Goal: Task Accomplishment & Management: Manage account settings

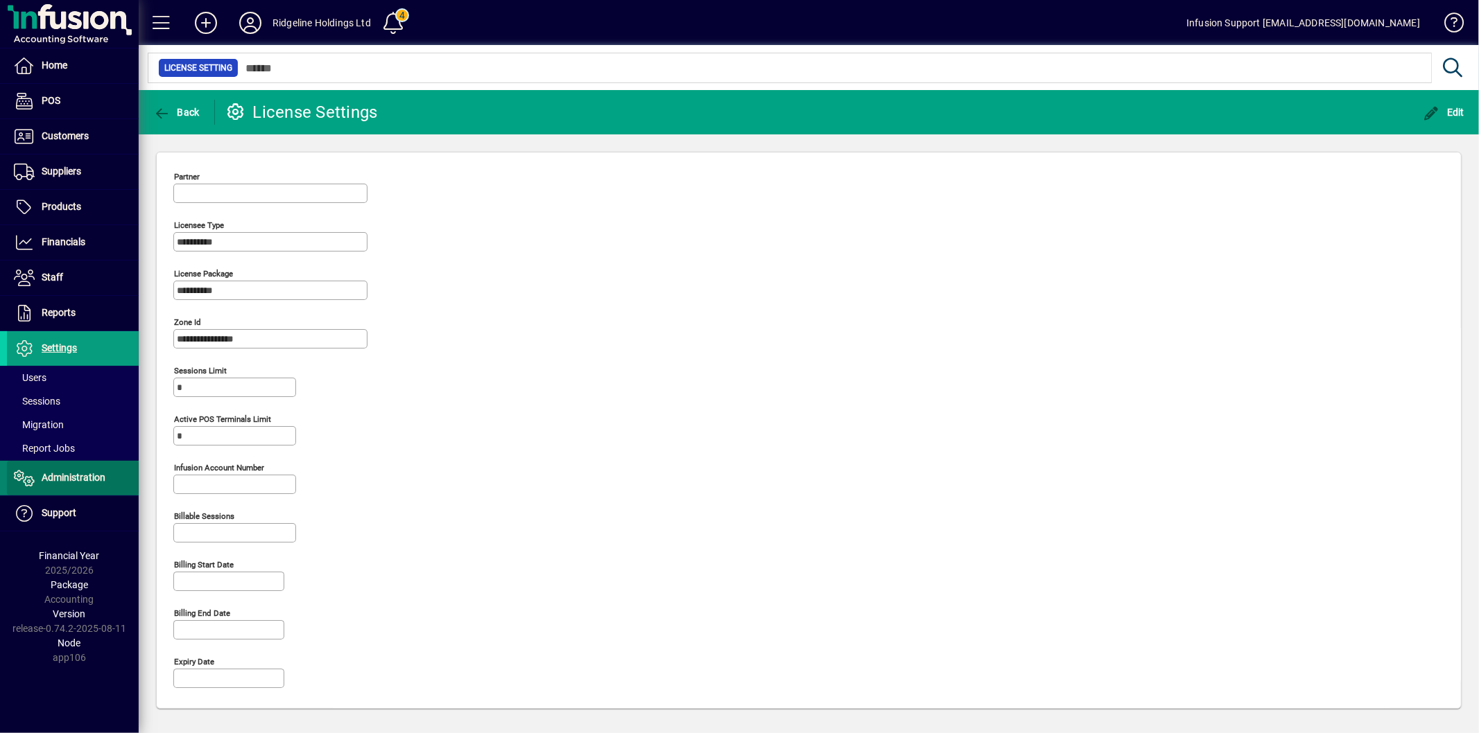
click at [62, 467] on span at bounding box center [73, 478] width 132 height 33
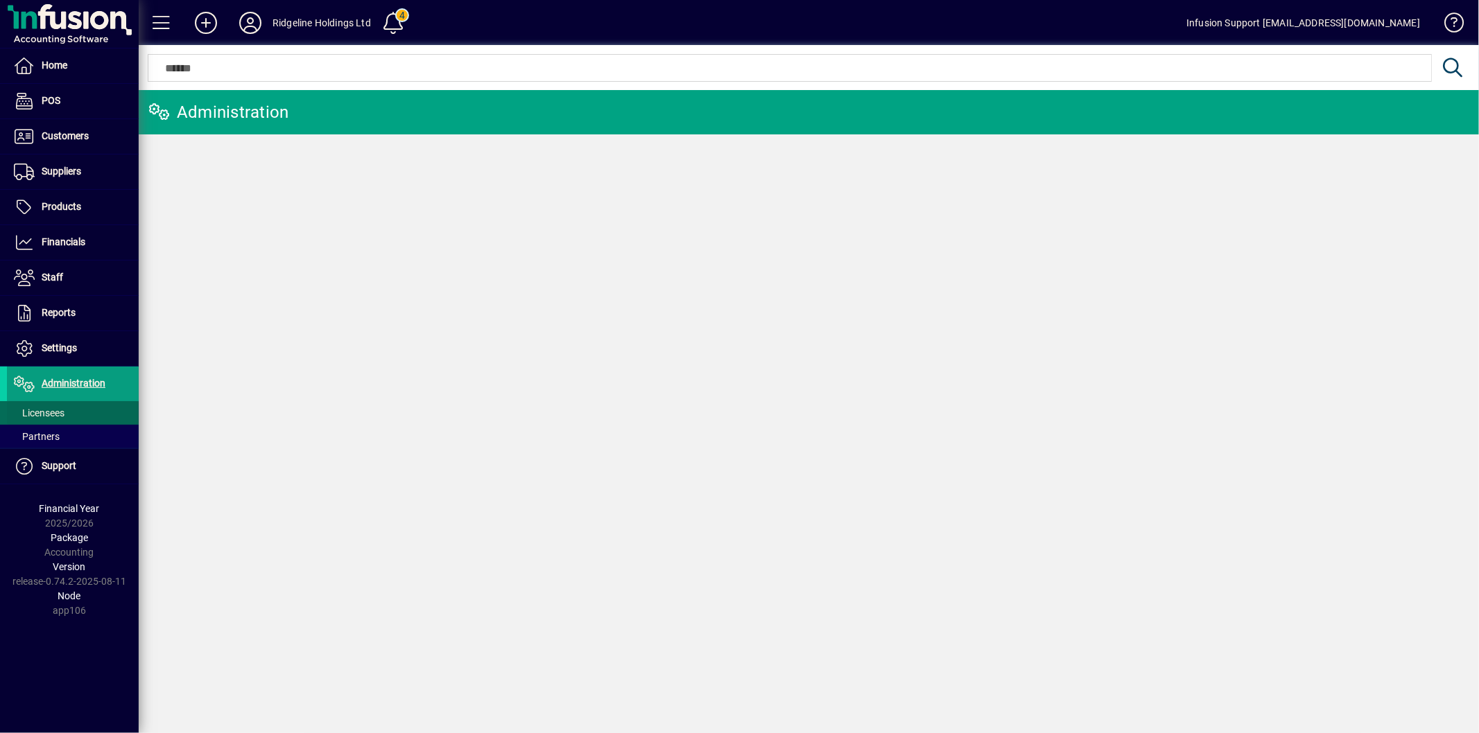
click at [47, 411] on span "Licensees" at bounding box center [39, 413] width 51 height 11
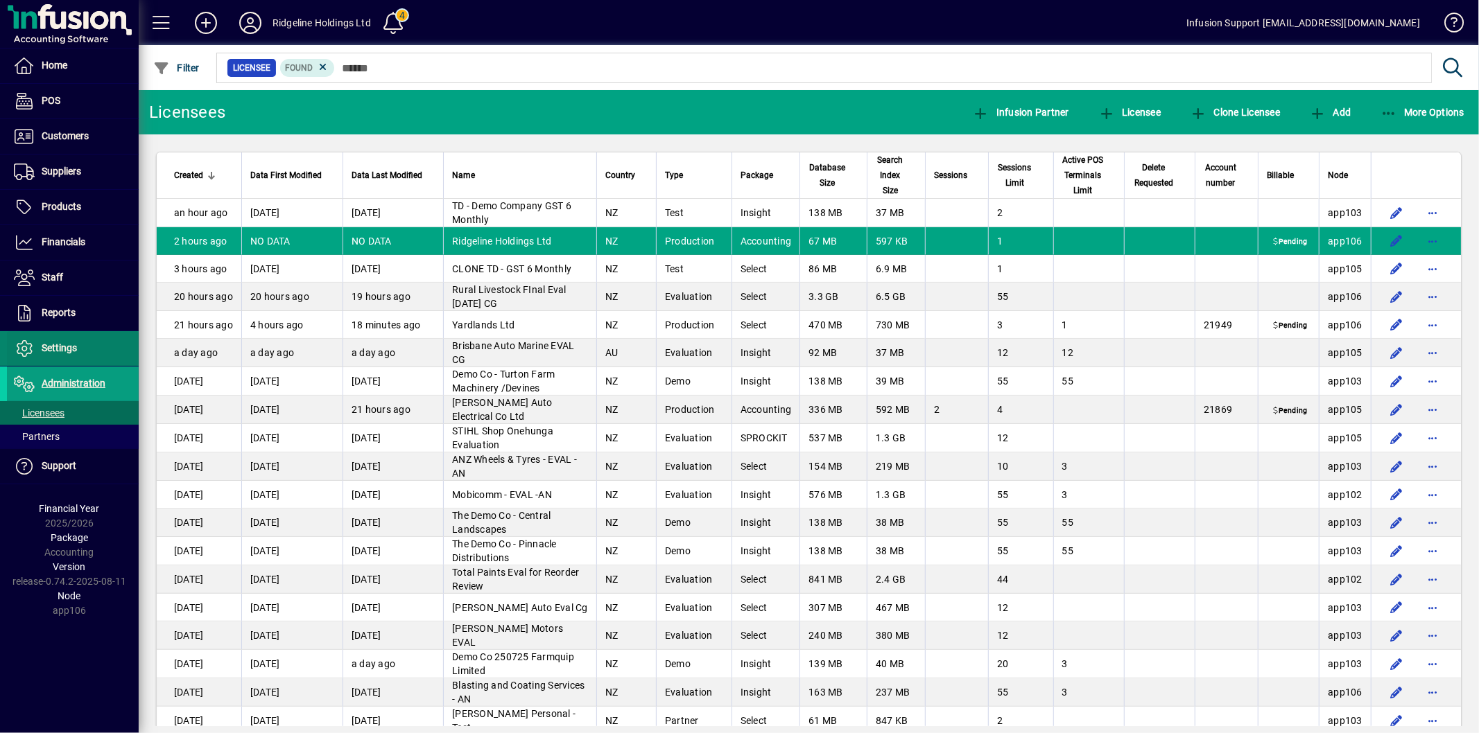
click at [42, 337] on span at bounding box center [73, 348] width 132 height 33
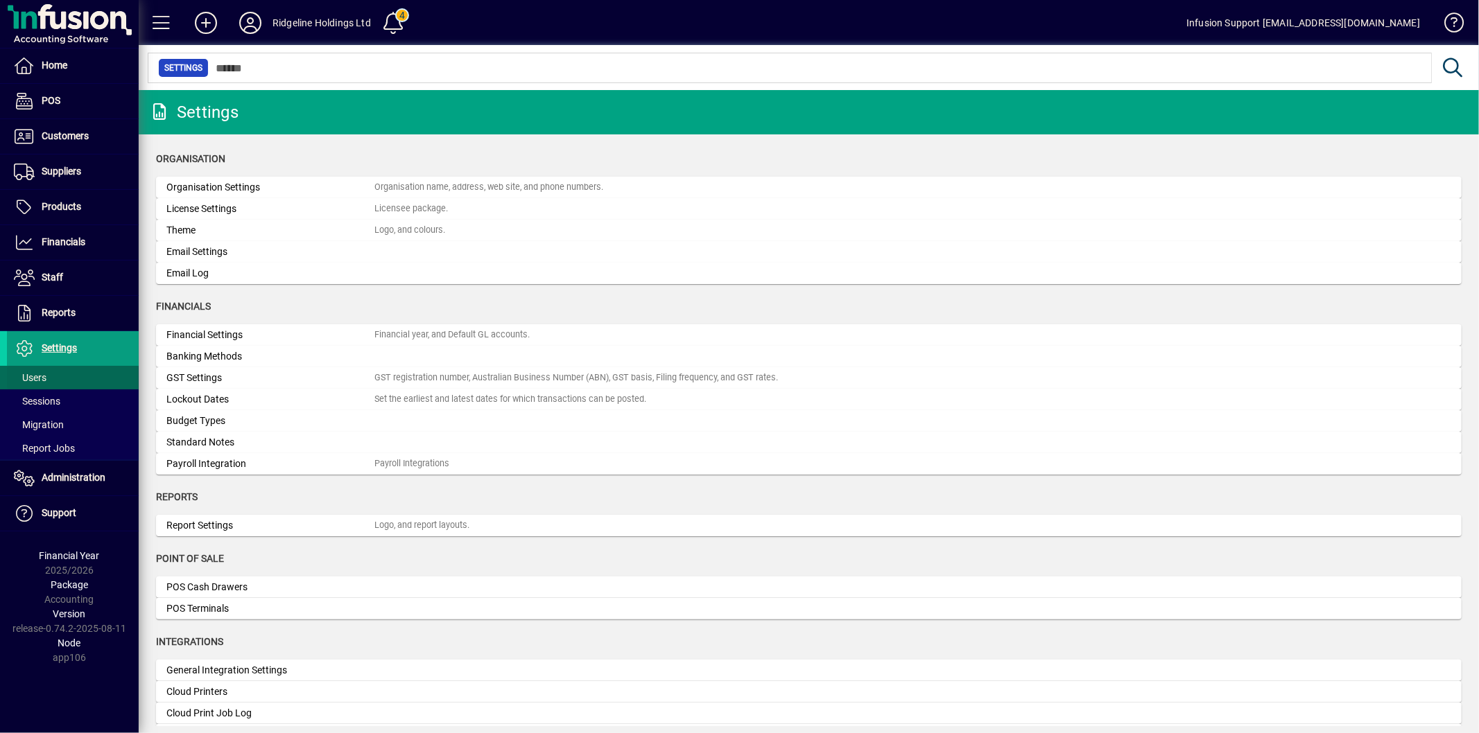
click at [37, 376] on span "Users" at bounding box center [30, 377] width 33 height 11
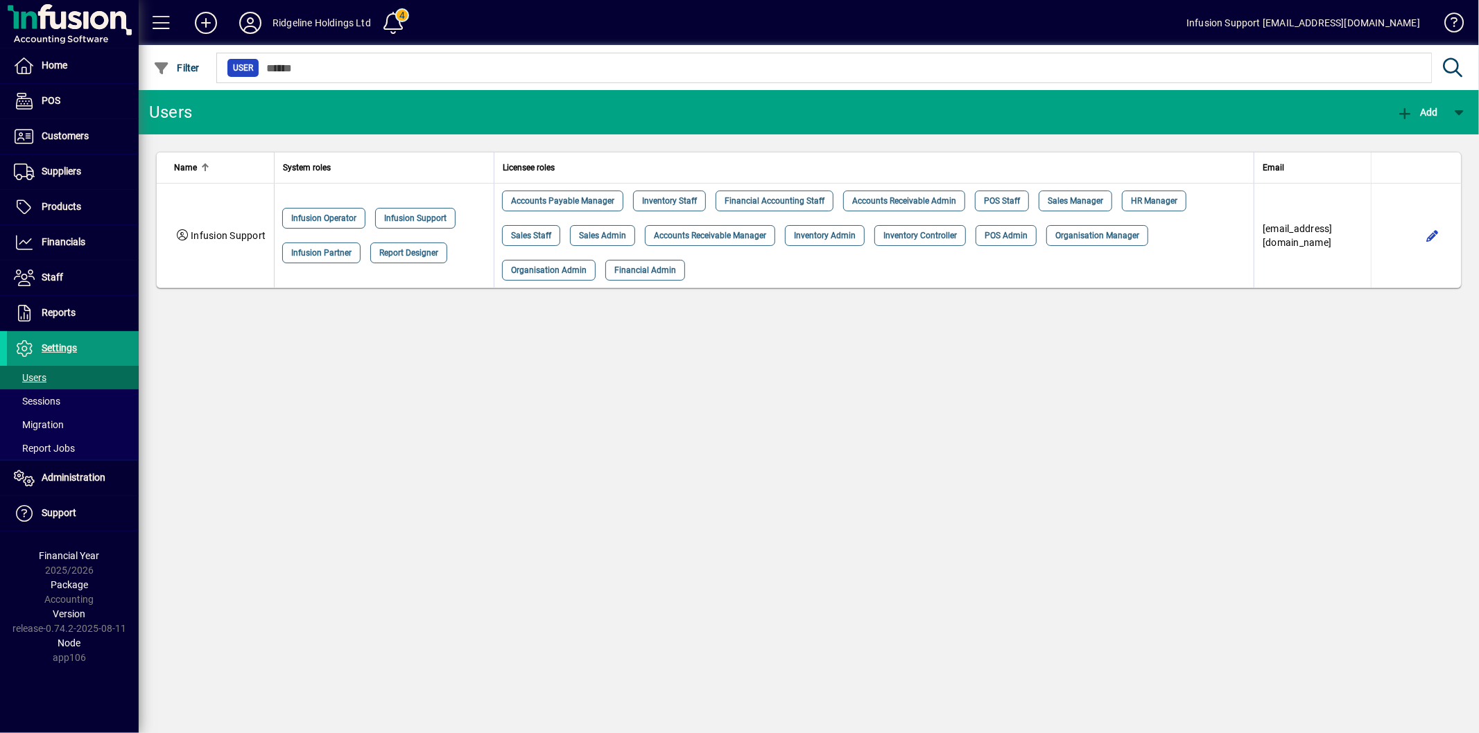
click at [52, 347] on span "Settings" at bounding box center [59, 347] width 35 height 11
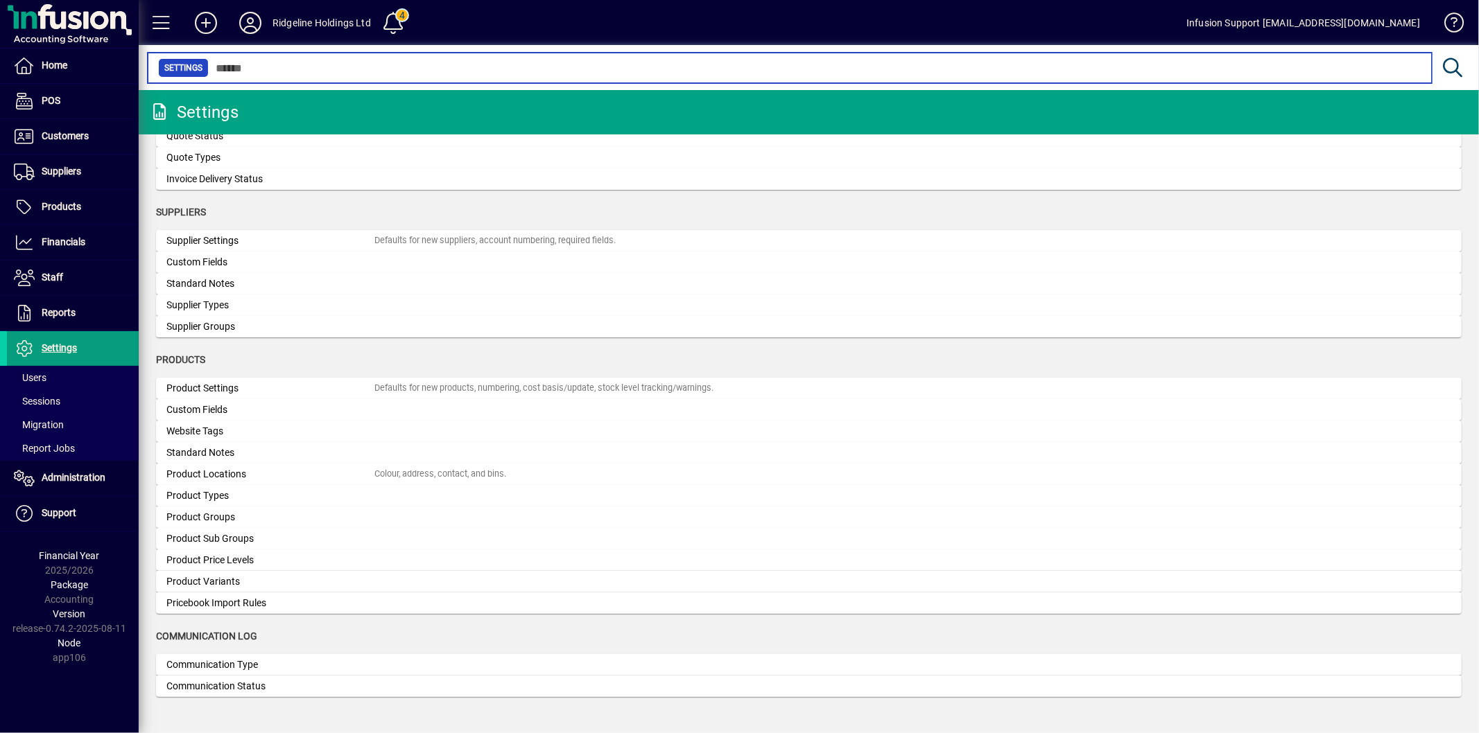
scroll to position [1092, 0]
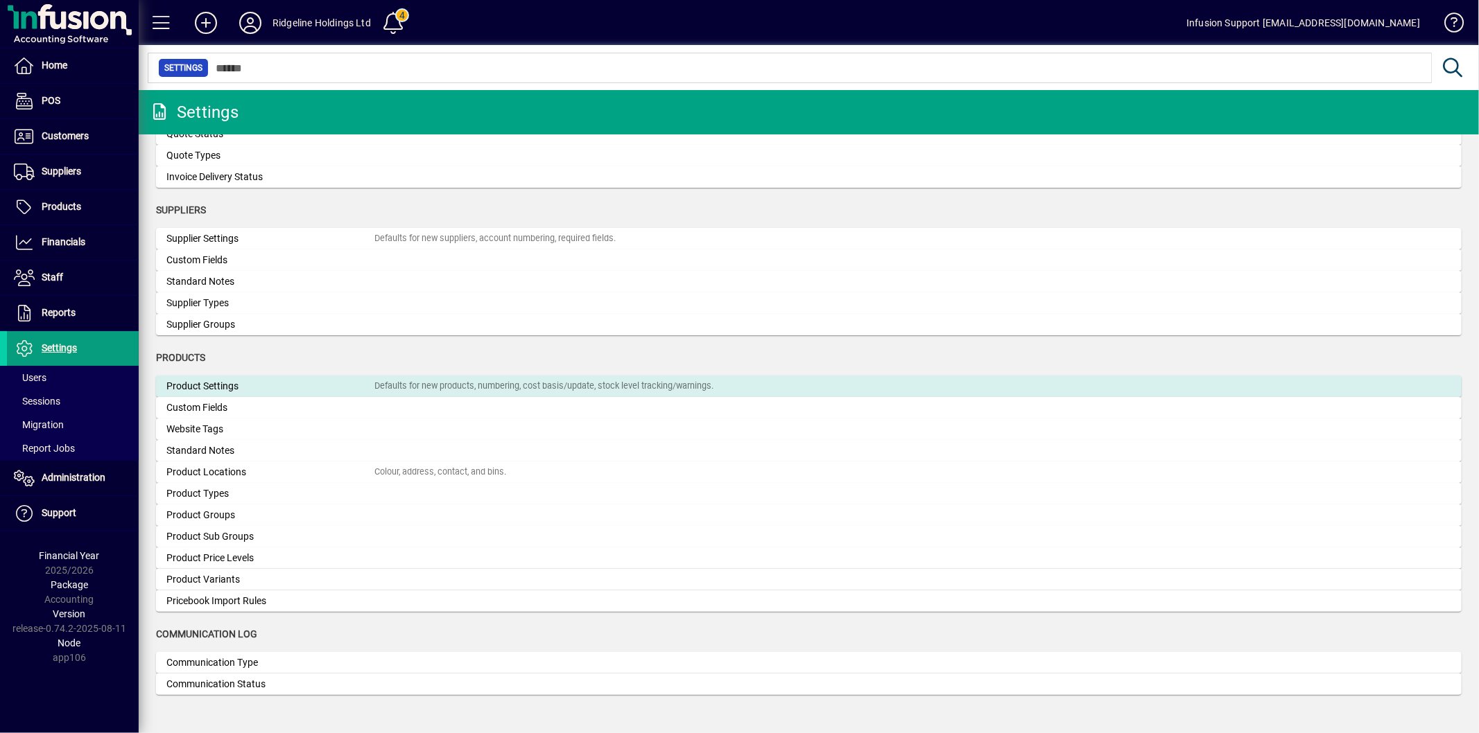
click at [248, 383] on div "Product Settings" at bounding box center [270, 386] width 208 height 15
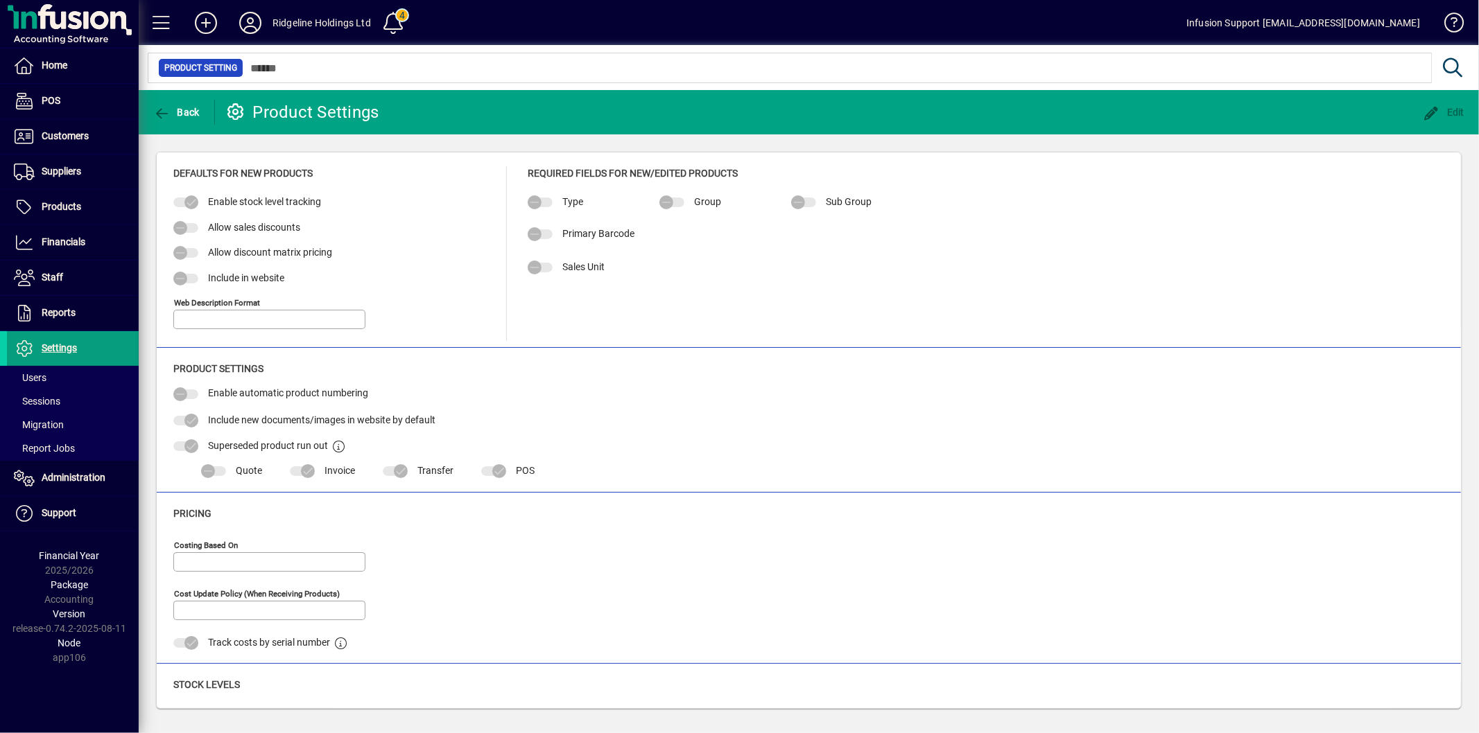
type input "**********"
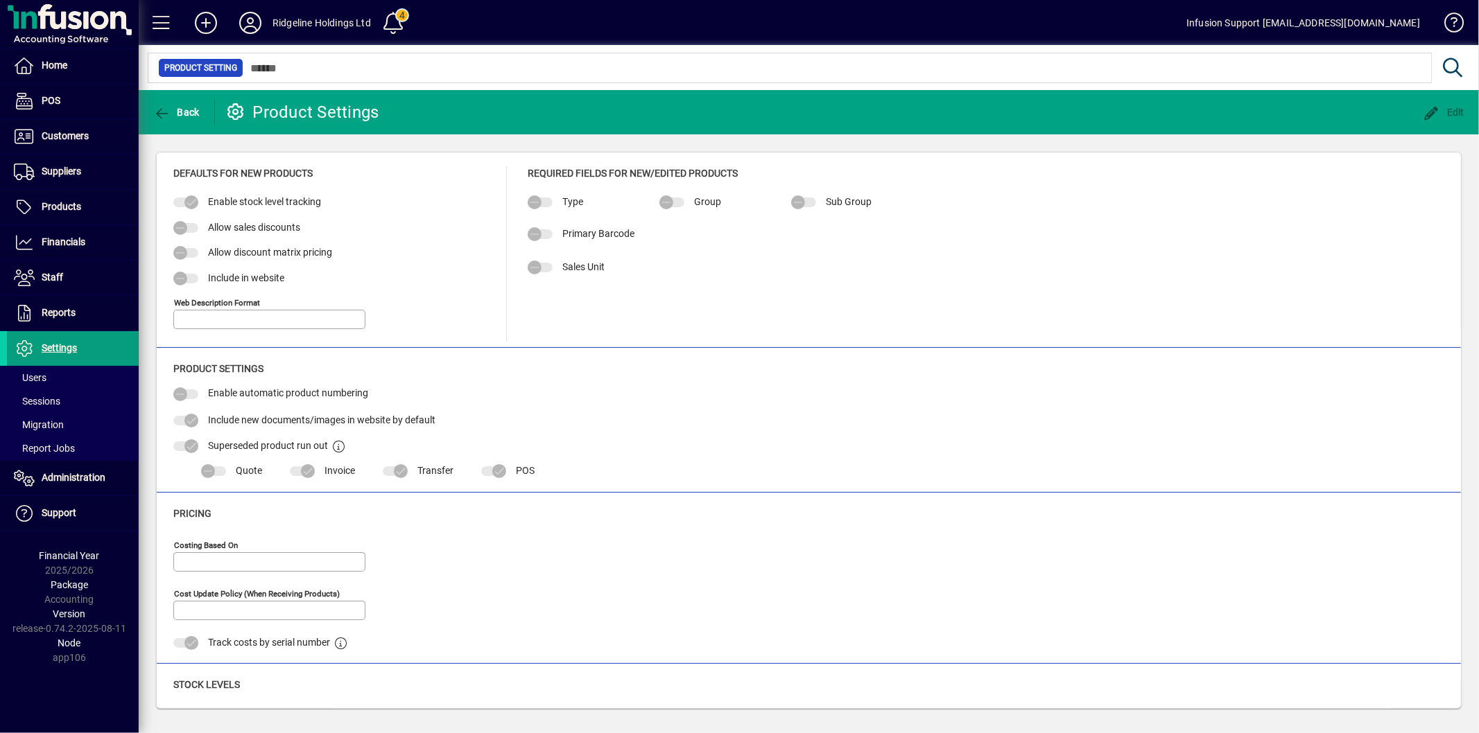
type input "**********"
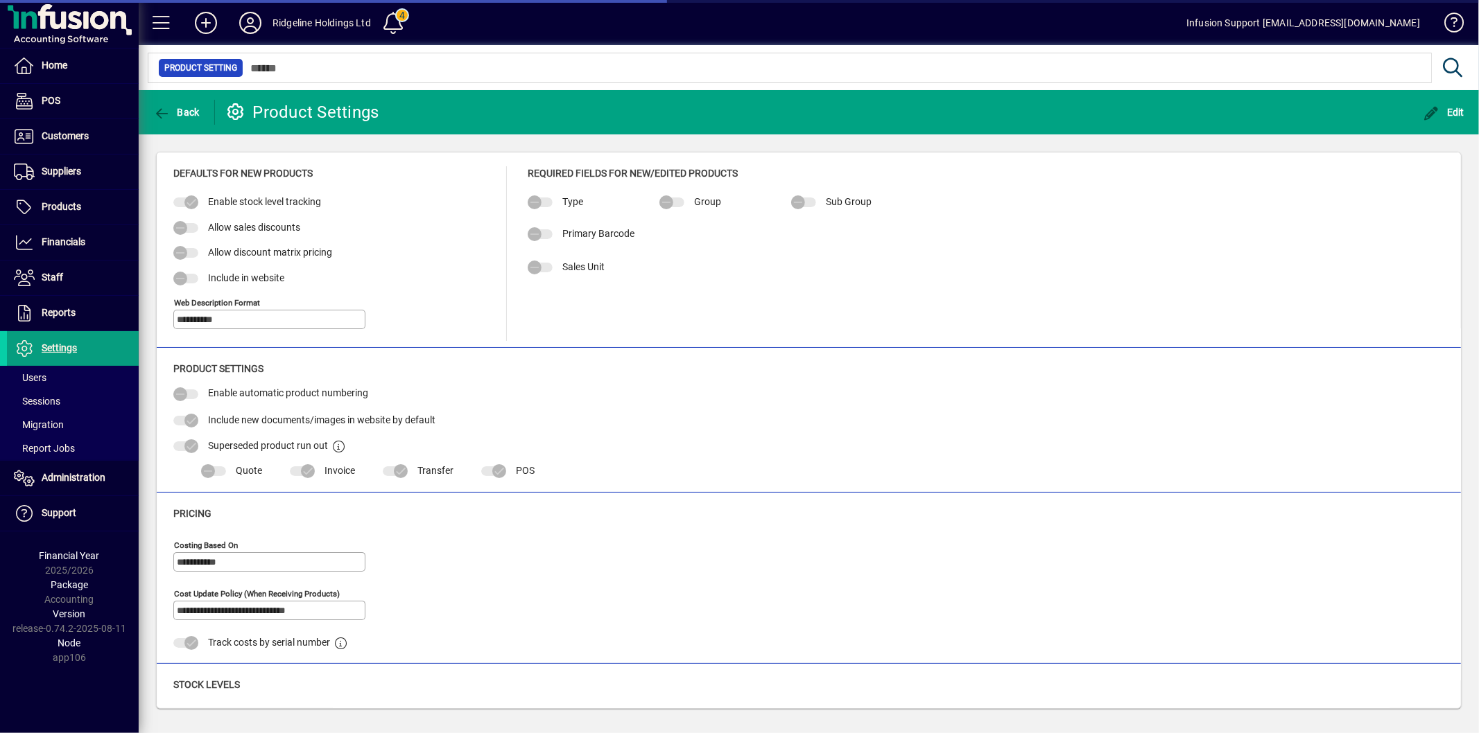
type input "**********"
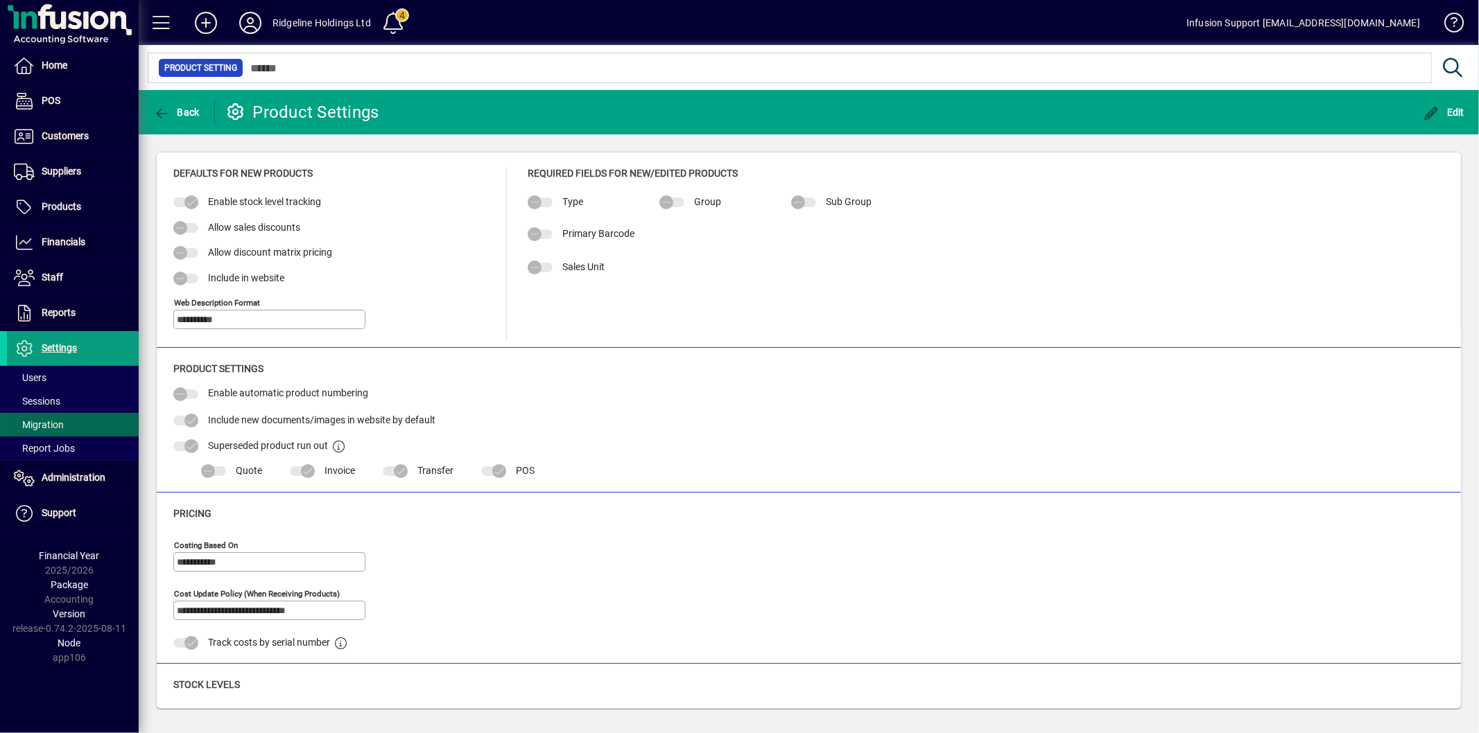
click at [85, 426] on span at bounding box center [73, 424] width 132 height 33
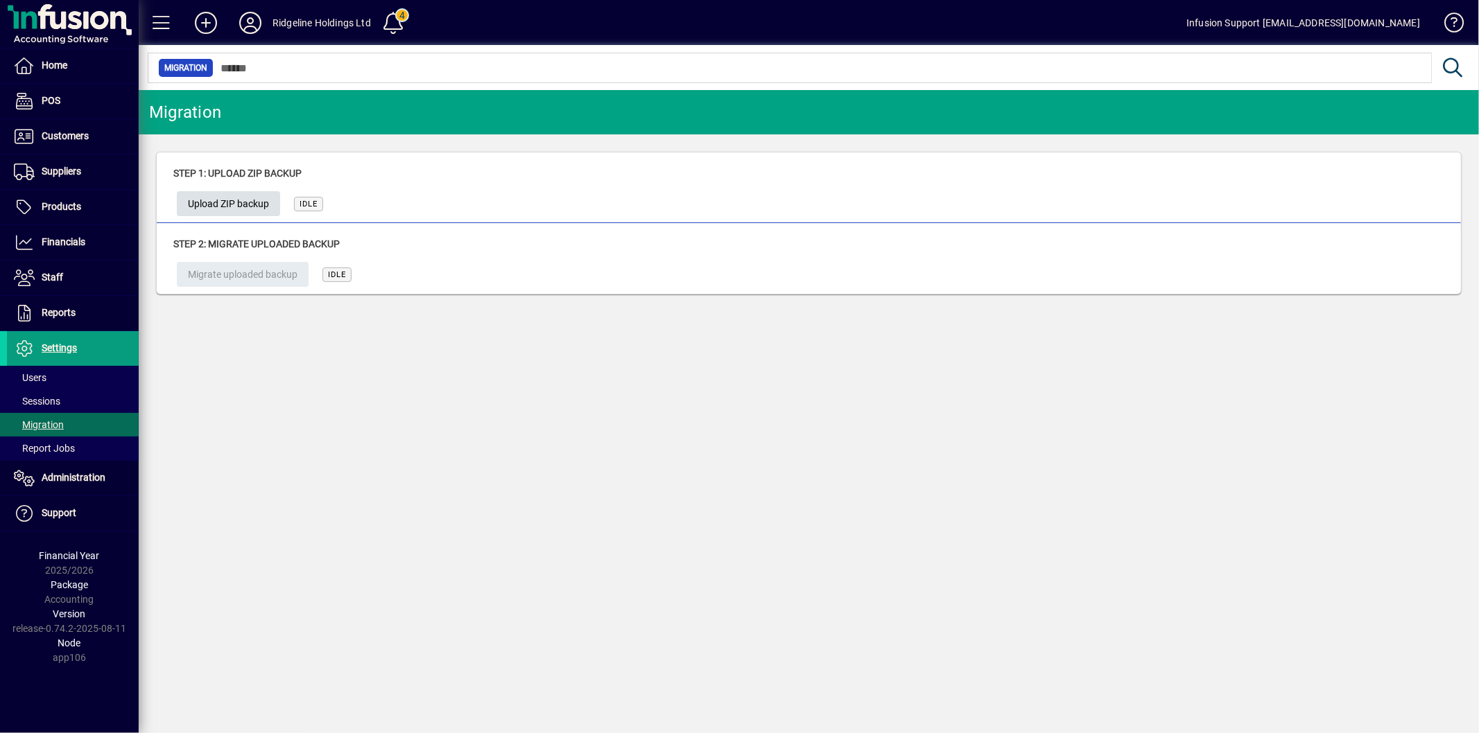
click at [241, 208] on span "Upload ZIP backup" at bounding box center [228, 204] width 81 height 23
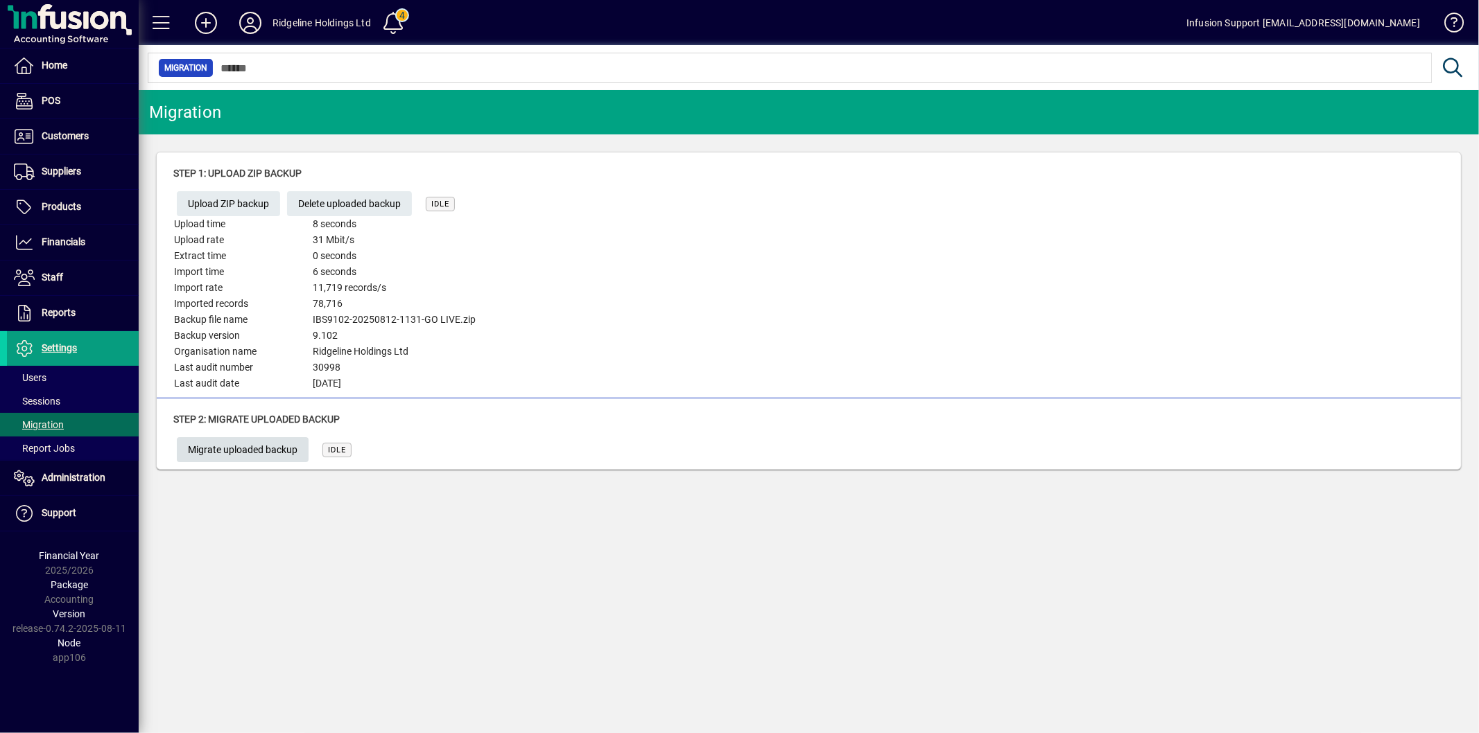
click at [270, 453] on span "Migrate uploaded backup" at bounding box center [243, 450] width 110 height 23
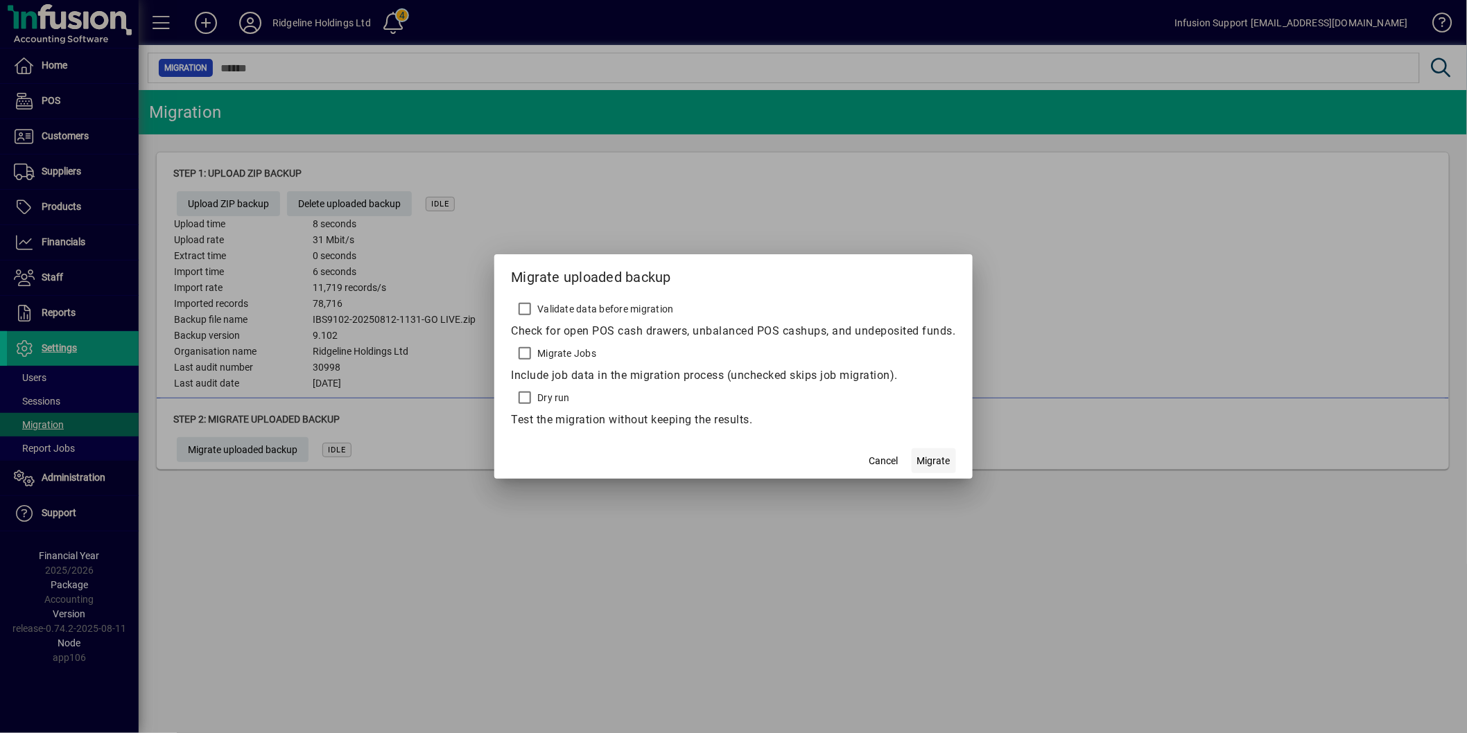
click at [932, 455] on span "Migrate" at bounding box center [933, 461] width 33 height 15
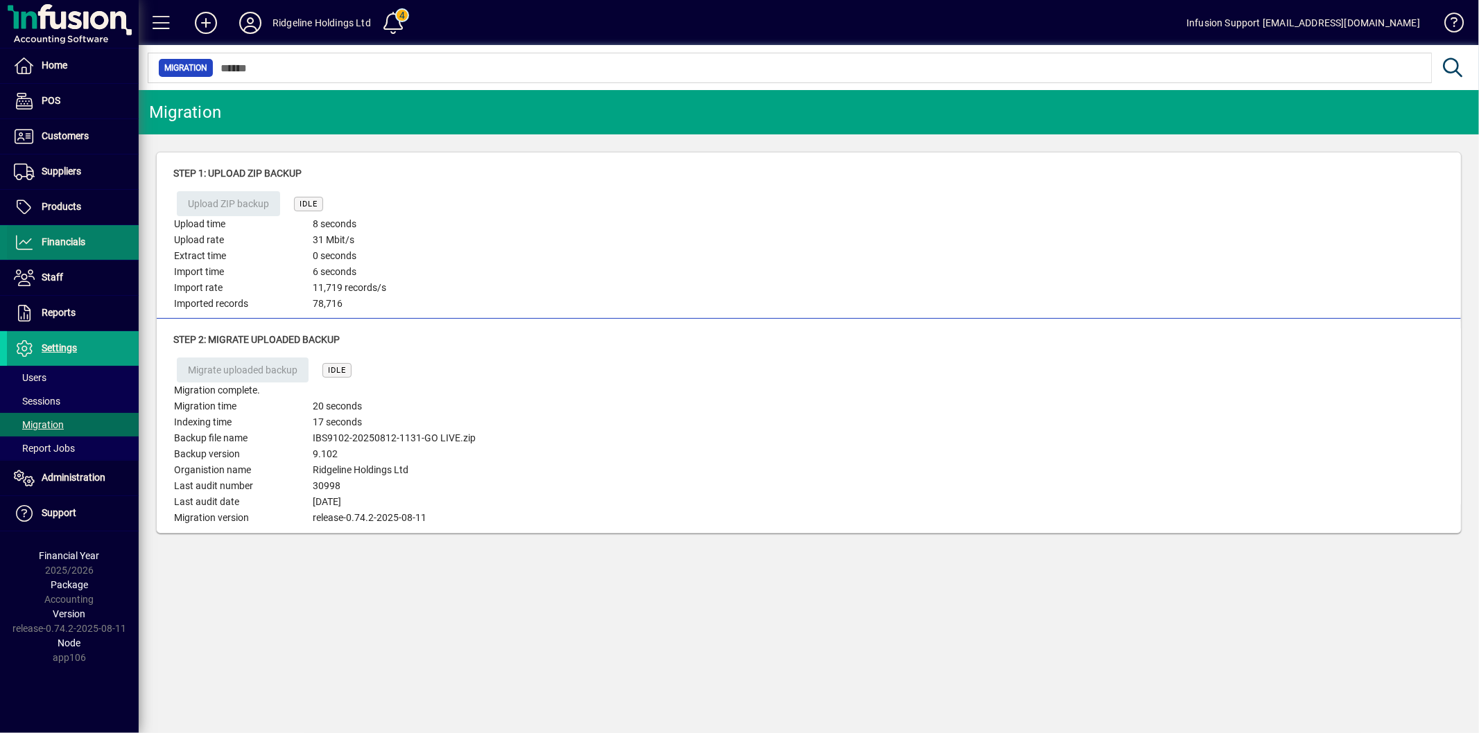
click at [64, 241] on span "Financials" at bounding box center [64, 241] width 44 height 11
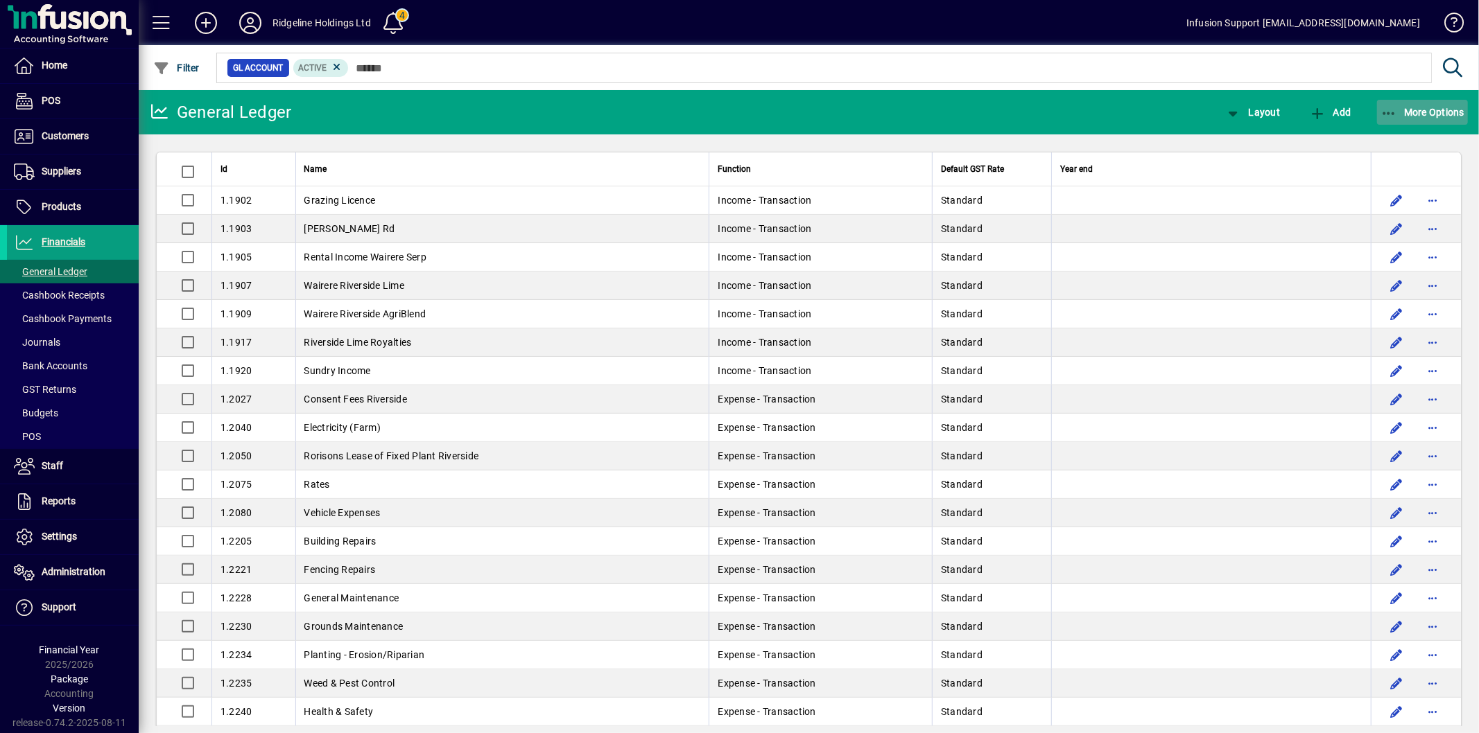
click at [1404, 111] on span "More Options" at bounding box center [1422, 112] width 85 height 11
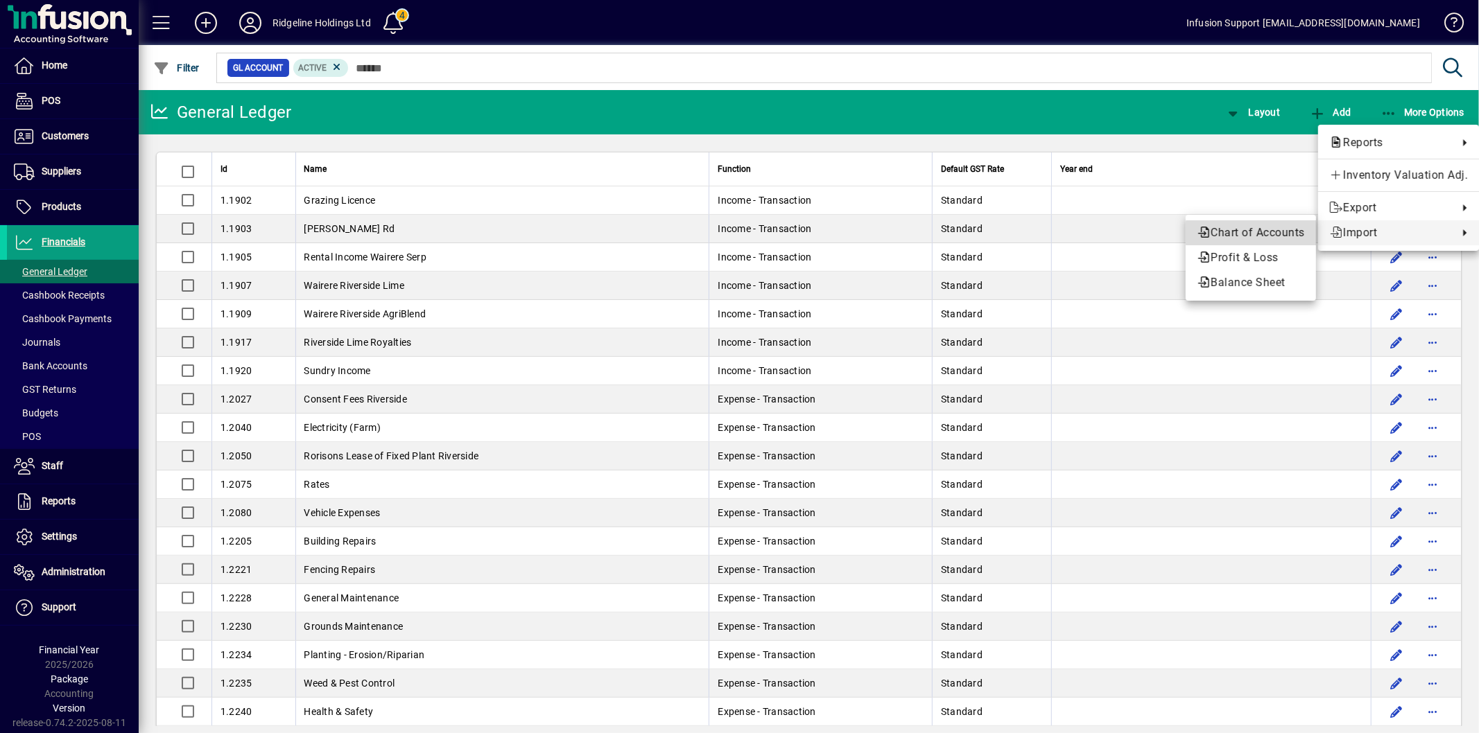
click at [1274, 234] on span "Chart of Accounts" at bounding box center [1250, 233] width 108 height 17
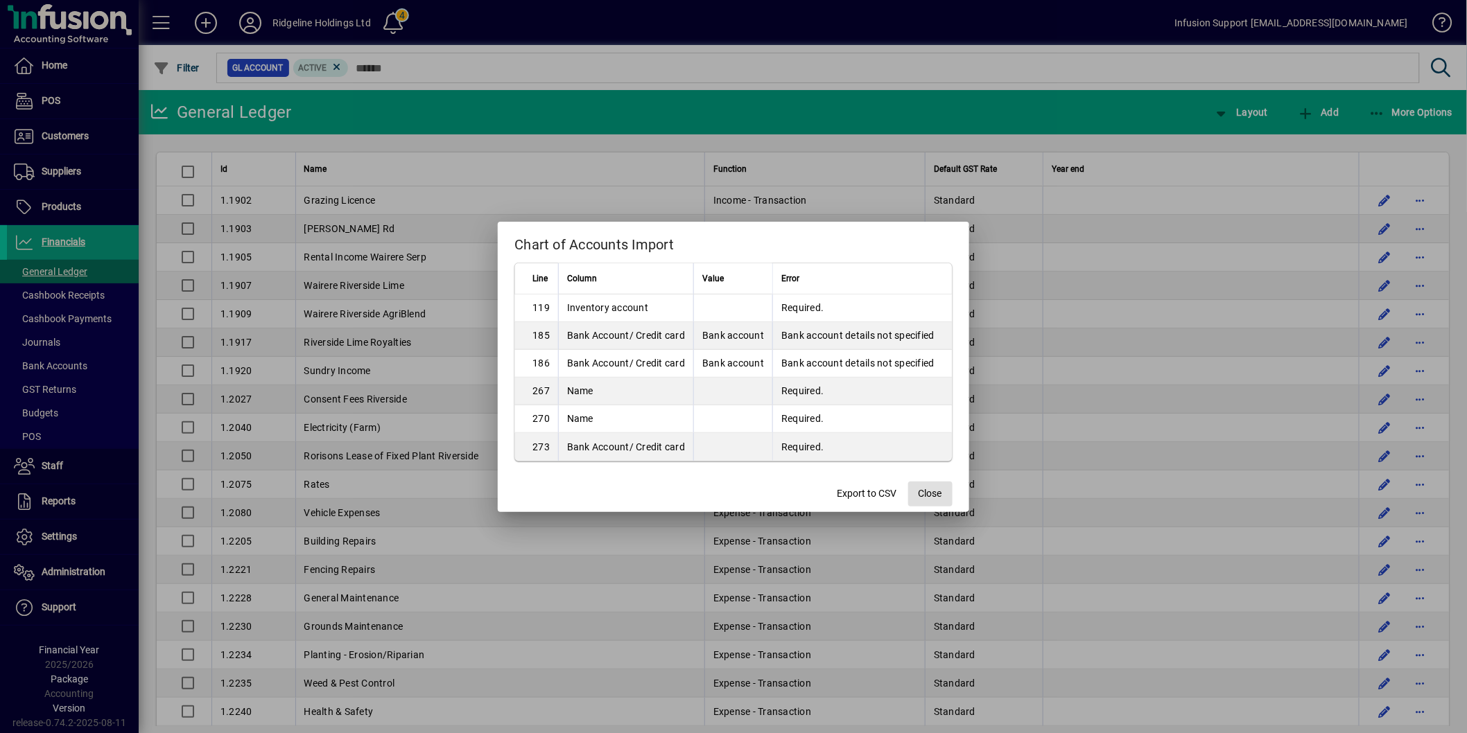
click at [930, 493] on span "Close" at bounding box center [930, 494] width 24 height 15
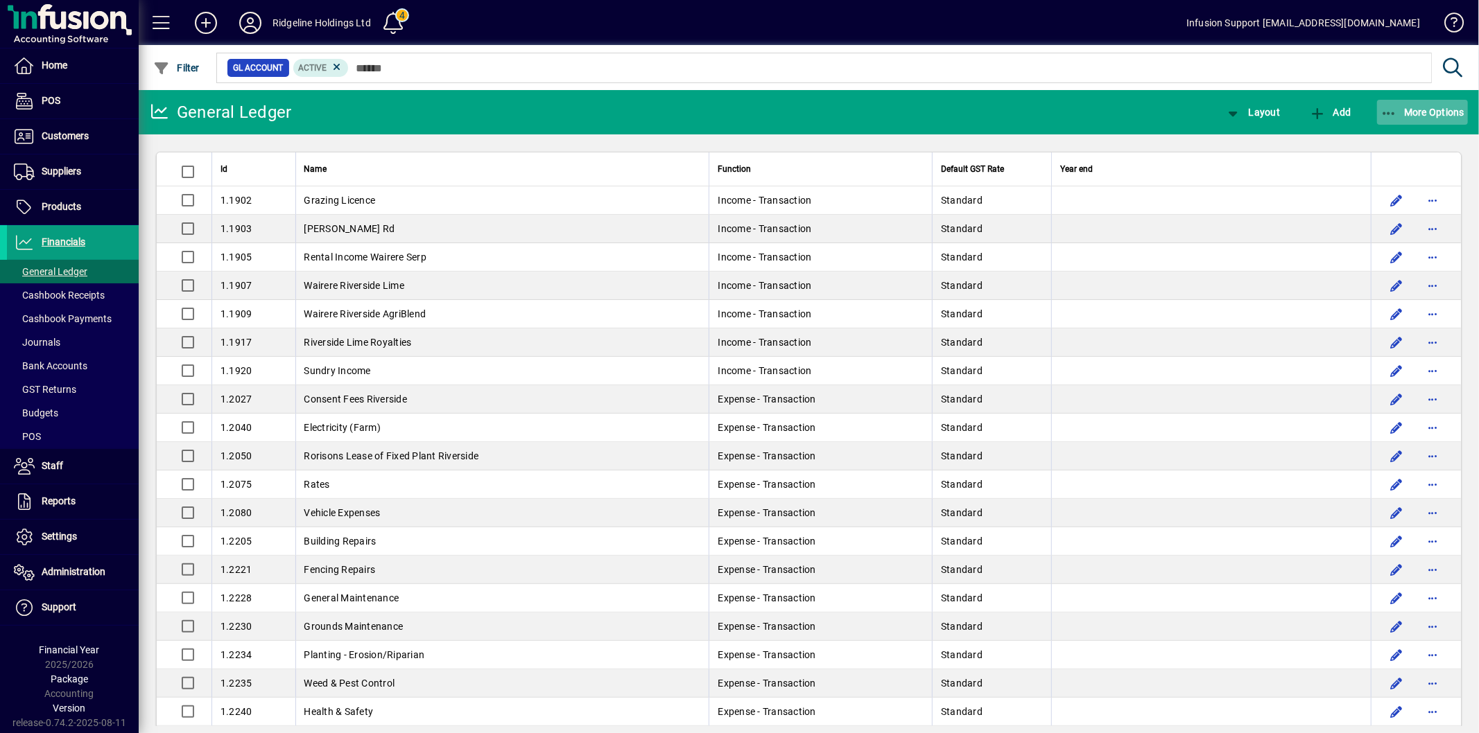
click at [1426, 116] on span "button" at bounding box center [1422, 112] width 91 height 33
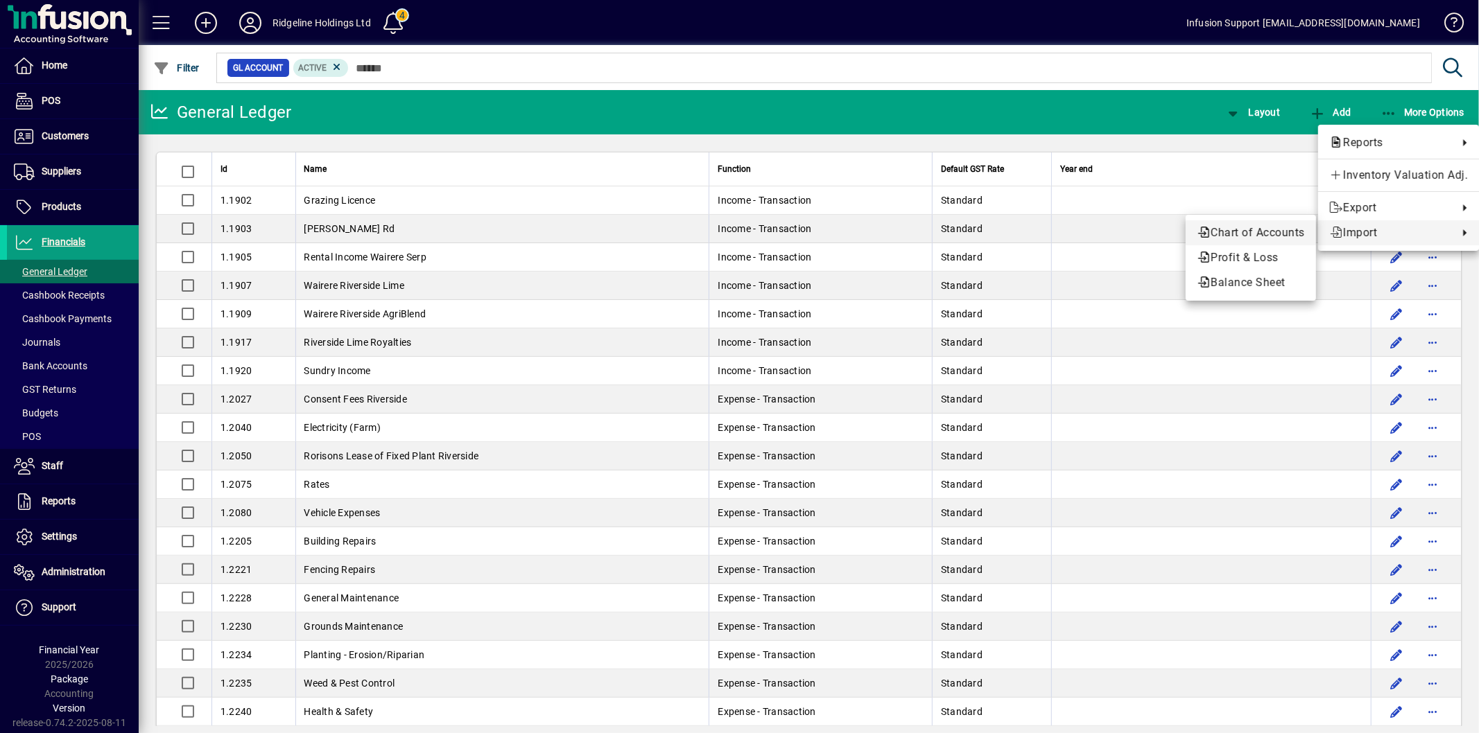
click at [1271, 231] on span "Chart of Accounts" at bounding box center [1250, 233] width 108 height 17
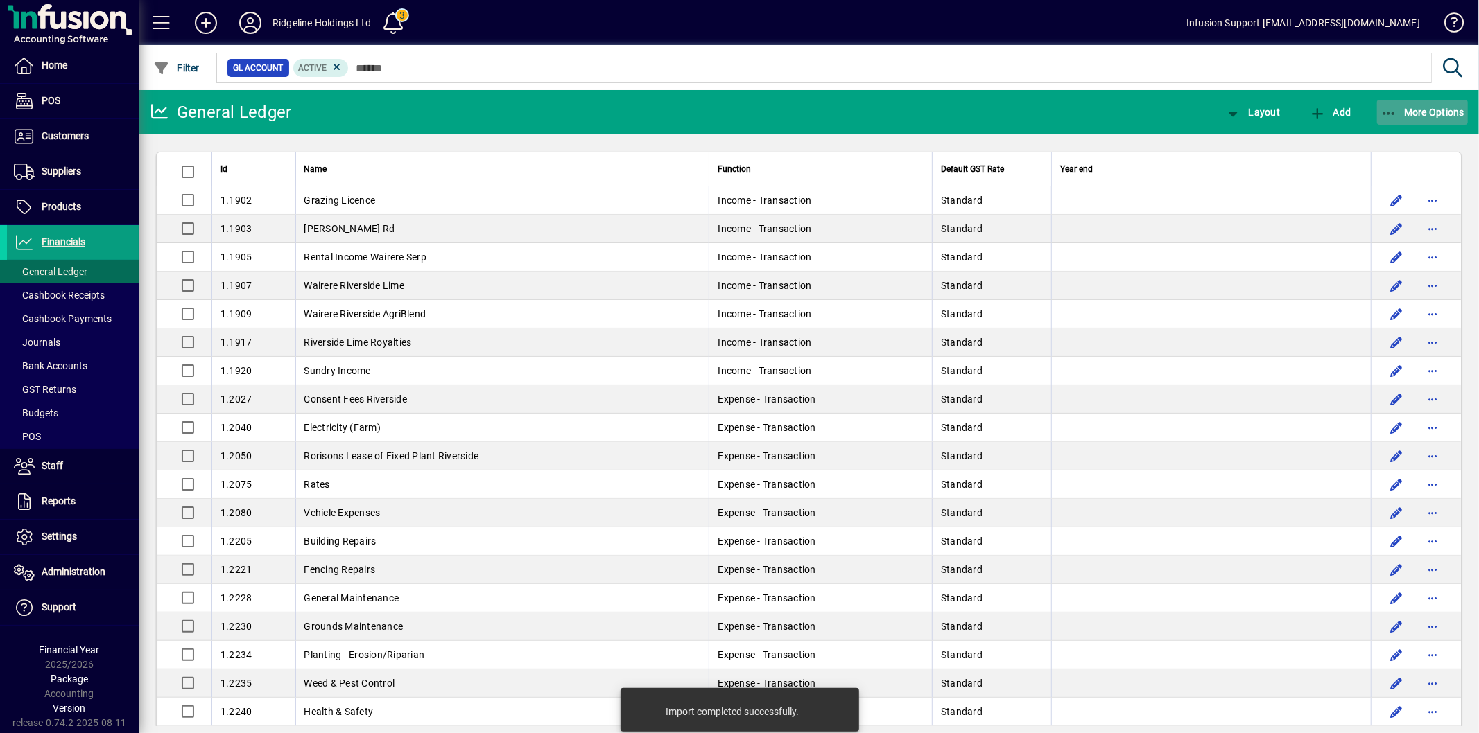
click at [1421, 108] on span "More Options" at bounding box center [1422, 112] width 85 height 11
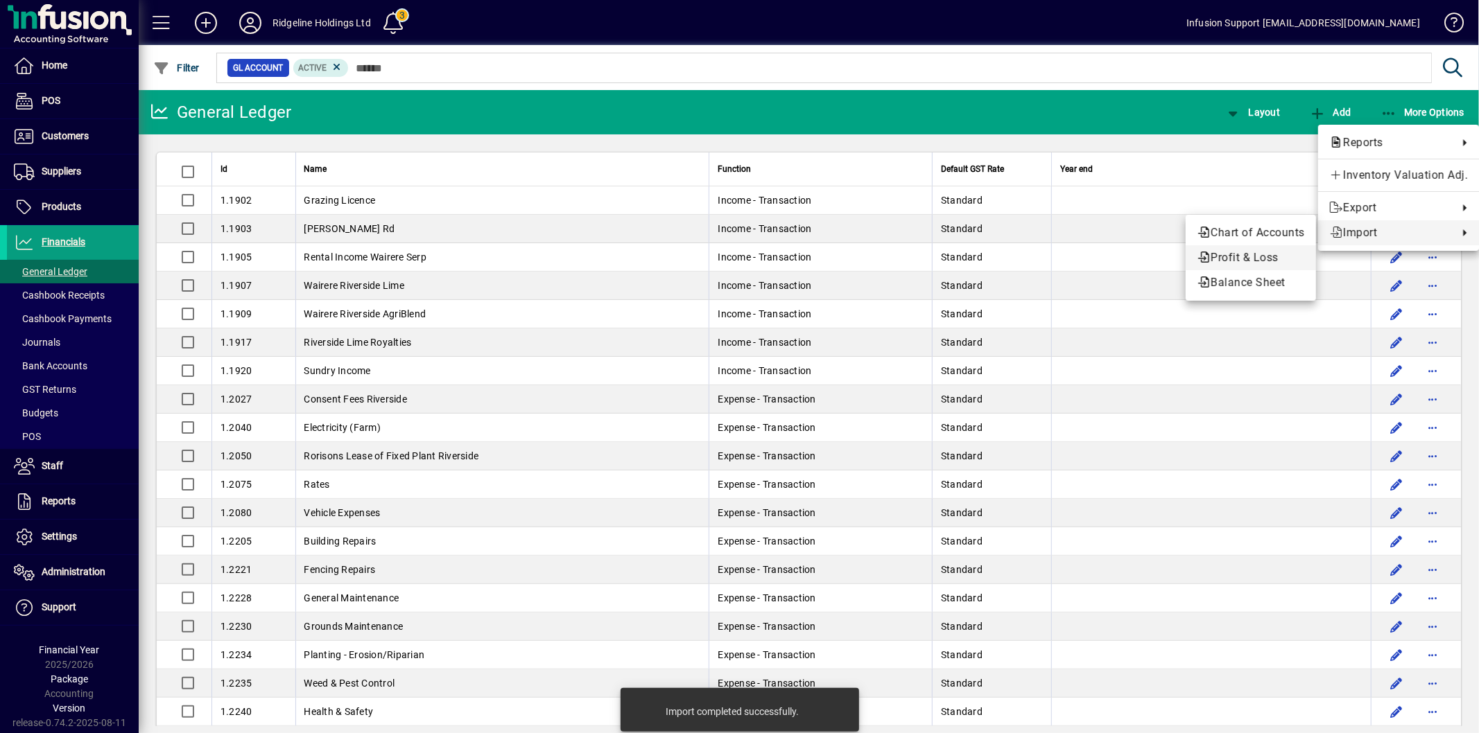
click at [1260, 255] on span "Profit & Loss" at bounding box center [1250, 258] width 108 height 17
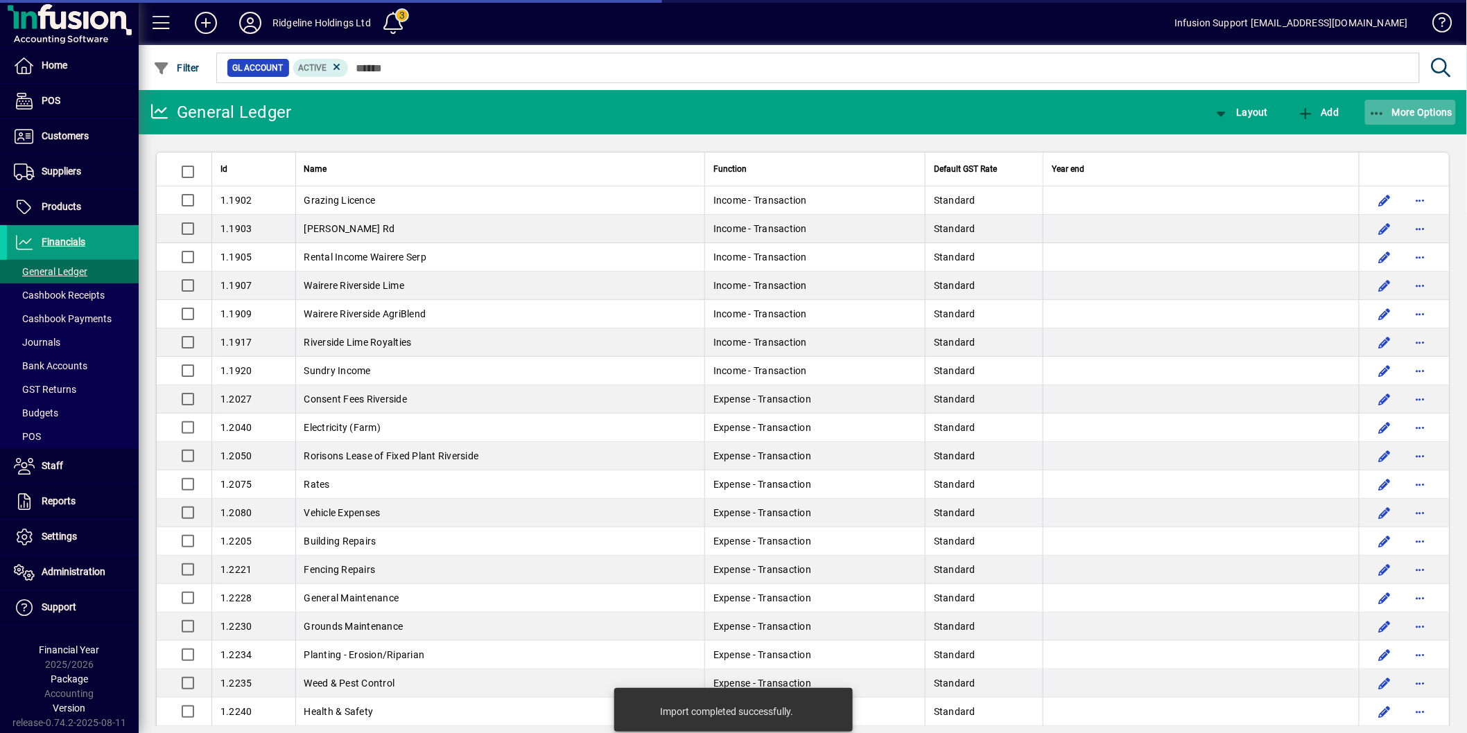
click at [1381, 114] on icon "button" at bounding box center [1376, 114] width 17 height 14
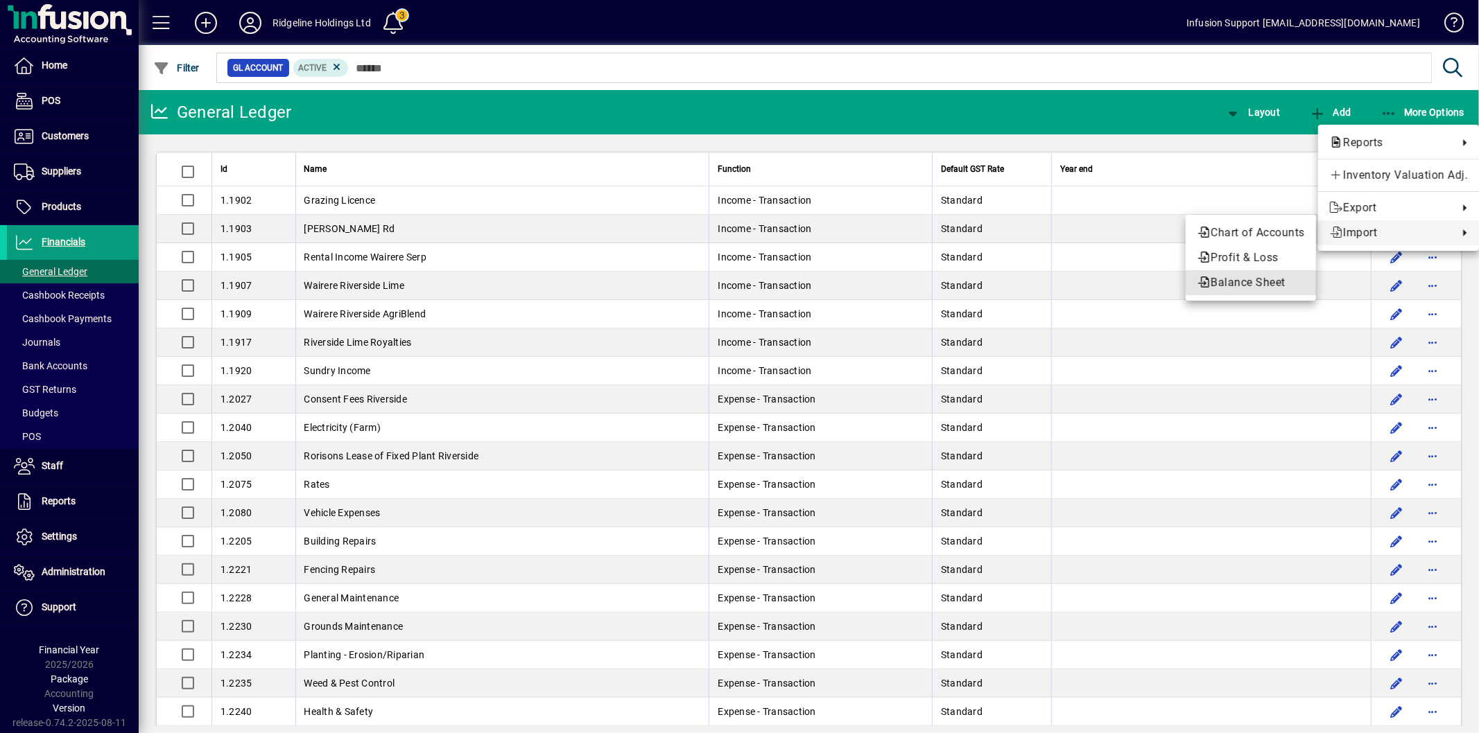
click at [1262, 284] on span "Balance Sheet" at bounding box center [1250, 282] width 108 height 17
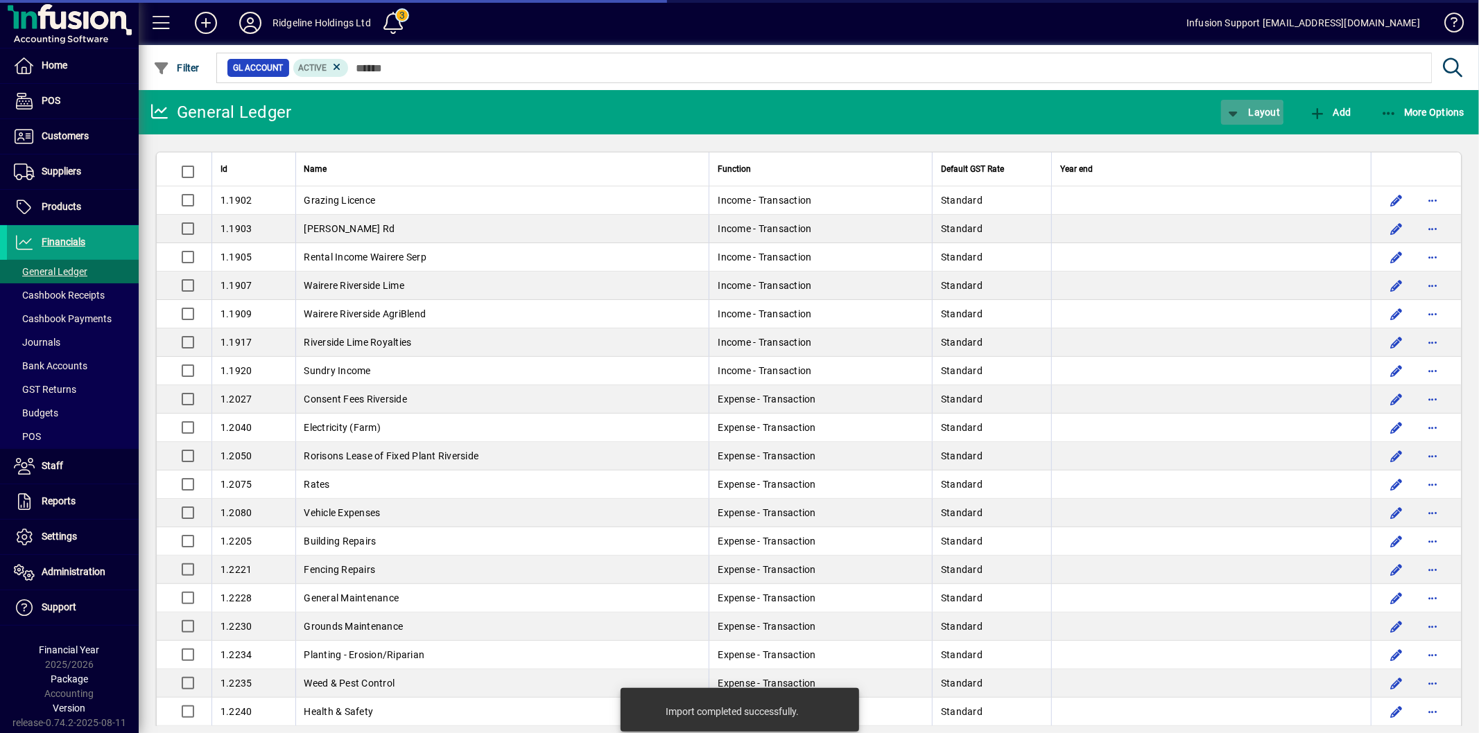
click at [1241, 112] on icon "button" at bounding box center [1232, 114] width 17 height 14
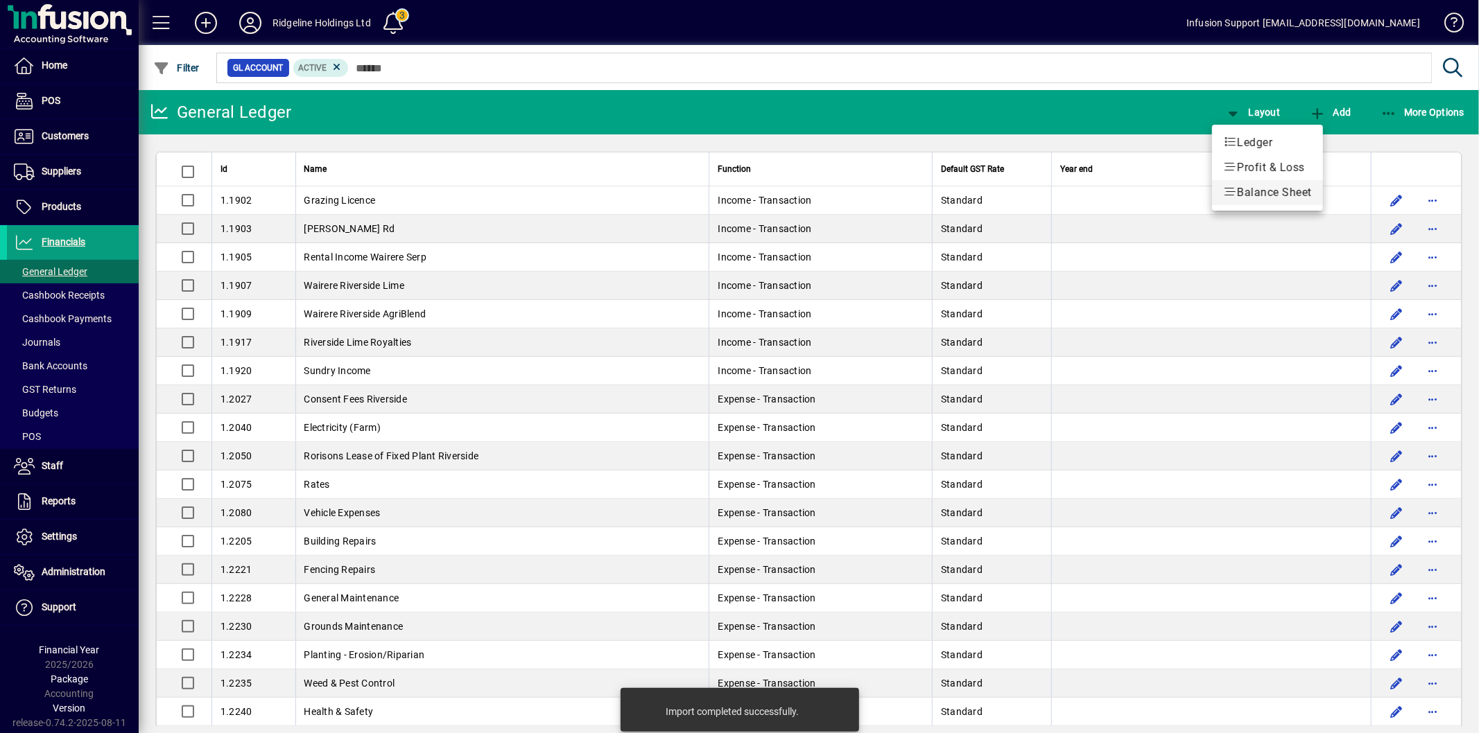
click at [1264, 191] on span "Balance Sheet" at bounding box center [1267, 192] width 89 height 17
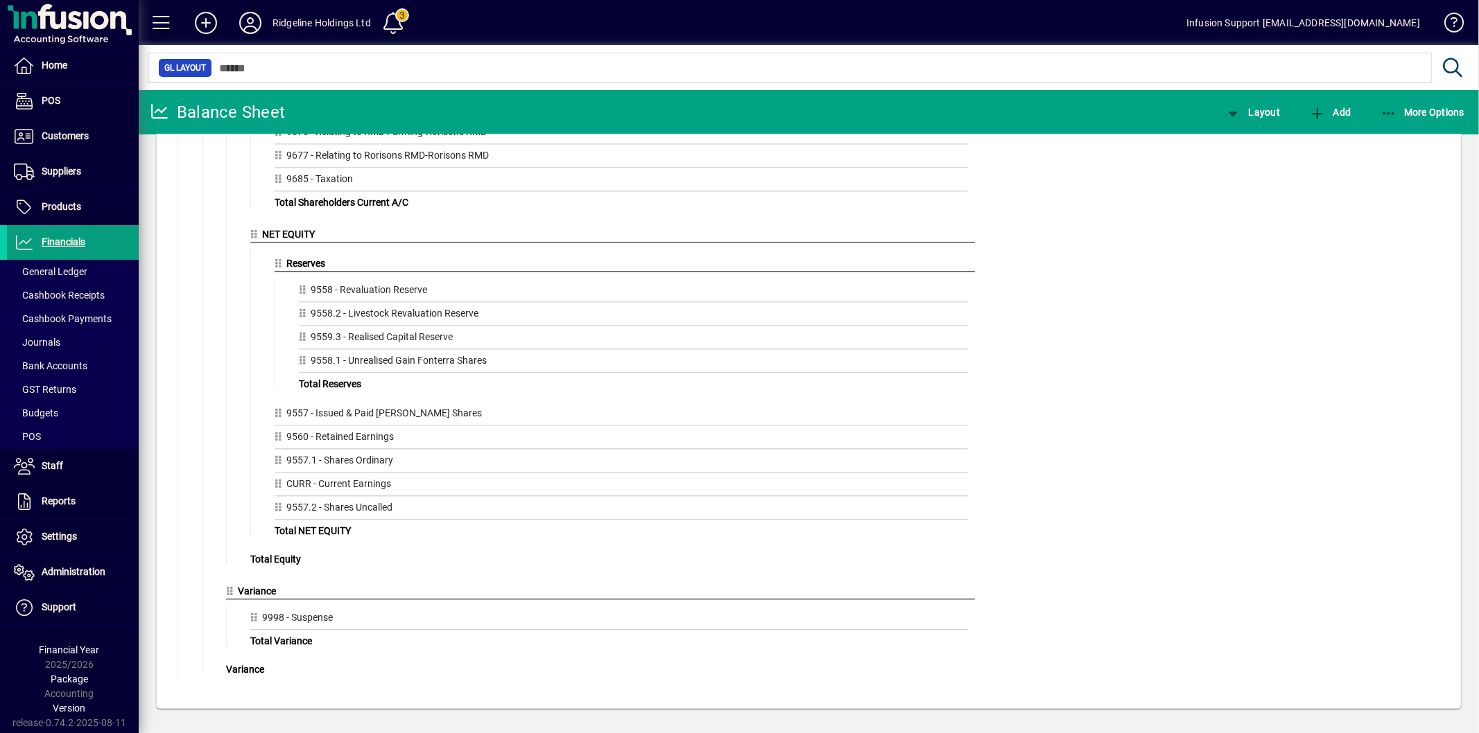
scroll to position [2784, 0]
click at [1248, 108] on span "Layout" at bounding box center [1251, 112] width 55 height 11
click at [1250, 162] on span "Profit & Loss" at bounding box center [1267, 167] width 89 height 17
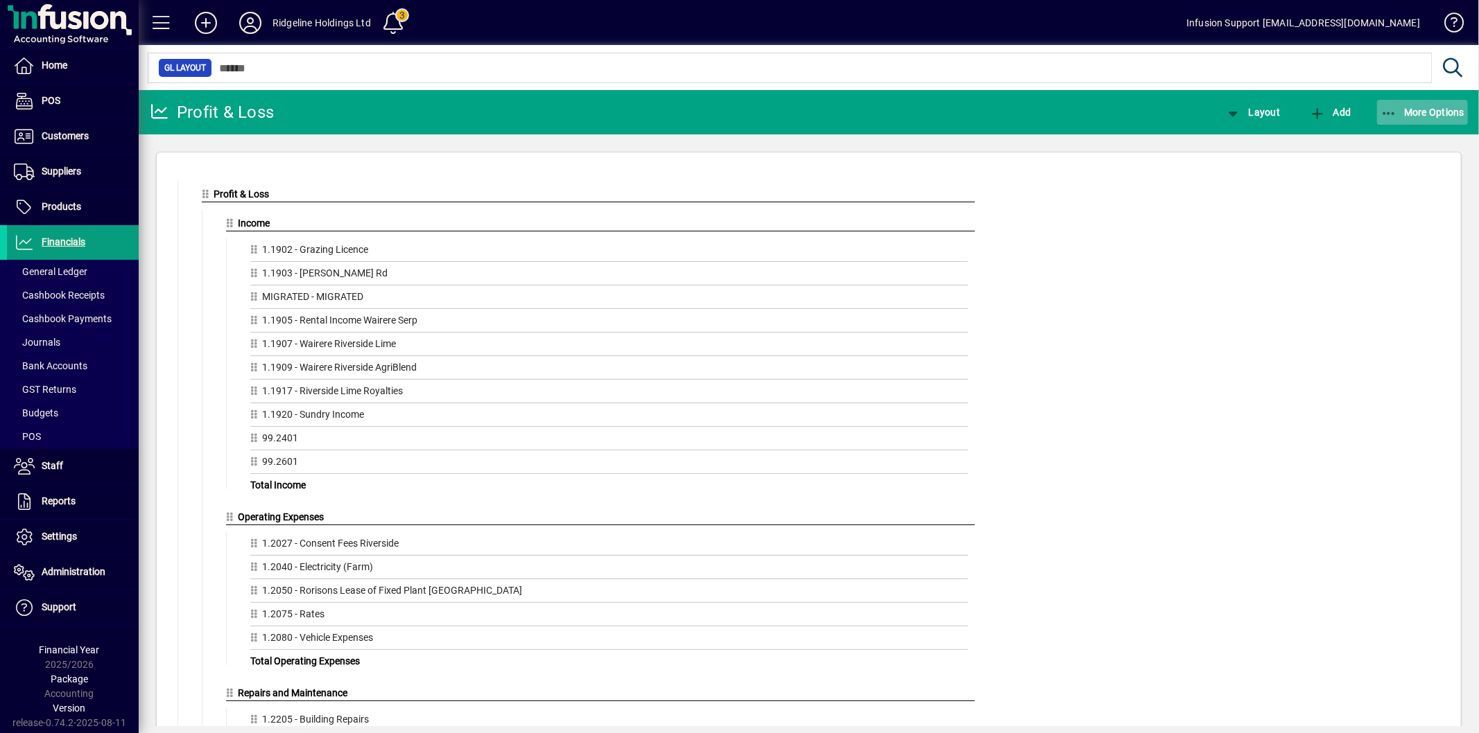
click at [1401, 112] on span "More Options" at bounding box center [1422, 112] width 85 height 11
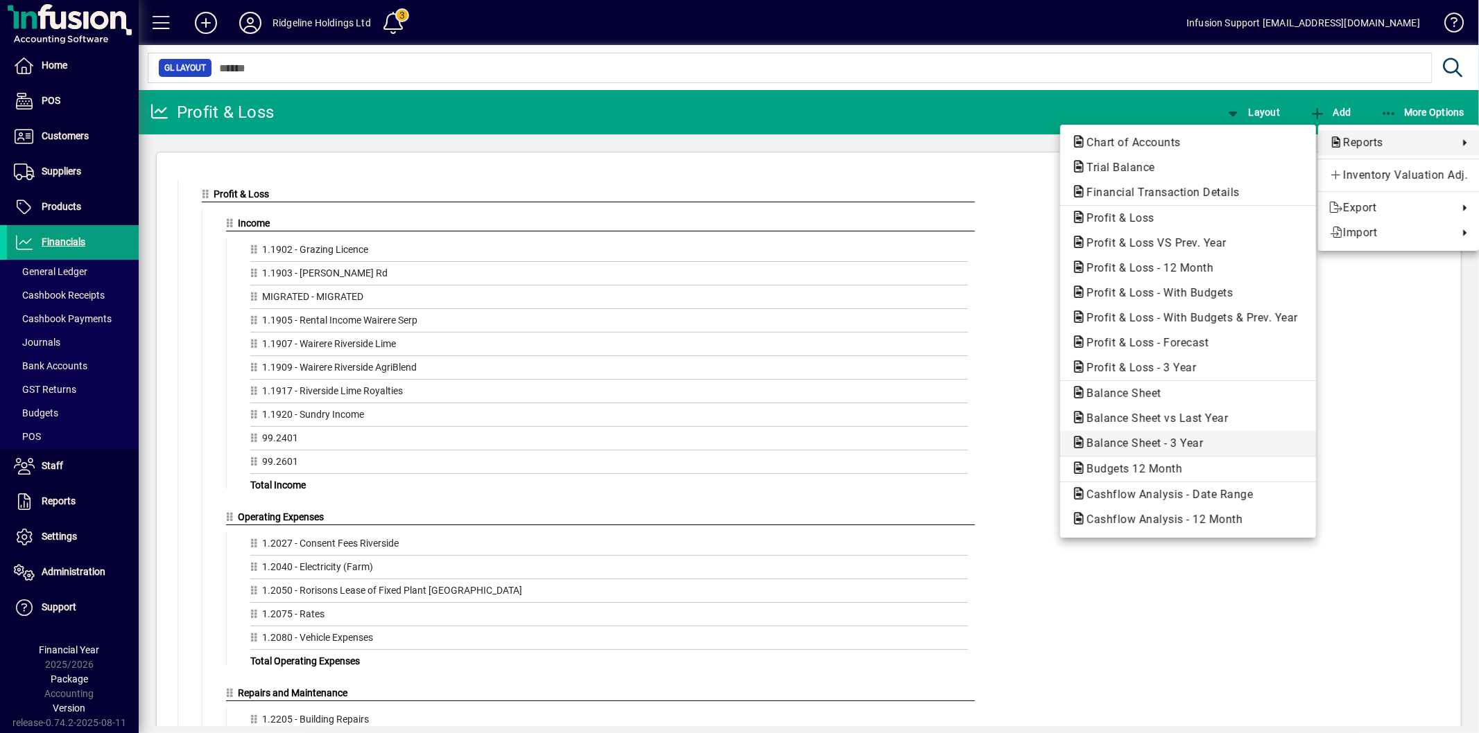
click at [1188, 437] on span "Balance Sheet - 3 Year" at bounding box center [1140, 443] width 139 height 13
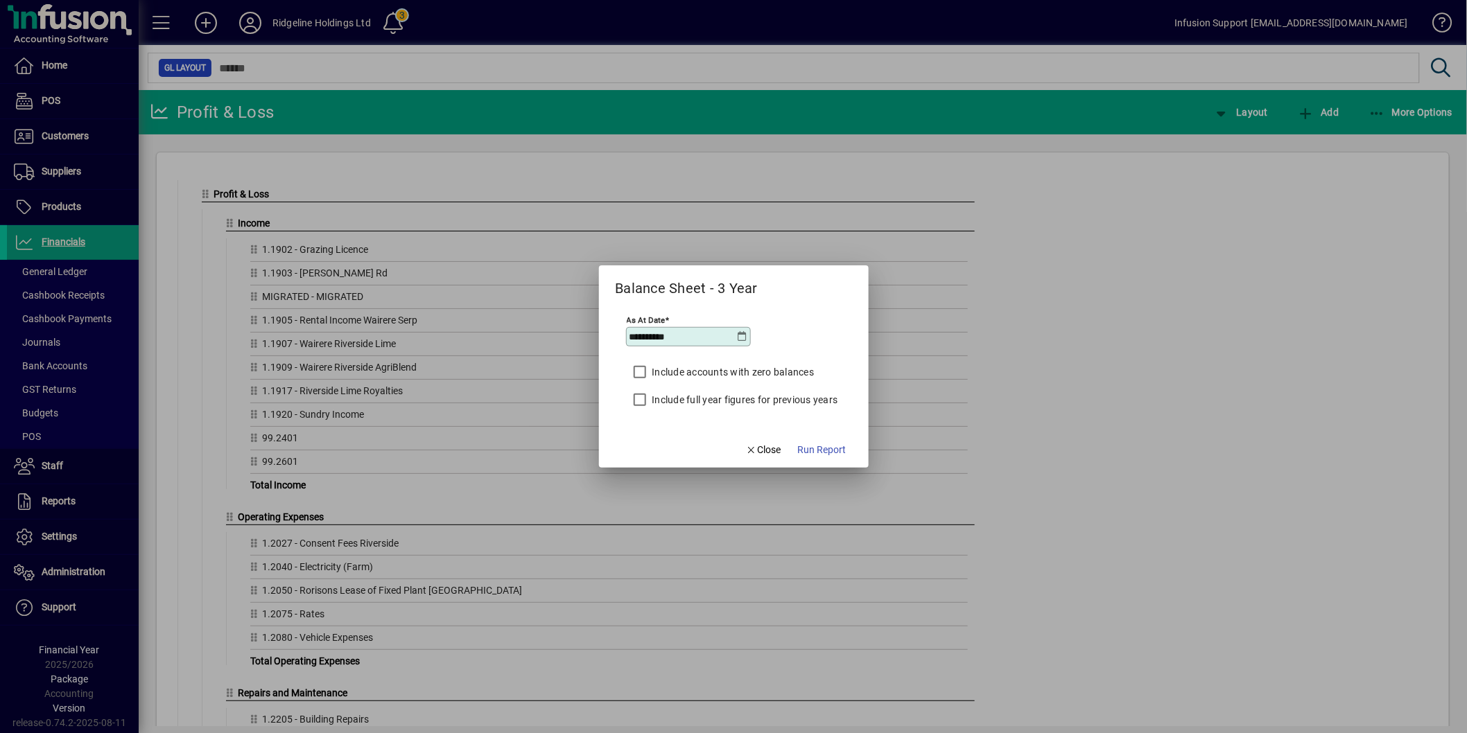
click at [783, 399] on label "Include full year figures for previous years" at bounding box center [744, 400] width 189 height 14
click at [819, 440] on span "button" at bounding box center [822, 449] width 60 height 33
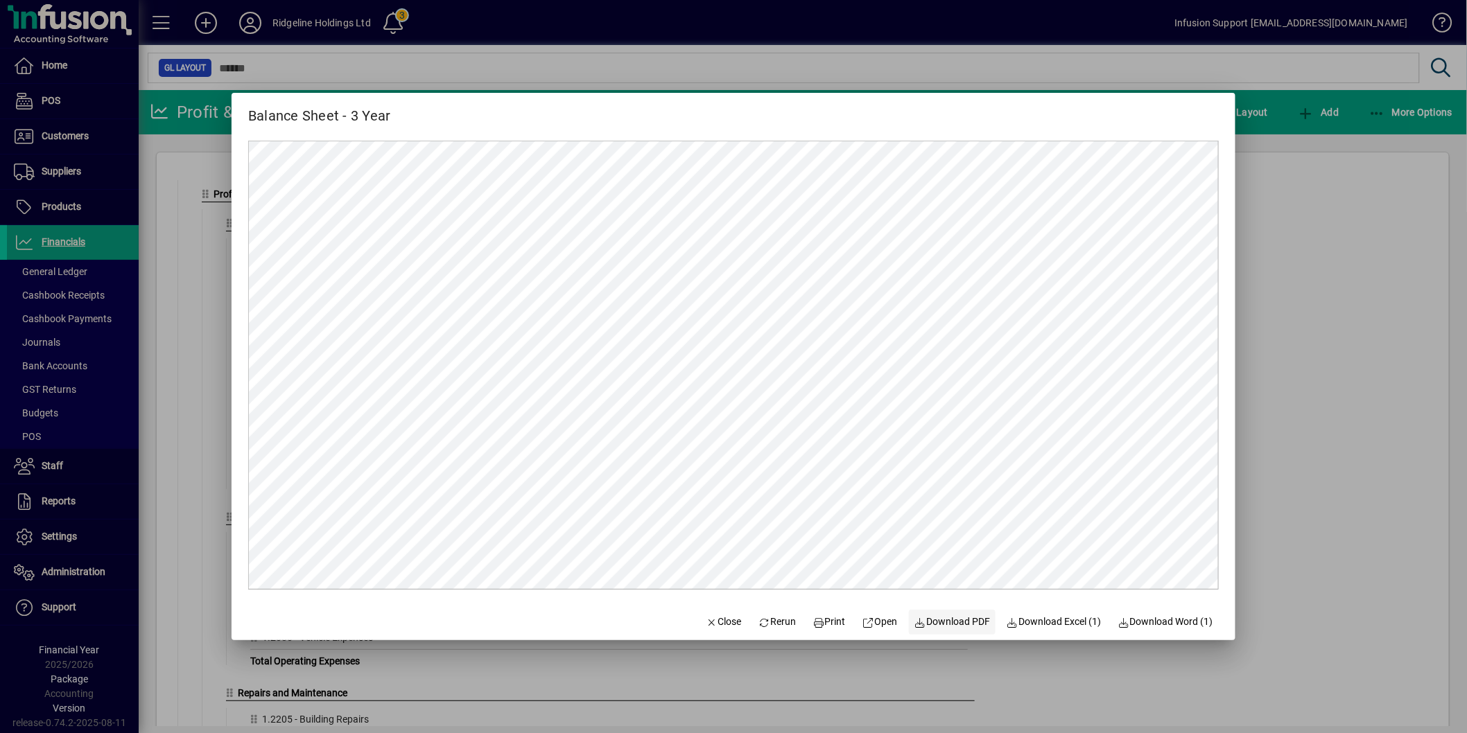
click at [957, 620] on span "Download PDF" at bounding box center [952, 622] width 76 height 15
click at [711, 624] on span "Close" at bounding box center [724, 622] width 36 height 15
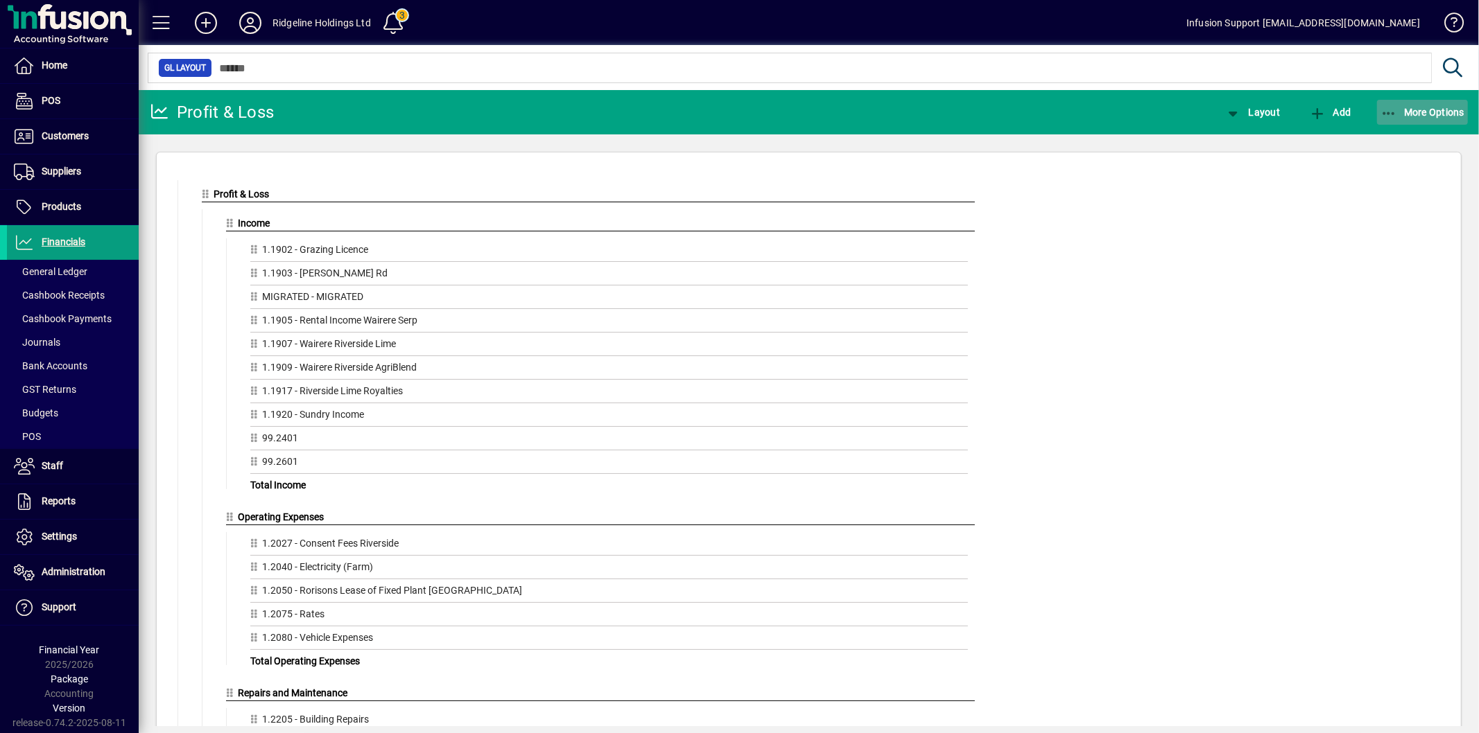
click at [1402, 115] on span "More Options" at bounding box center [1422, 112] width 85 height 11
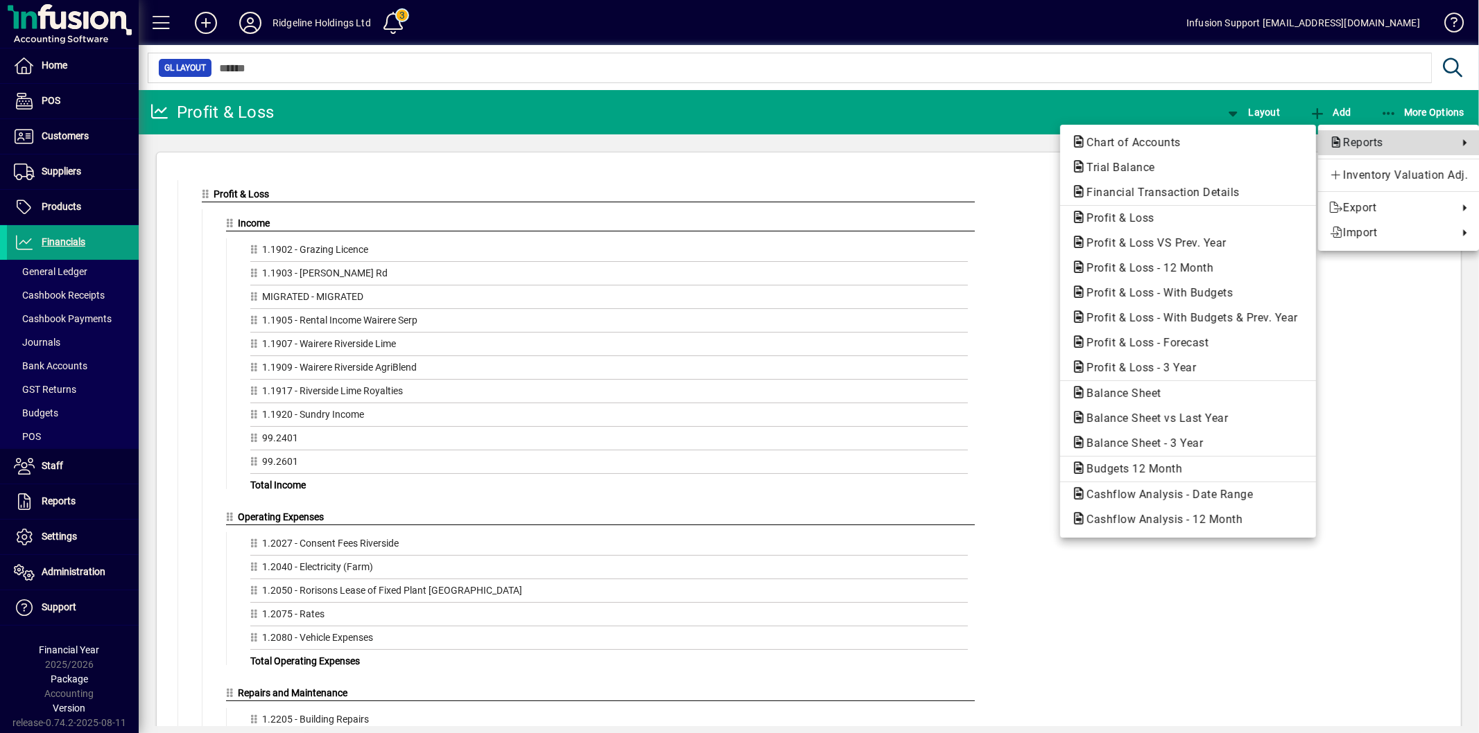
click at [1366, 143] on span "Reports" at bounding box center [1390, 142] width 122 height 17
click at [1178, 369] on span "Profit & Loss - 3 Year" at bounding box center [1137, 367] width 132 height 13
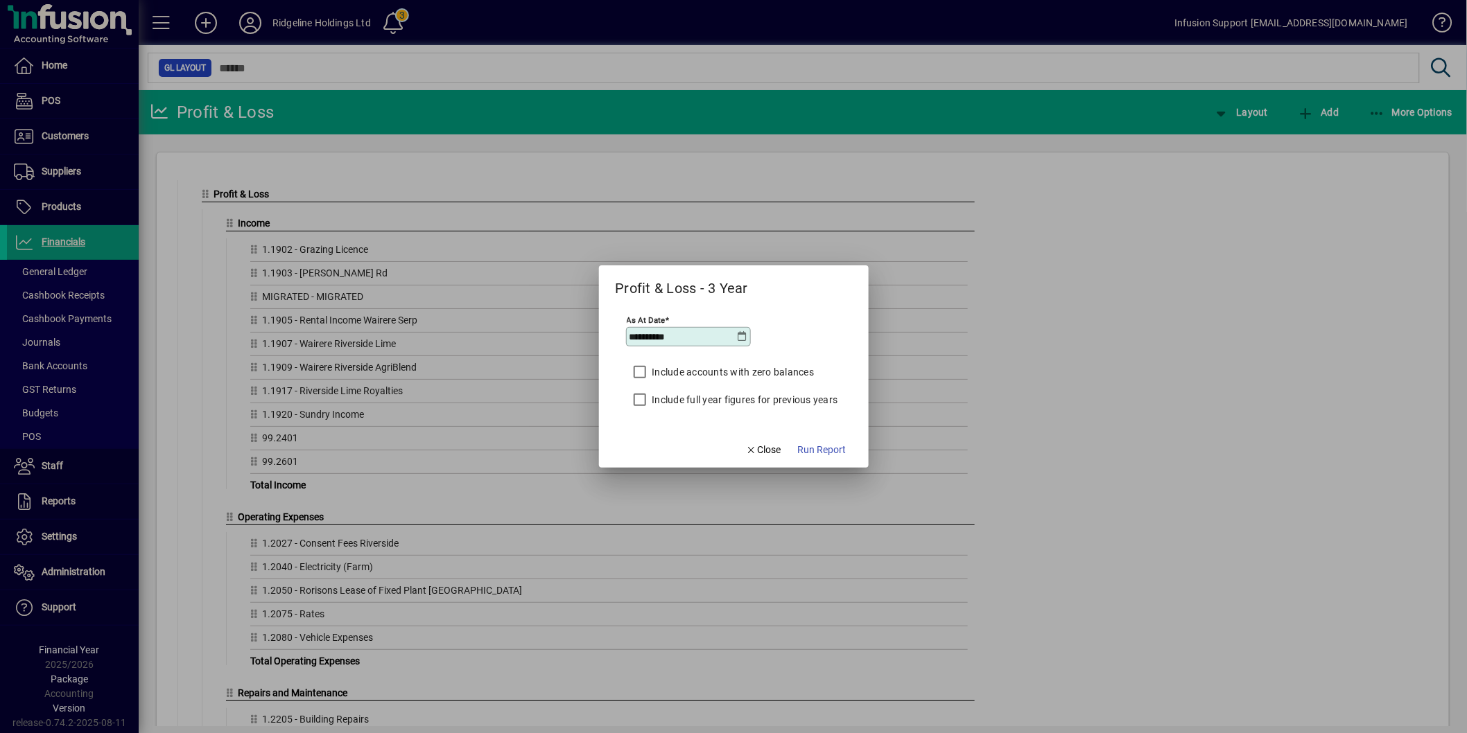
click at [787, 399] on label "Include full year figures for previous years" at bounding box center [744, 400] width 189 height 14
click at [828, 451] on span "Run Report" at bounding box center [822, 450] width 49 height 15
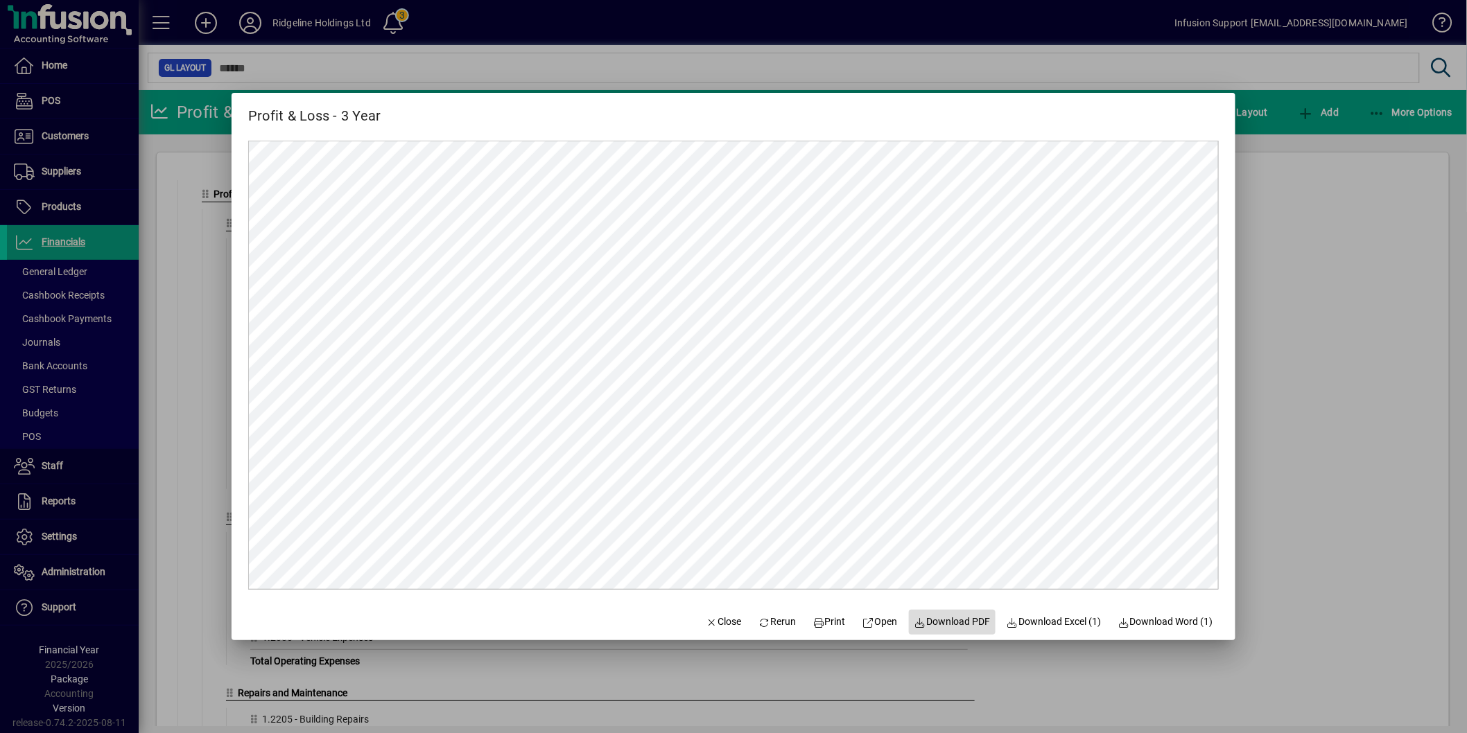
click at [948, 629] on span "Download PDF" at bounding box center [952, 622] width 76 height 15
click at [716, 622] on span "Close" at bounding box center [724, 622] width 36 height 15
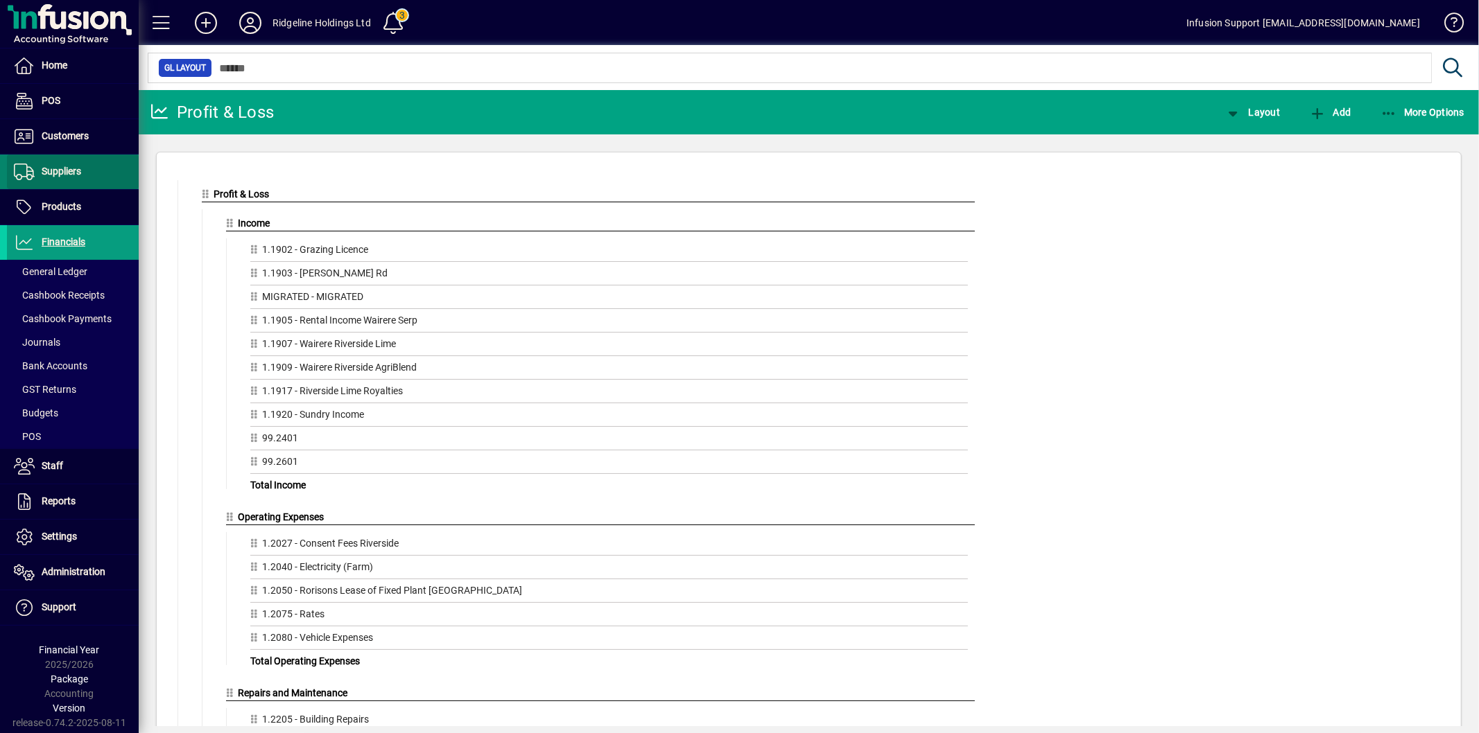
click at [73, 166] on span "Suppliers" at bounding box center [62, 171] width 40 height 11
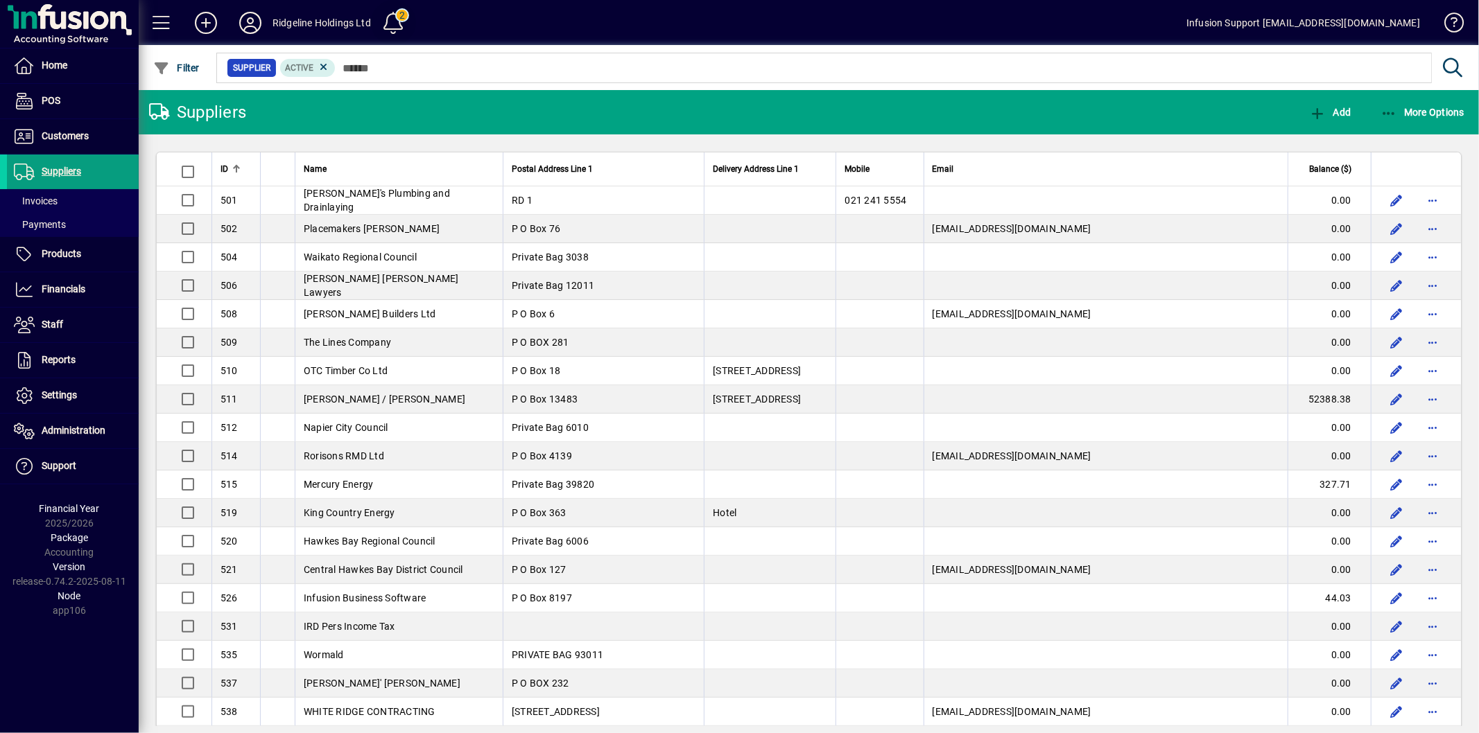
click at [394, 12] on span at bounding box center [392, 22] width 33 height 33
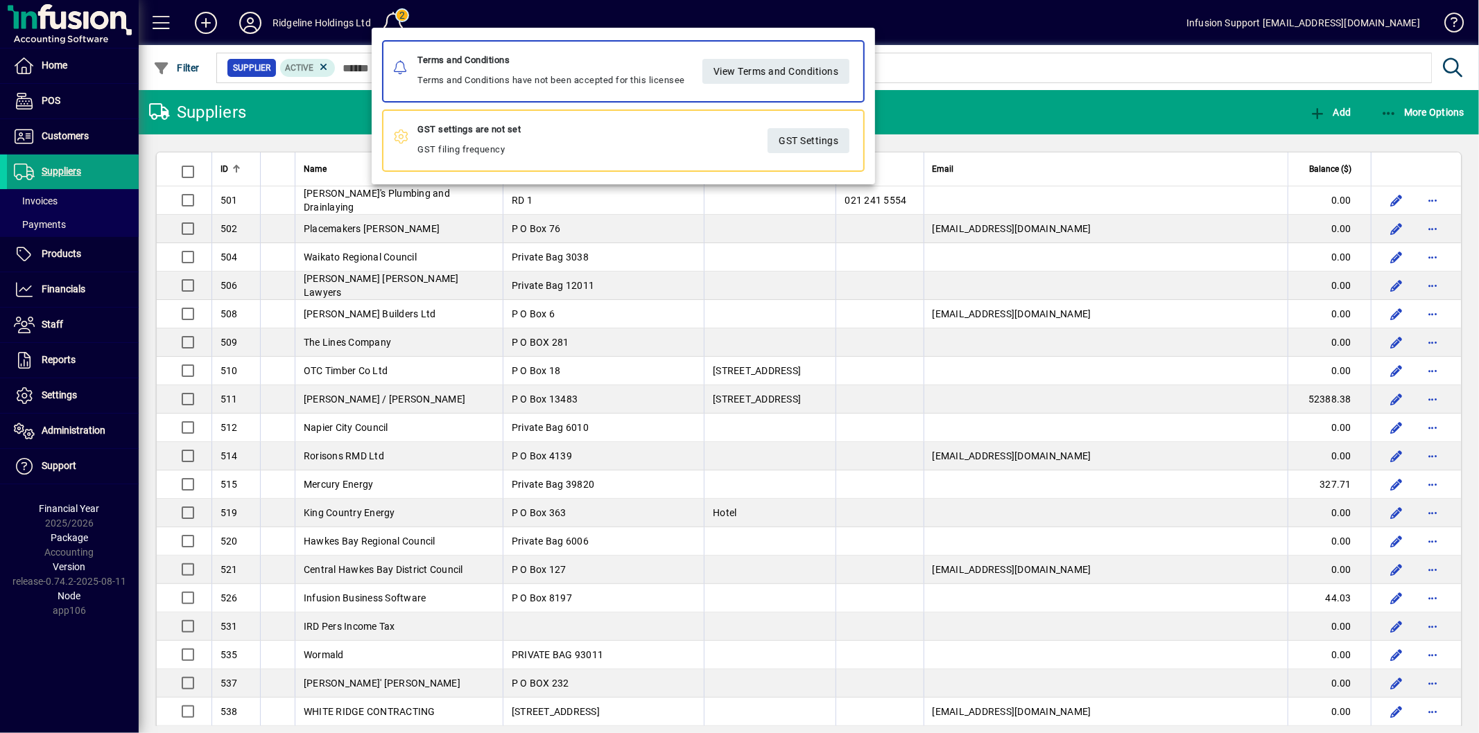
click at [64, 137] on div at bounding box center [739, 366] width 1479 height 733
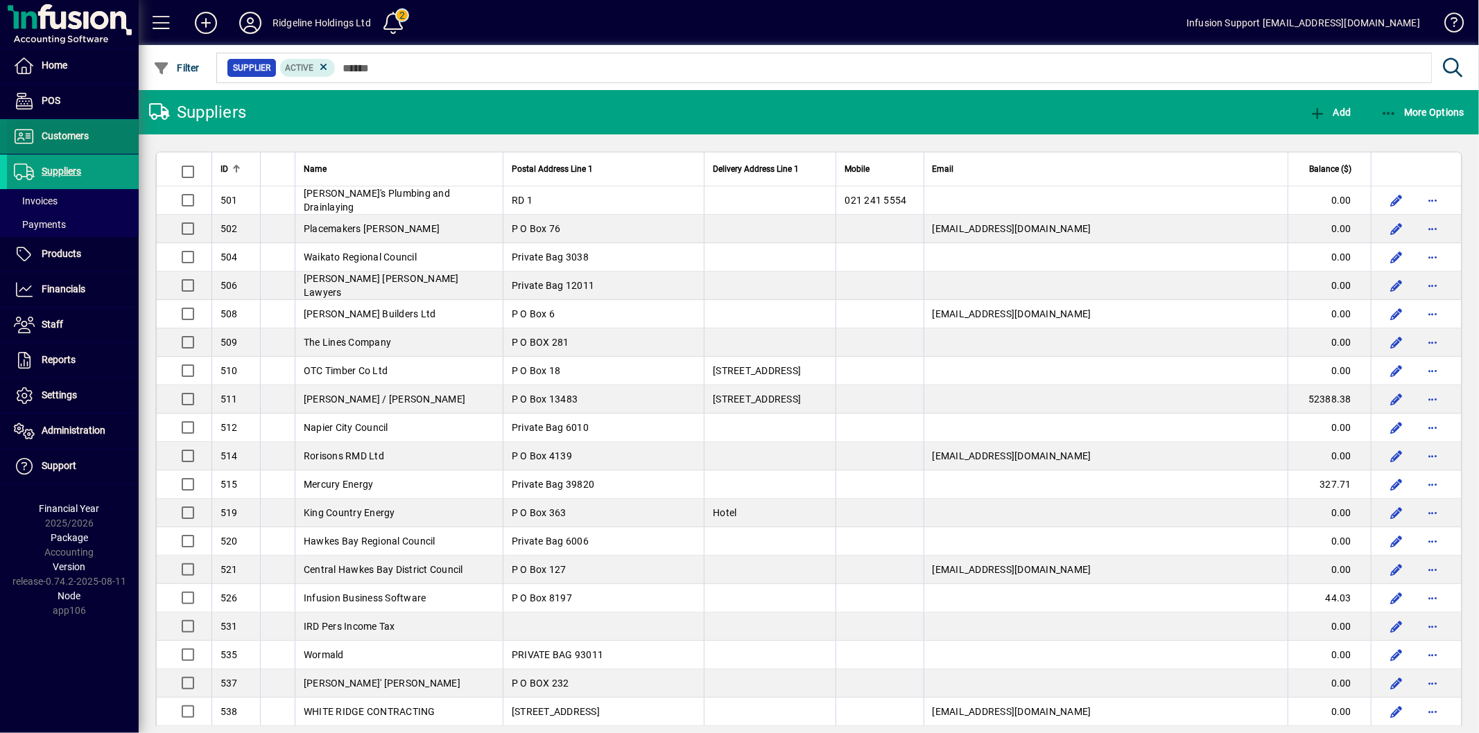
click at [81, 137] on span "Customers" at bounding box center [65, 135] width 47 height 11
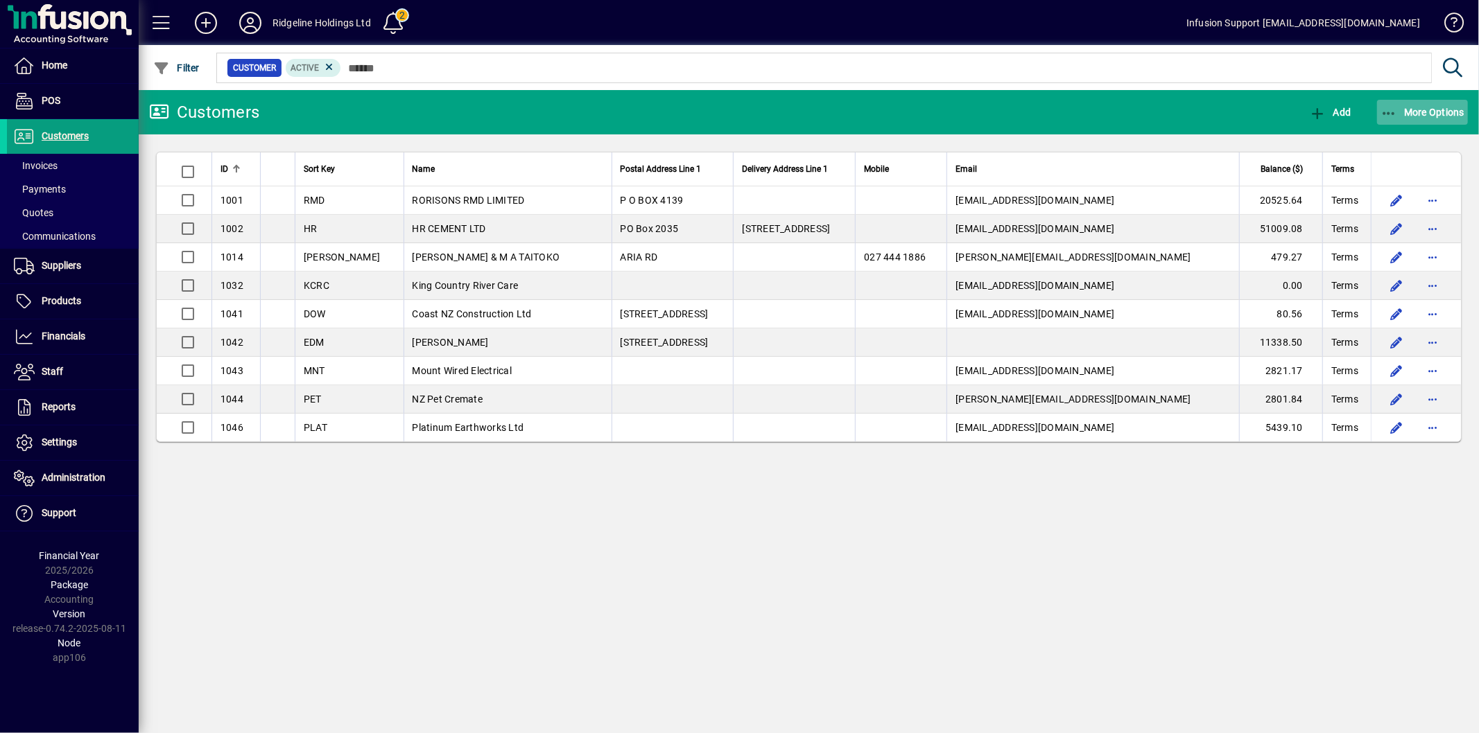
click at [1395, 111] on icon "button" at bounding box center [1388, 114] width 17 height 14
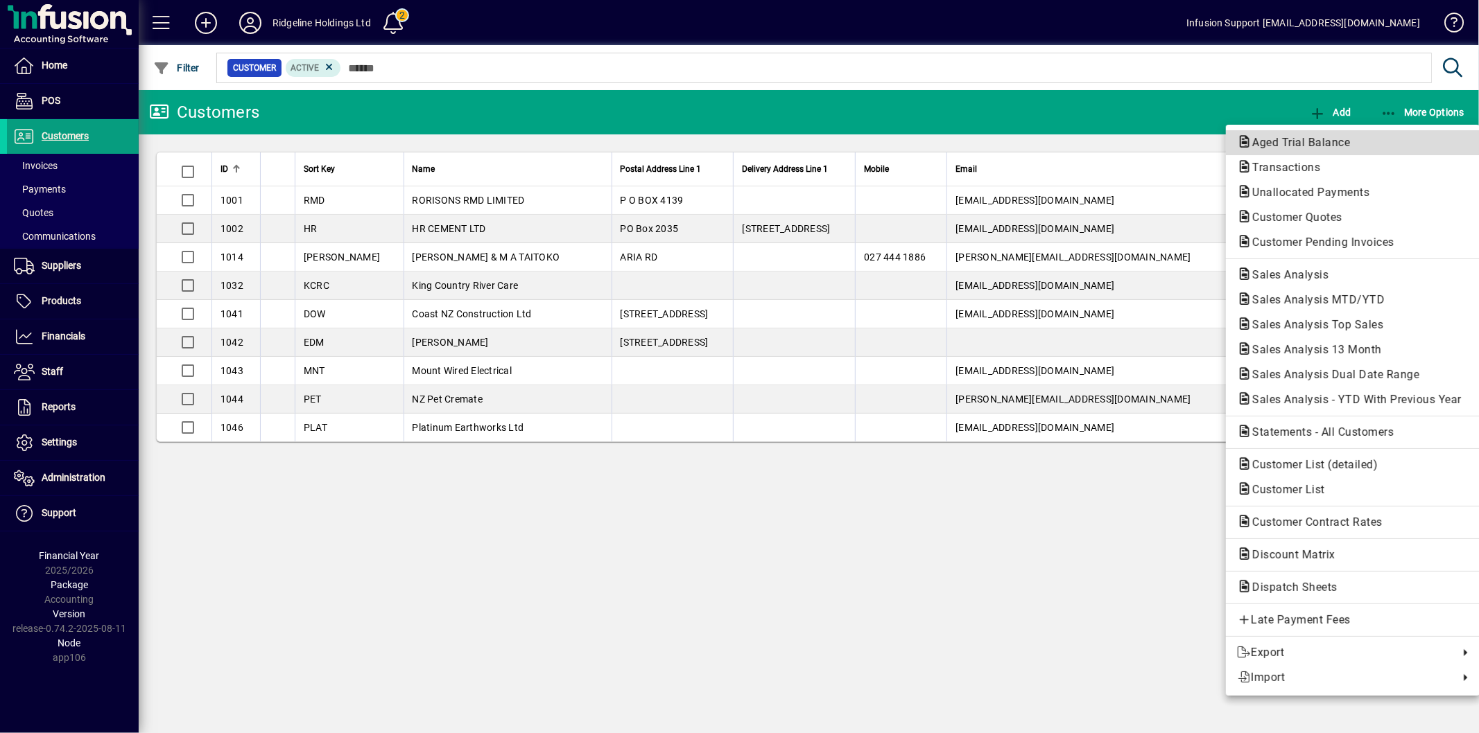
click at [1324, 141] on span "Aged Trial Balance" at bounding box center [1297, 142] width 120 height 13
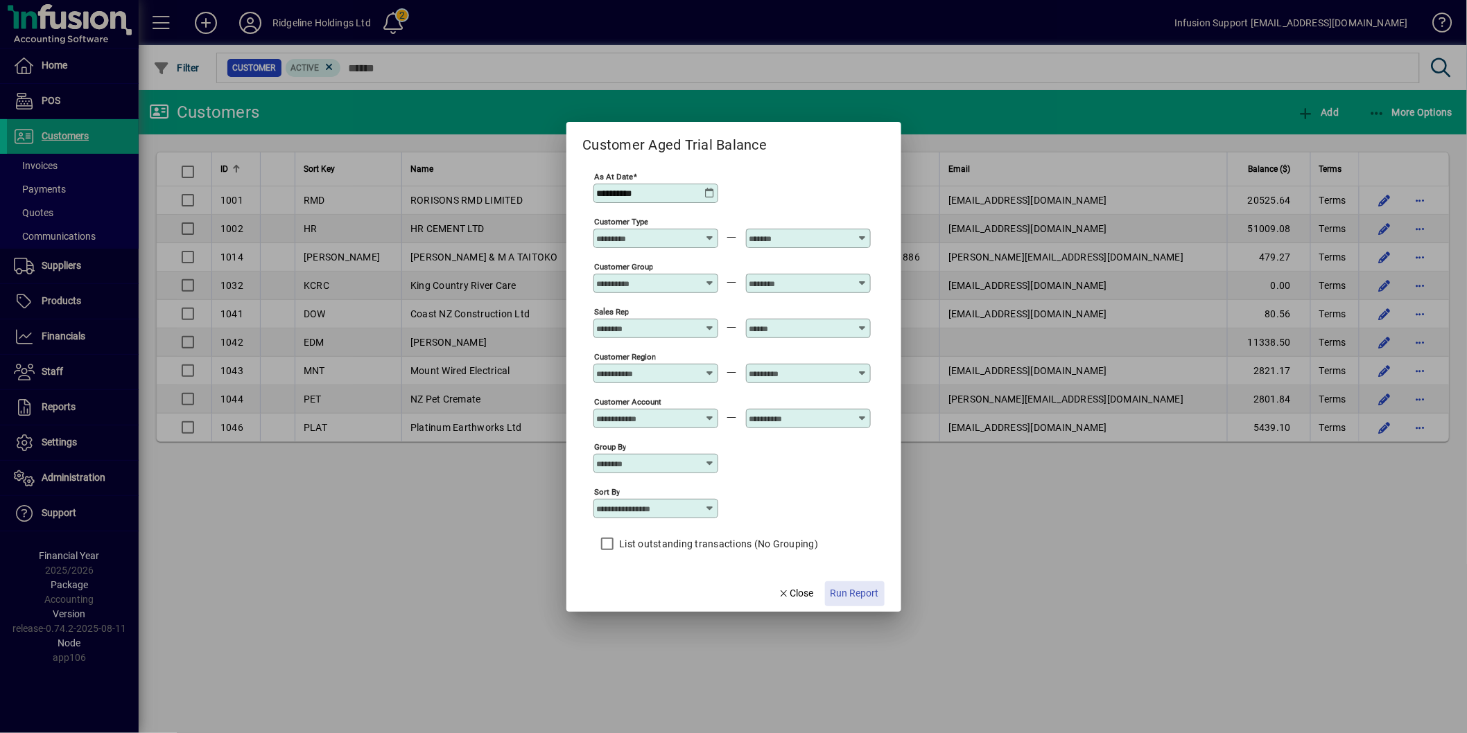
click at [864, 590] on span "Run Report" at bounding box center [854, 593] width 49 height 15
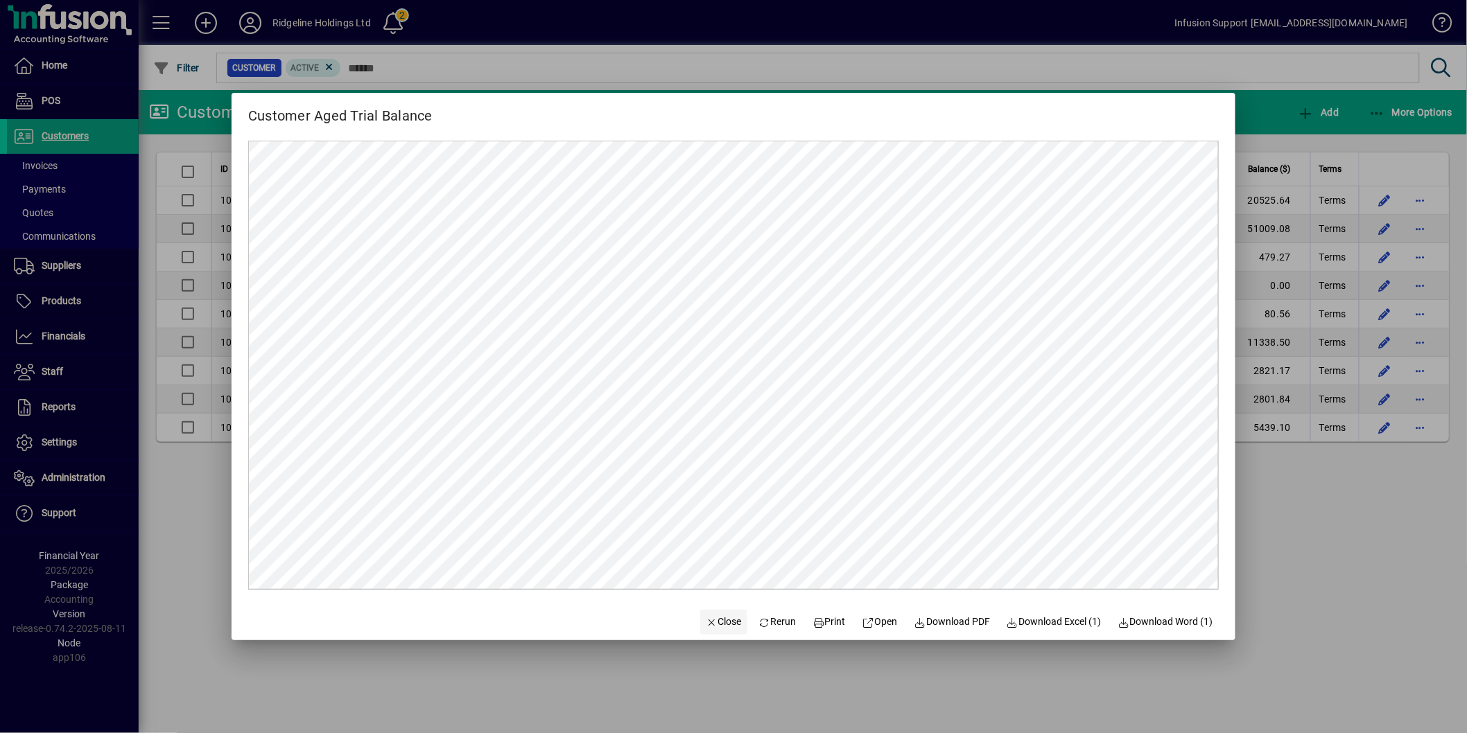
click at [712, 620] on span "Close" at bounding box center [724, 622] width 36 height 15
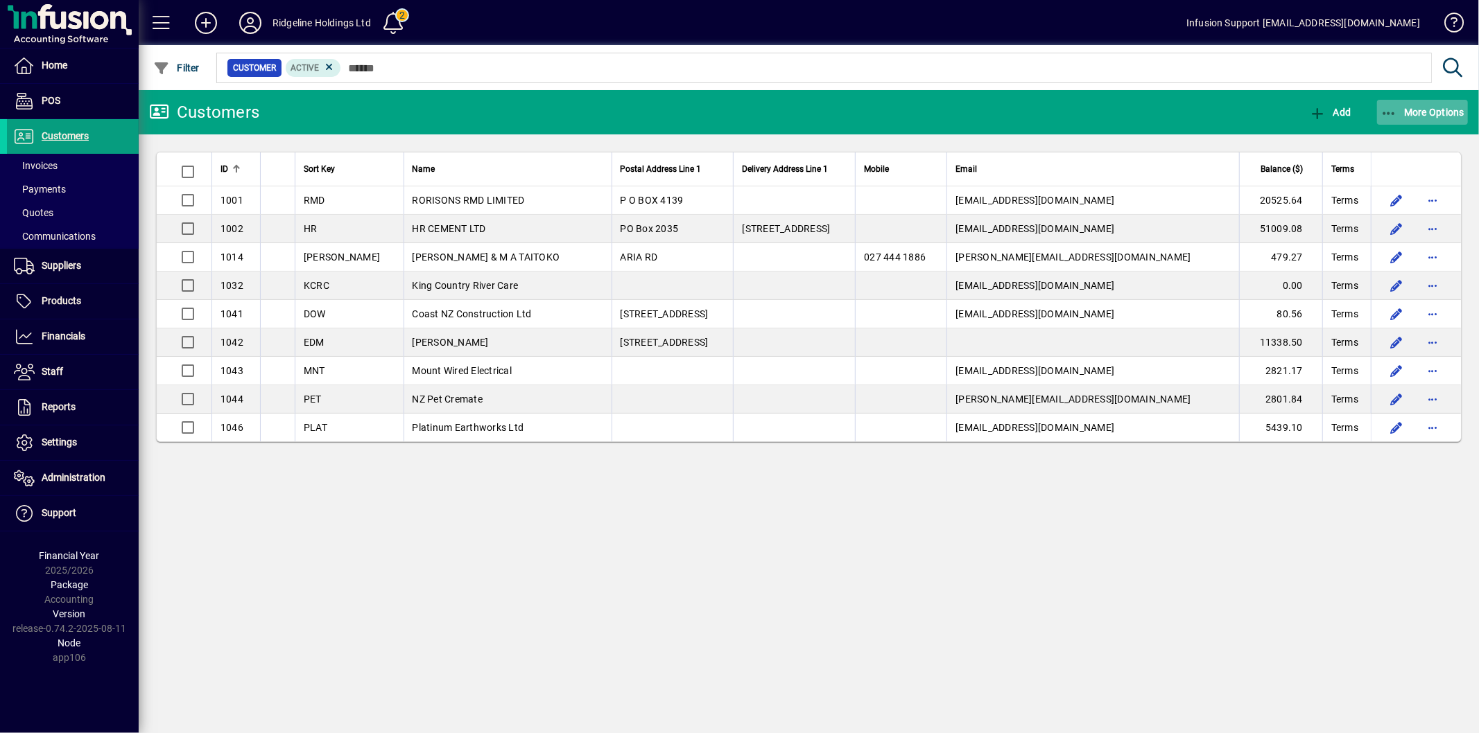
click at [1404, 114] on span "More Options" at bounding box center [1422, 112] width 85 height 11
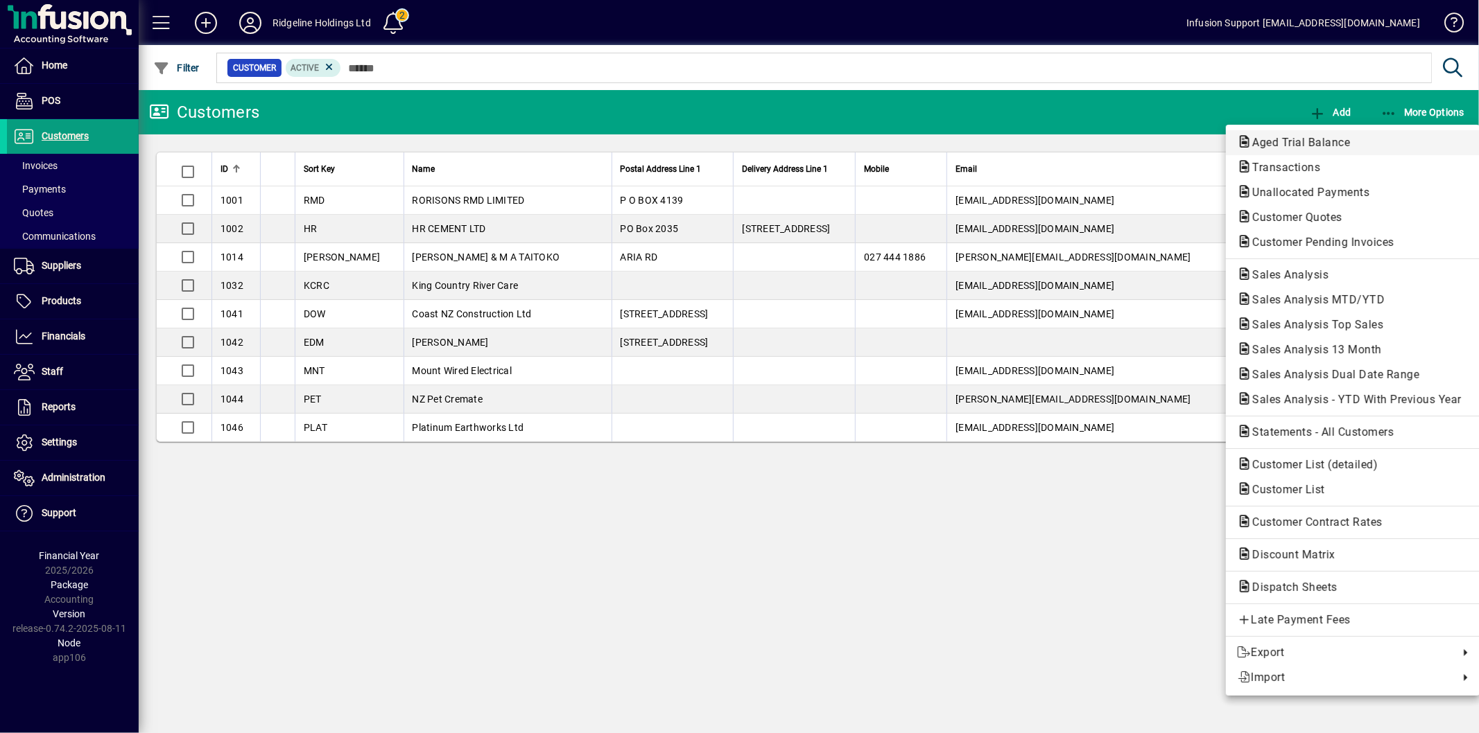
click at [1327, 143] on span "Aged Trial Balance" at bounding box center [1297, 142] width 120 height 13
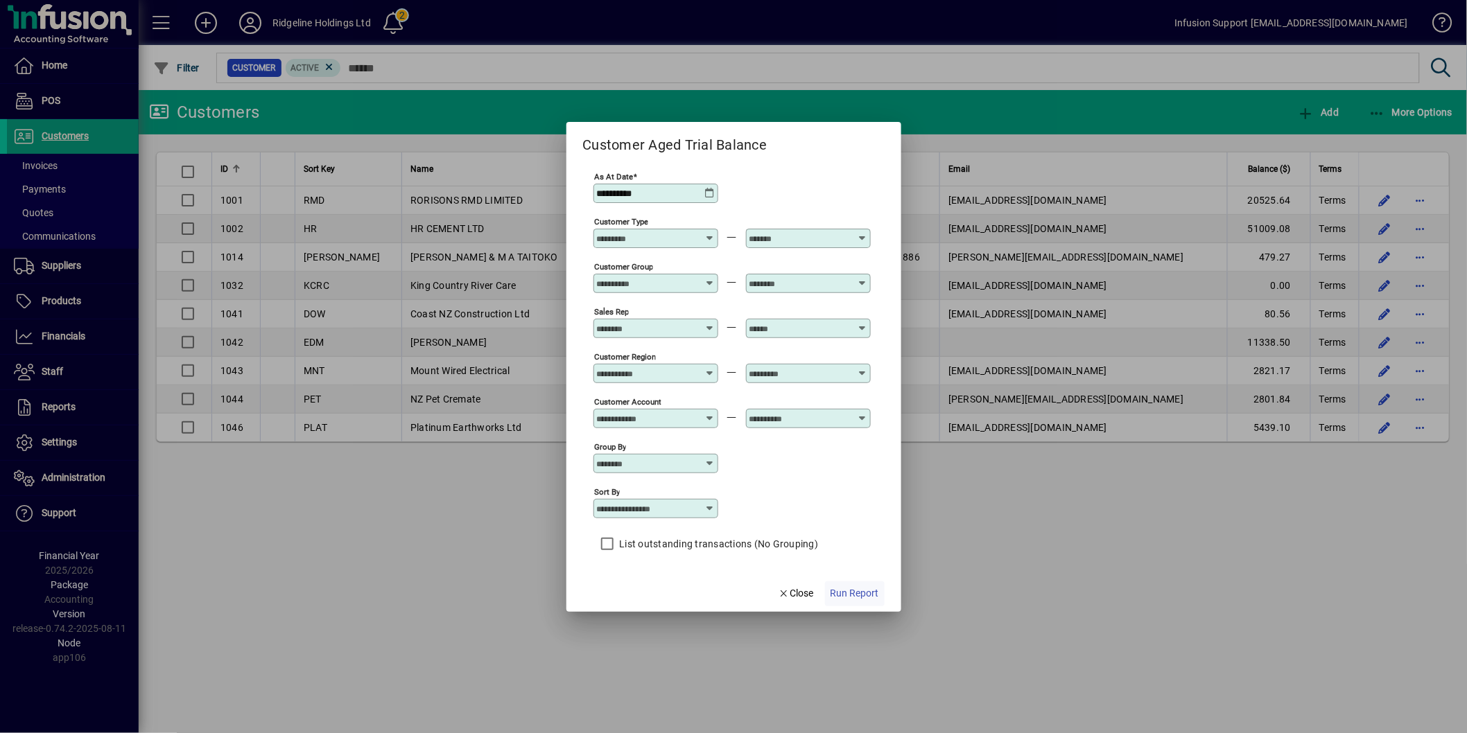
click at [840, 589] on span "Run Report" at bounding box center [854, 593] width 49 height 15
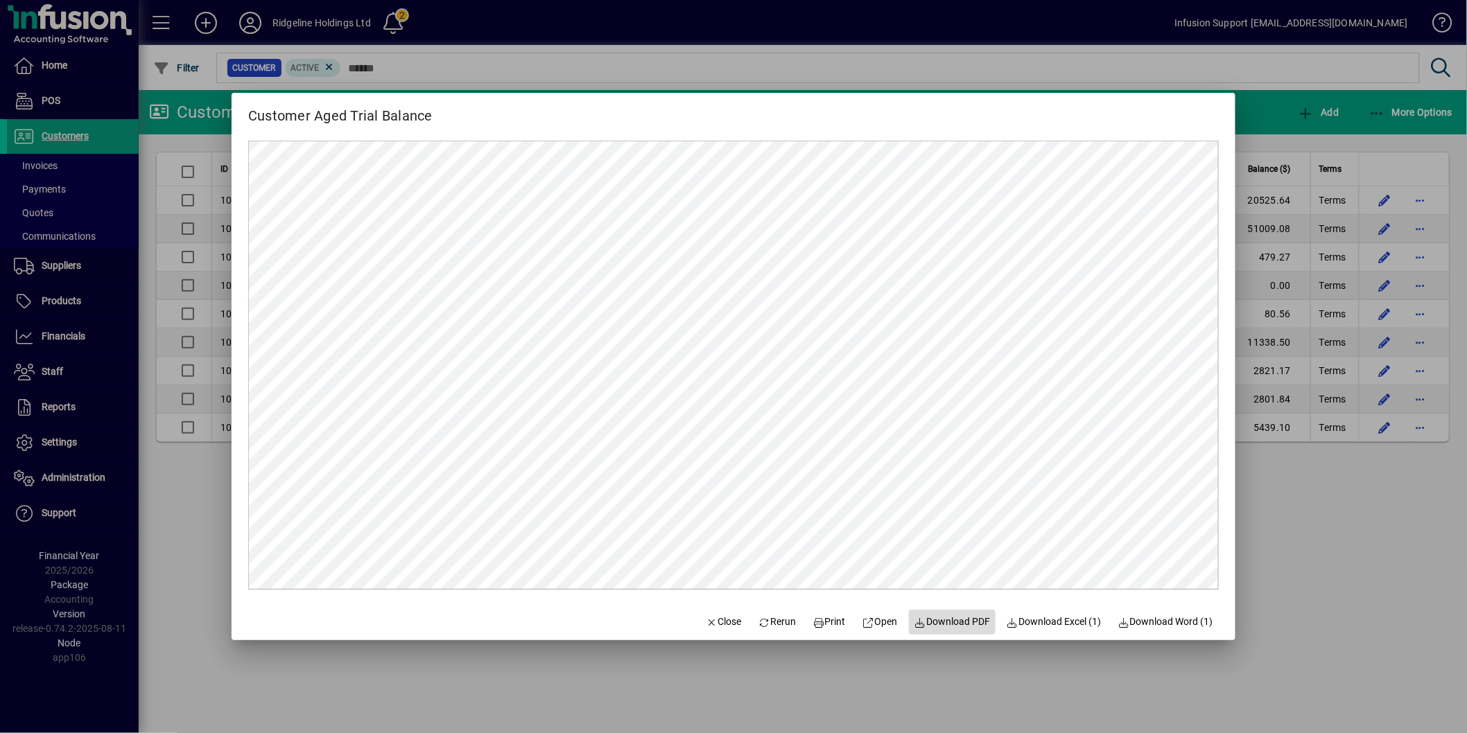
click at [950, 624] on span "Download PDF" at bounding box center [952, 622] width 76 height 15
click at [709, 626] on span "Close" at bounding box center [724, 622] width 36 height 15
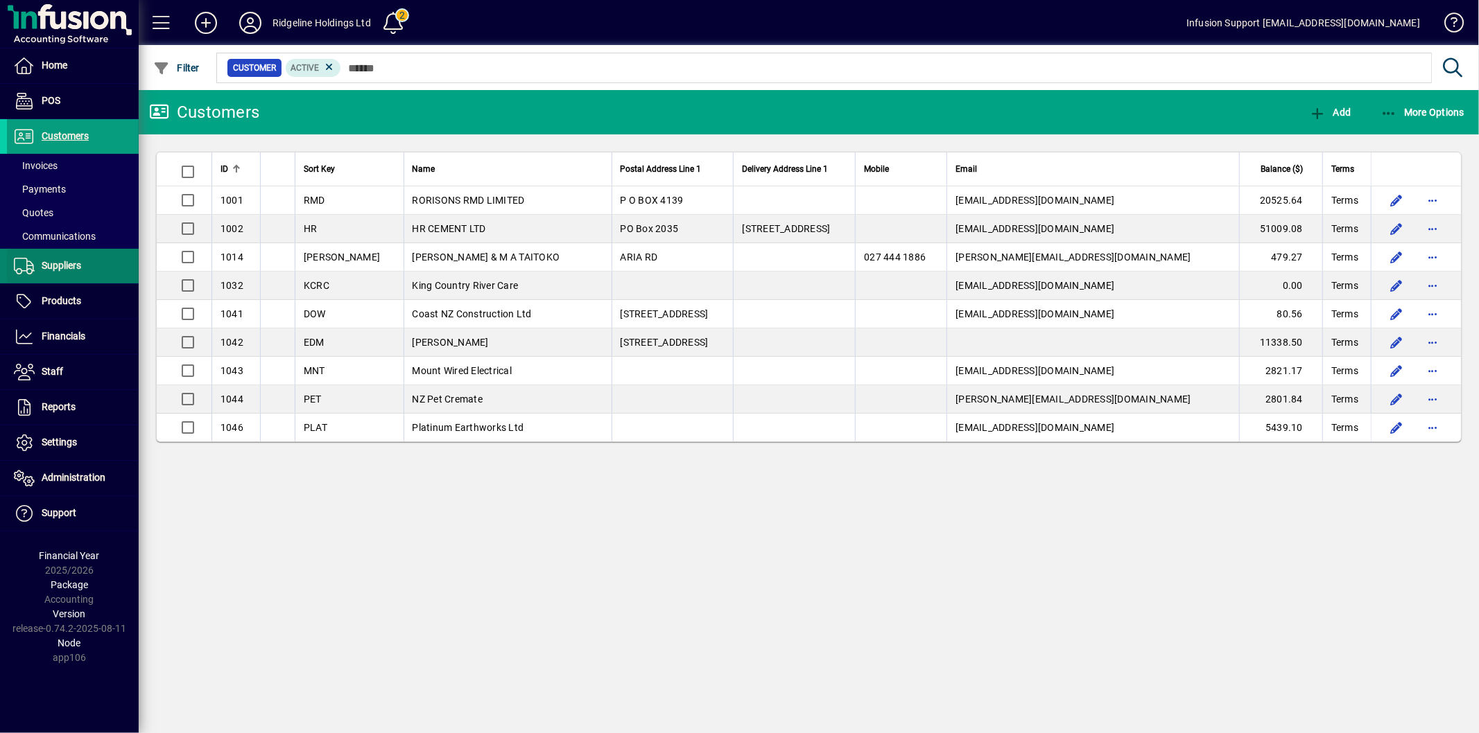
click at [73, 264] on span "Suppliers" at bounding box center [62, 265] width 40 height 11
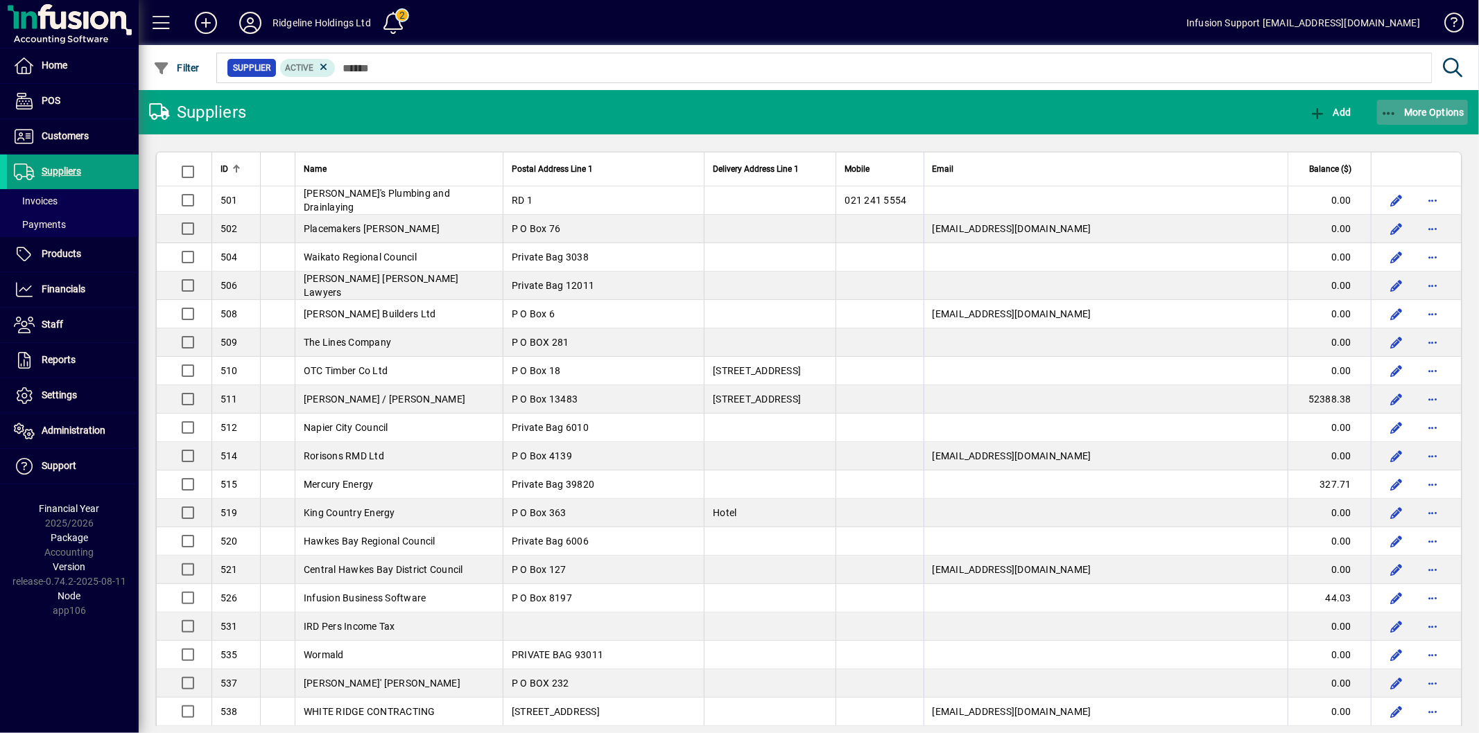
click at [1418, 107] on span "More Options" at bounding box center [1422, 112] width 85 height 11
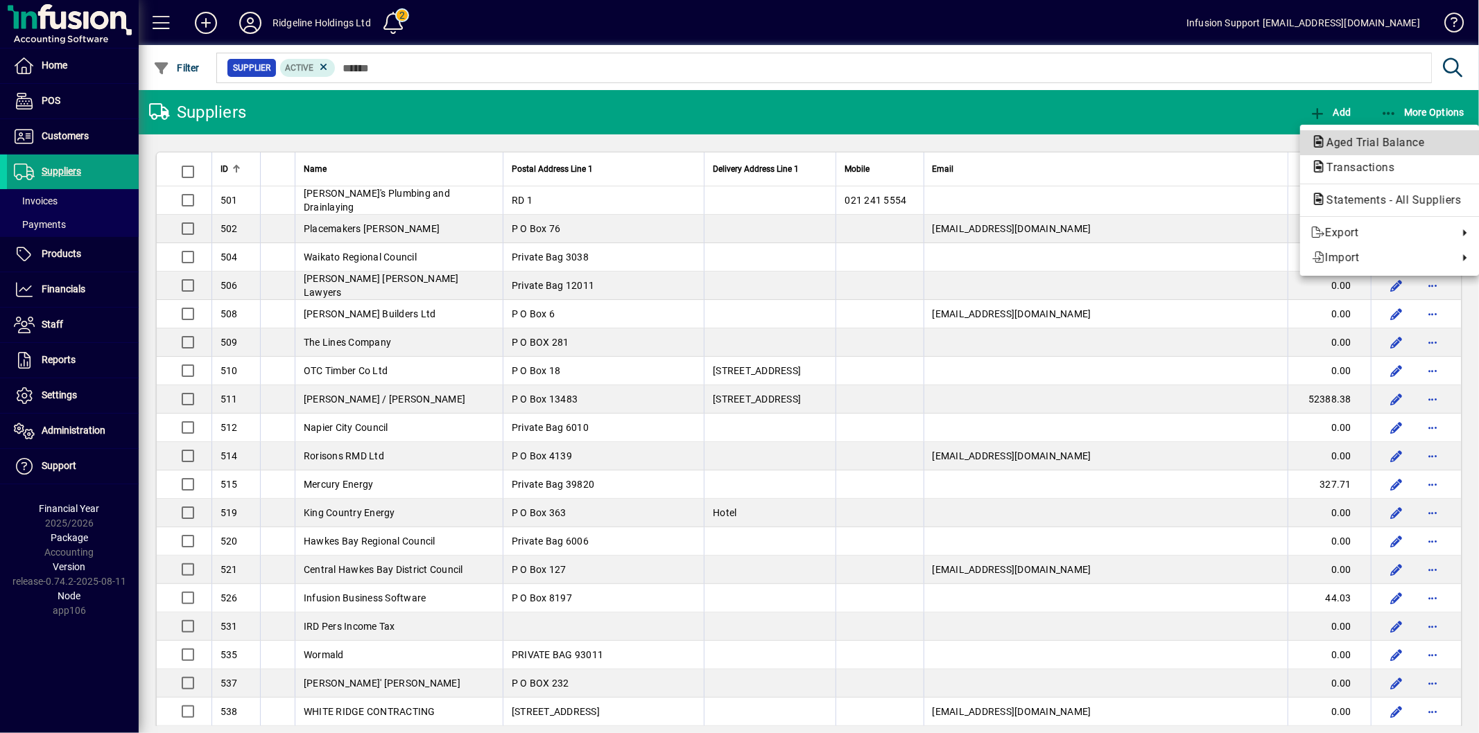
click at [1370, 139] on span "Aged Trial Balance" at bounding box center [1371, 142] width 120 height 13
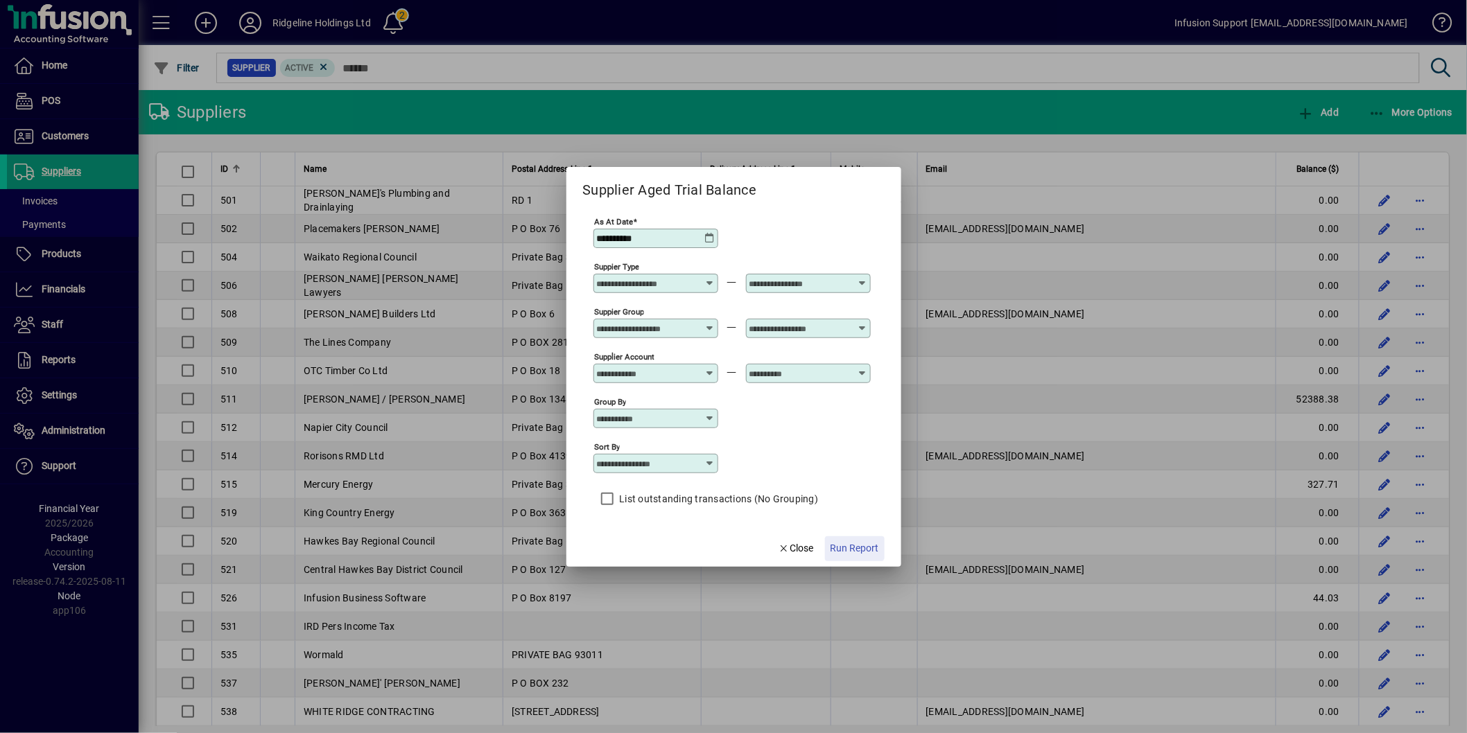
drag, startPoint x: 853, startPoint y: 544, endPoint x: 925, endPoint y: 515, distance: 77.7
click at [853, 544] on span "Run Report" at bounding box center [854, 548] width 49 height 15
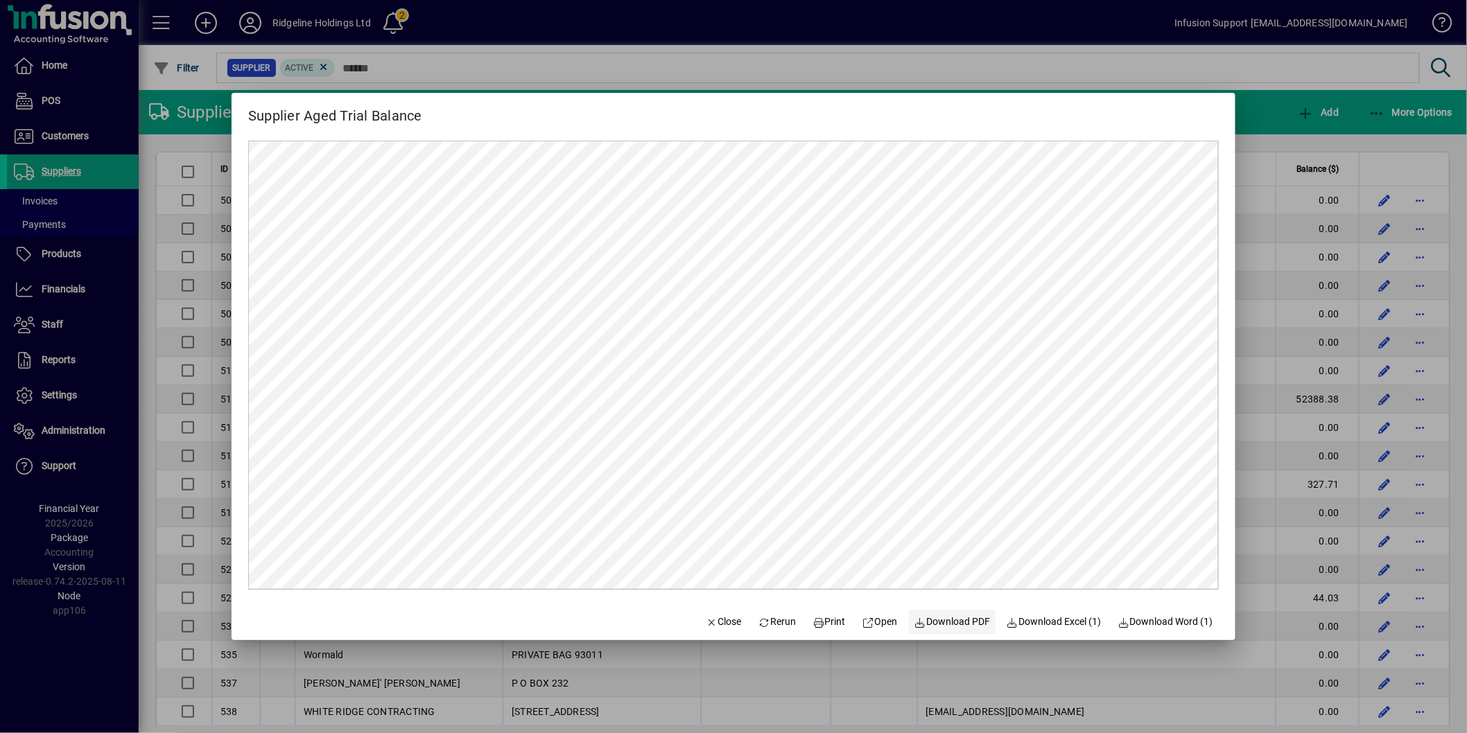
click at [947, 615] on span "Download PDF" at bounding box center [952, 622] width 76 height 15
click at [715, 626] on span "Close" at bounding box center [724, 622] width 36 height 15
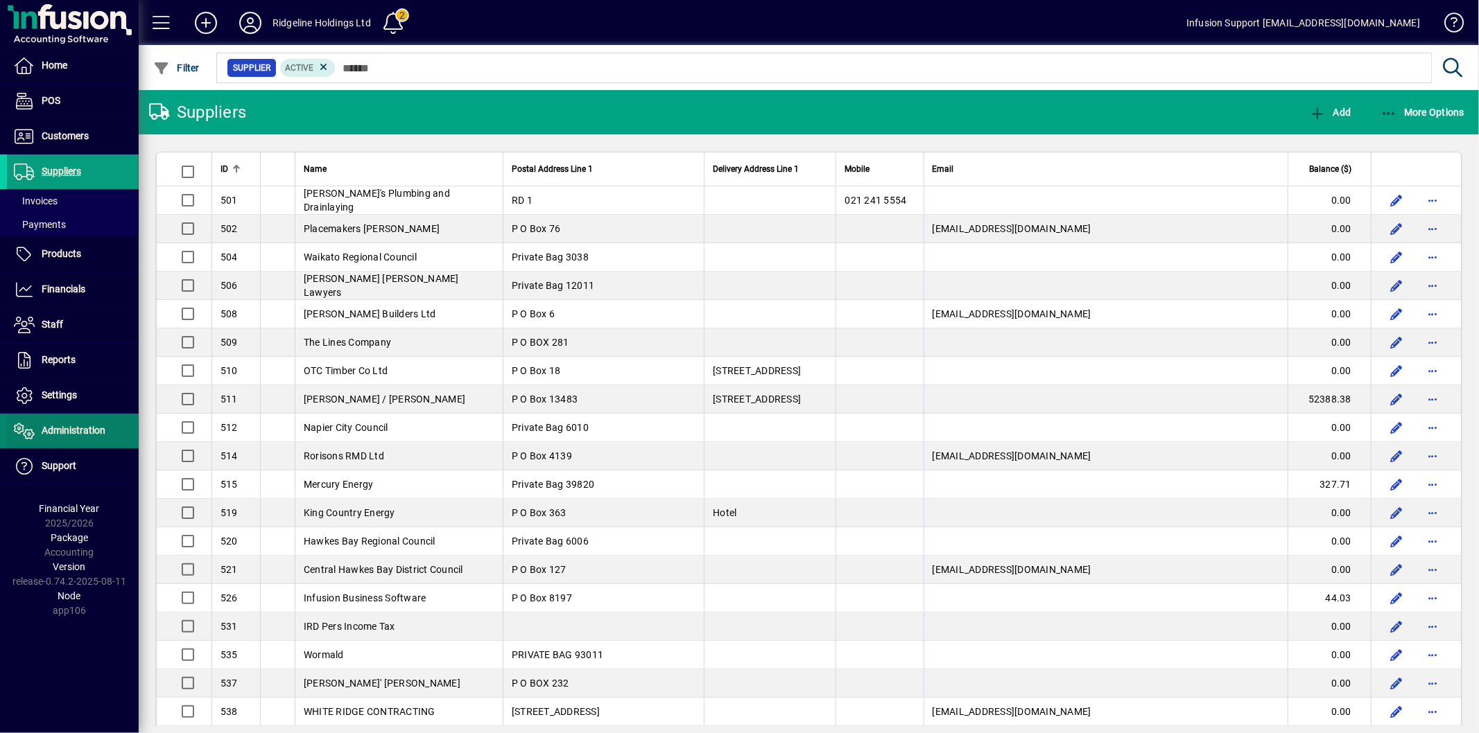
click at [52, 418] on span at bounding box center [73, 431] width 132 height 33
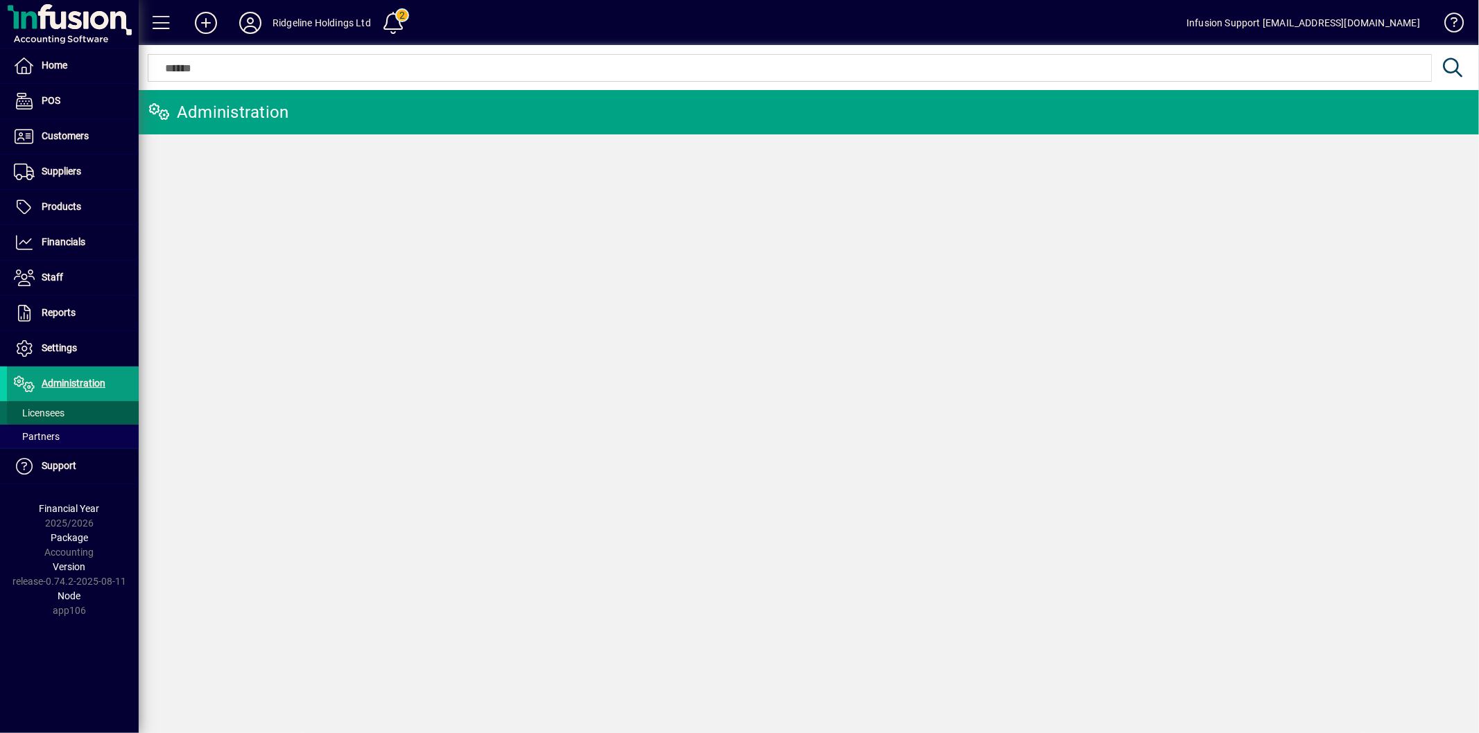
click at [64, 414] on span "Licensees" at bounding box center [39, 413] width 51 height 11
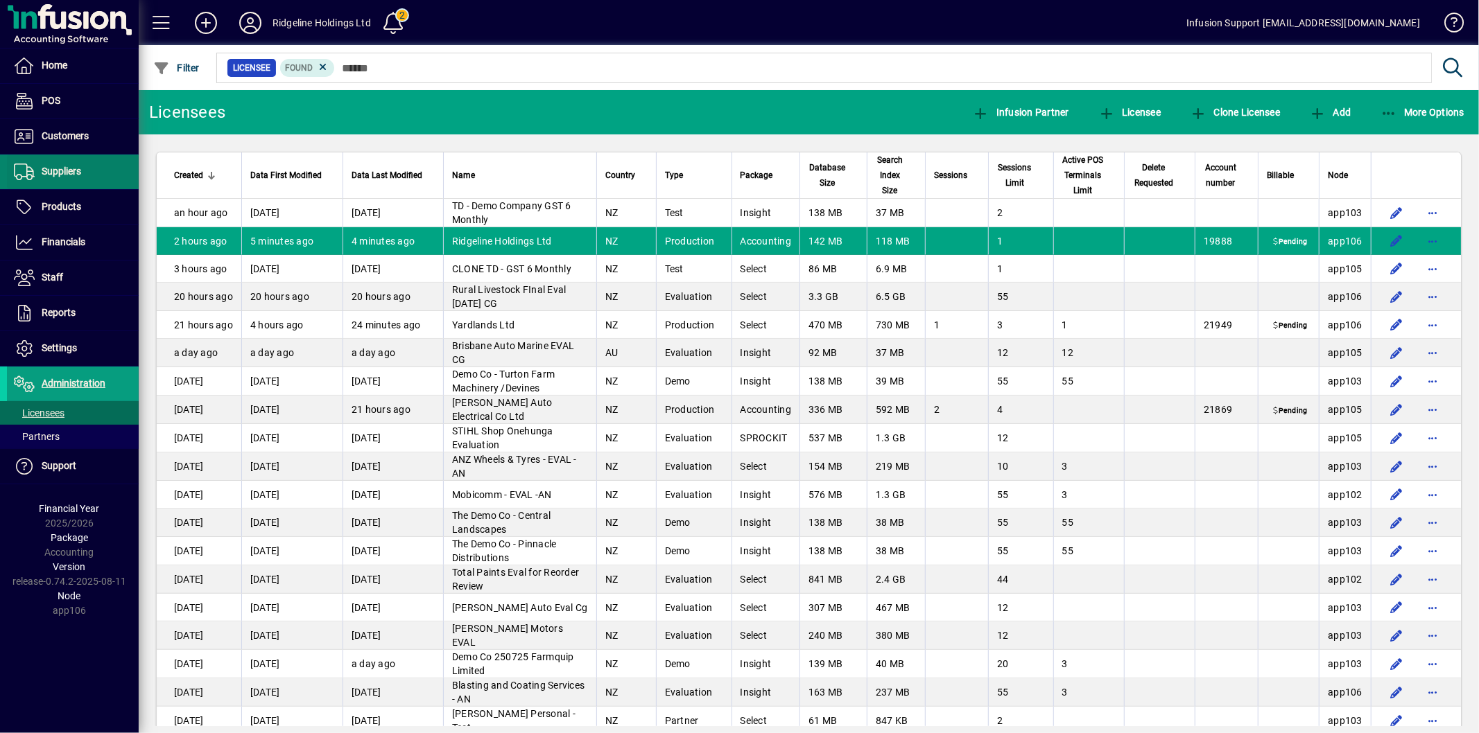
drag, startPoint x: 62, startPoint y: 195, endPoint x: 72, endPoint y: 173, distance: 24.2
click at [62, 195] on span at bounding box center [73, 207] width 132 height 33
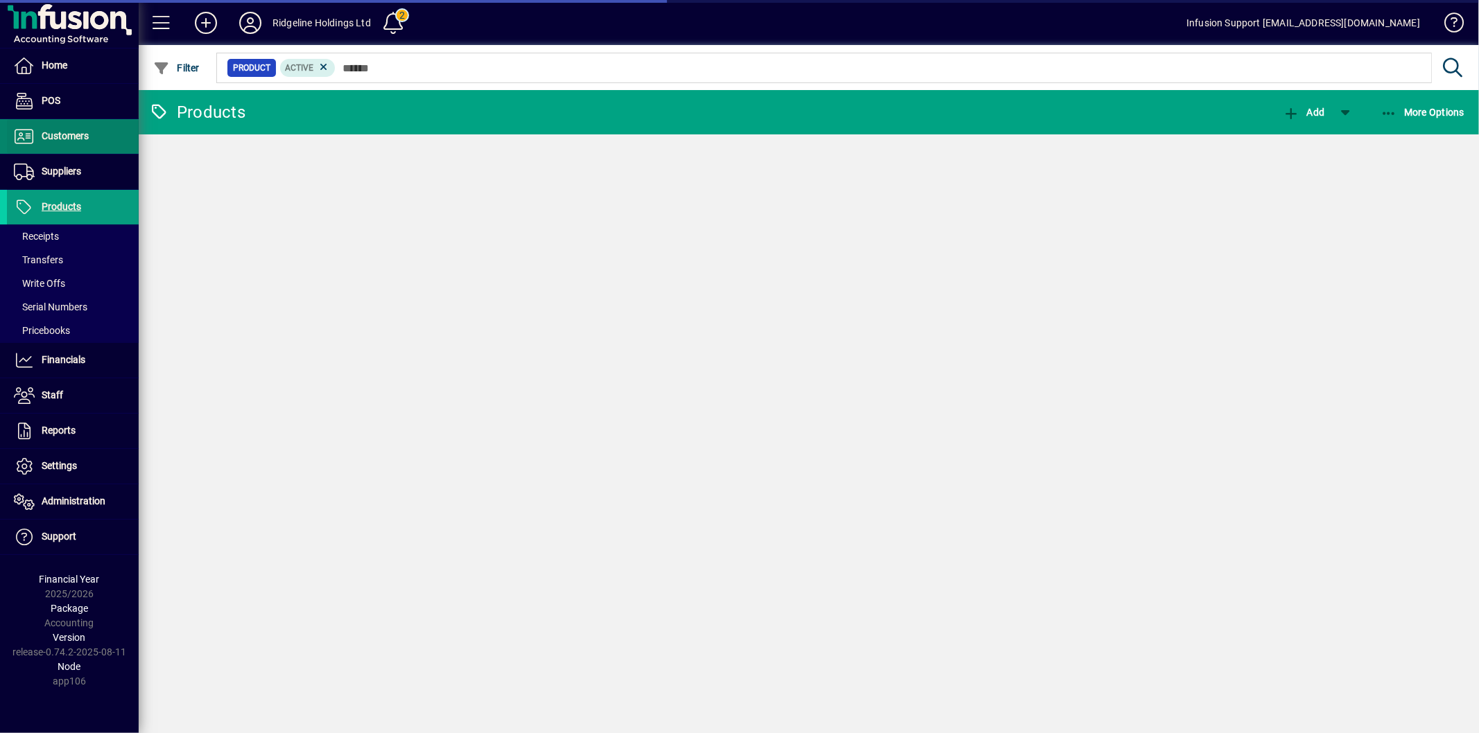
click at [57, 146] on span at bounding box center [73, 136] width 132 height 33
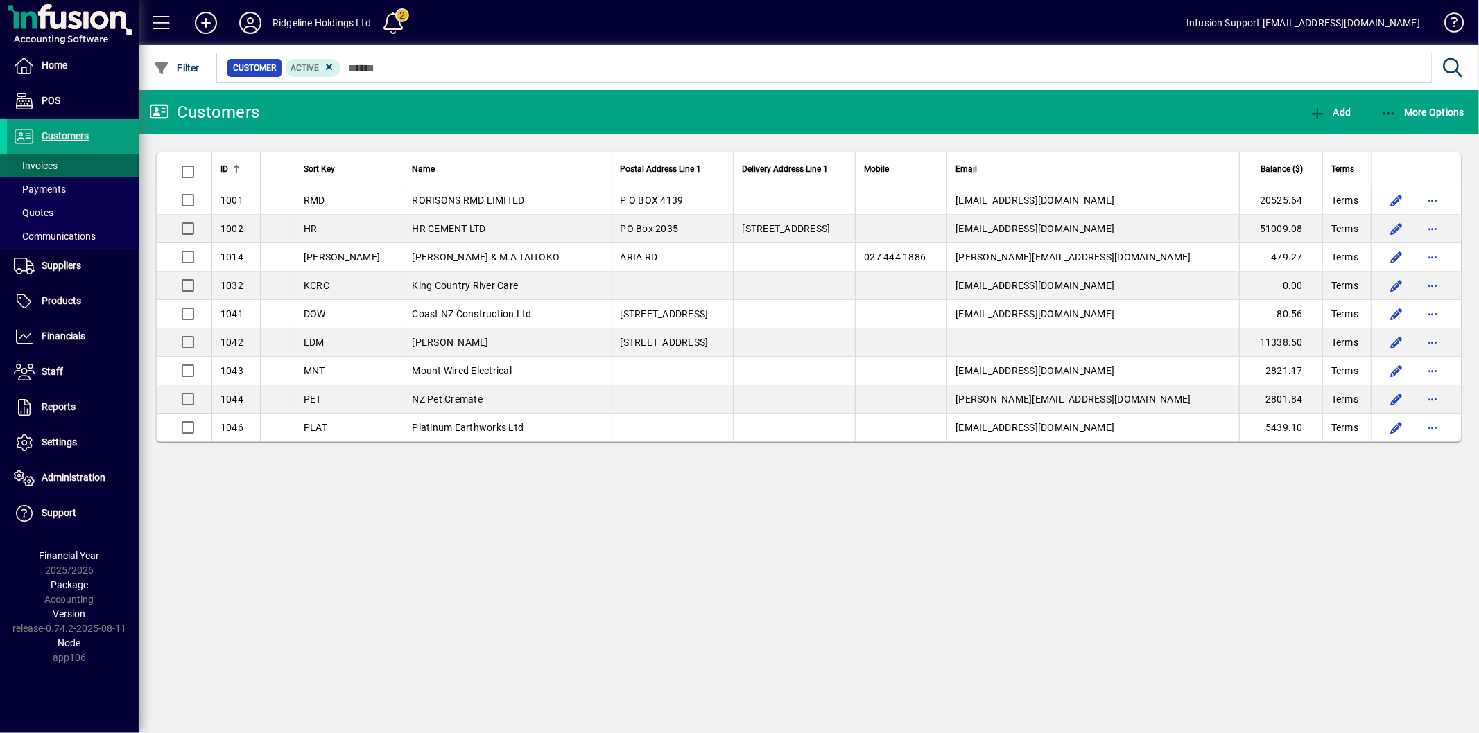
click at [71, 165] on span at bounding box center [73, 165] width 132 height 33
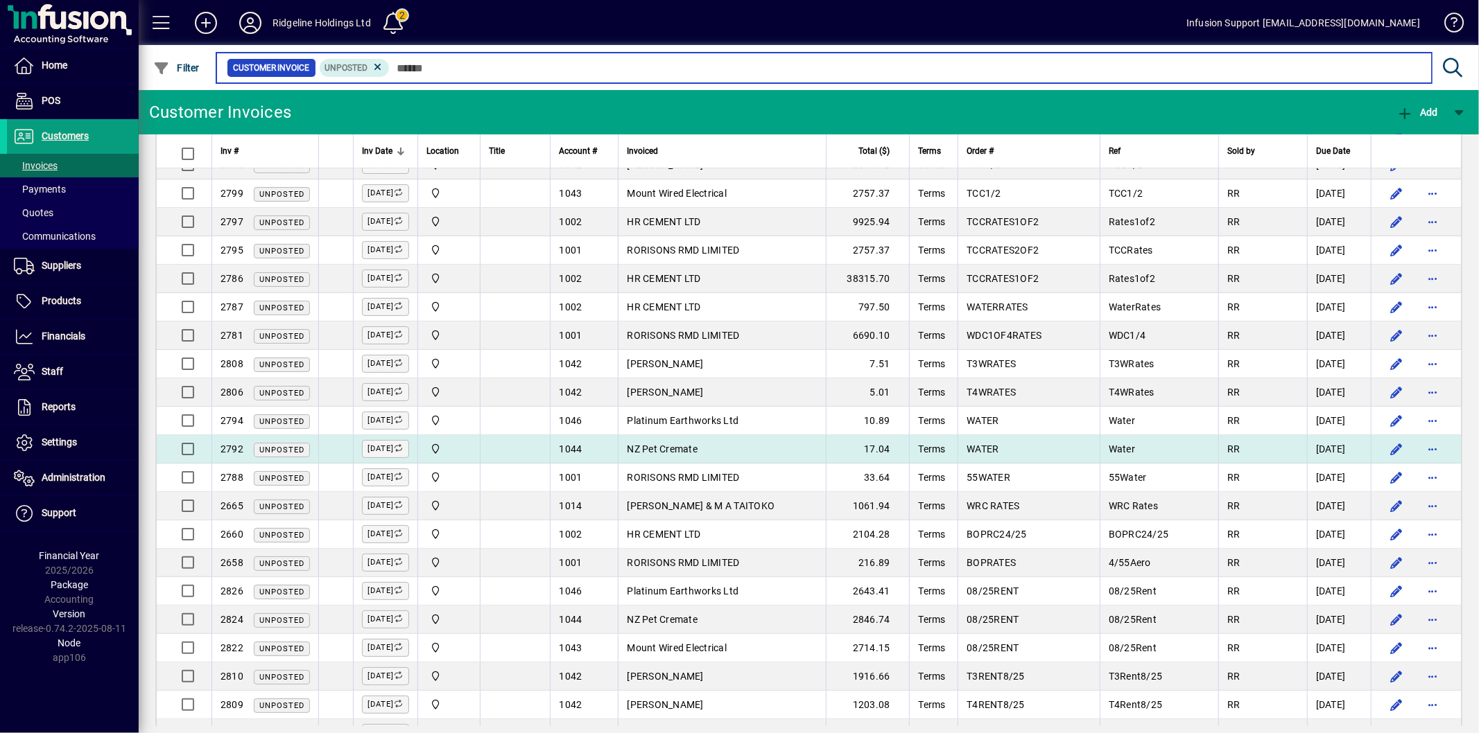
scroll to position [385, 0]
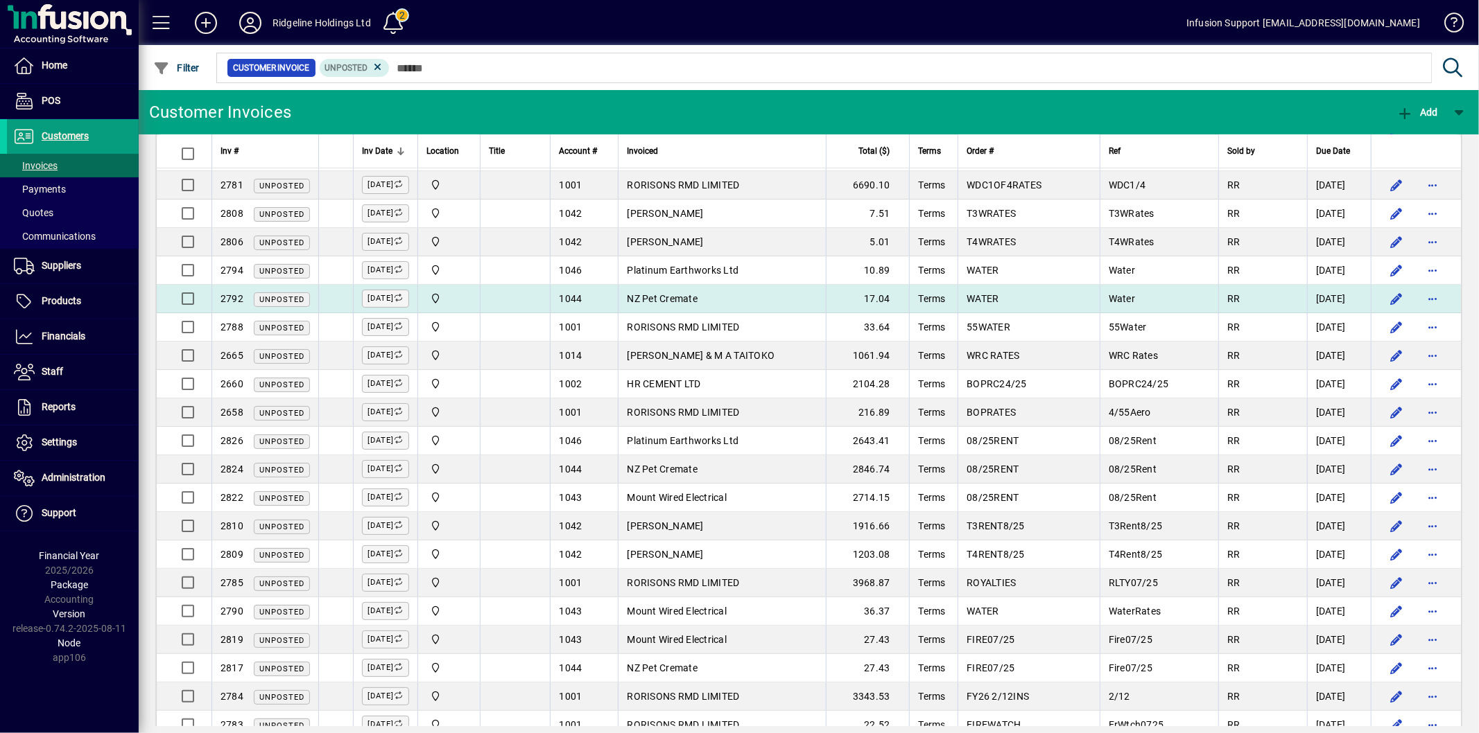
click at [724, 288] on td "NZ Pet Cremate" at bounding box center [722, 299] width 208 height 28
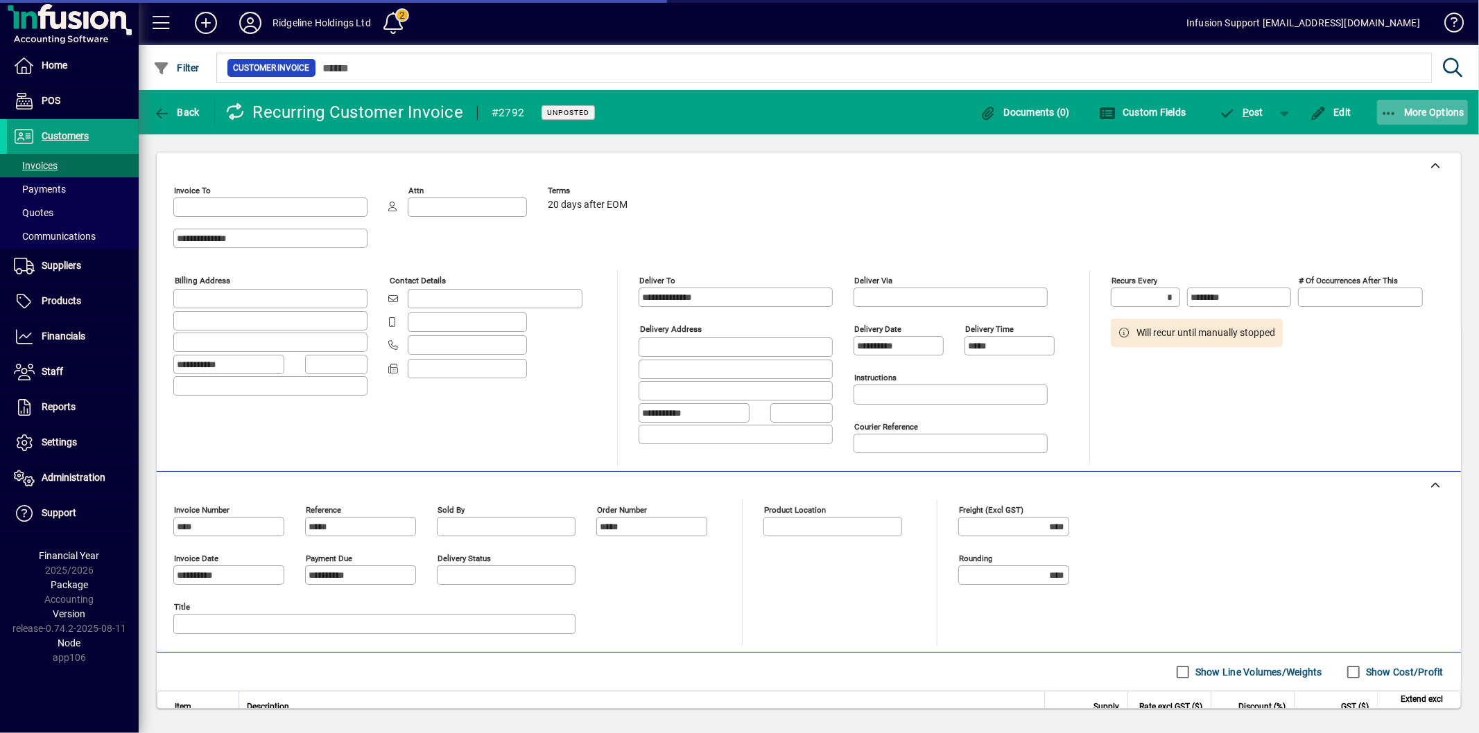
type input "**********"
type input "*******"
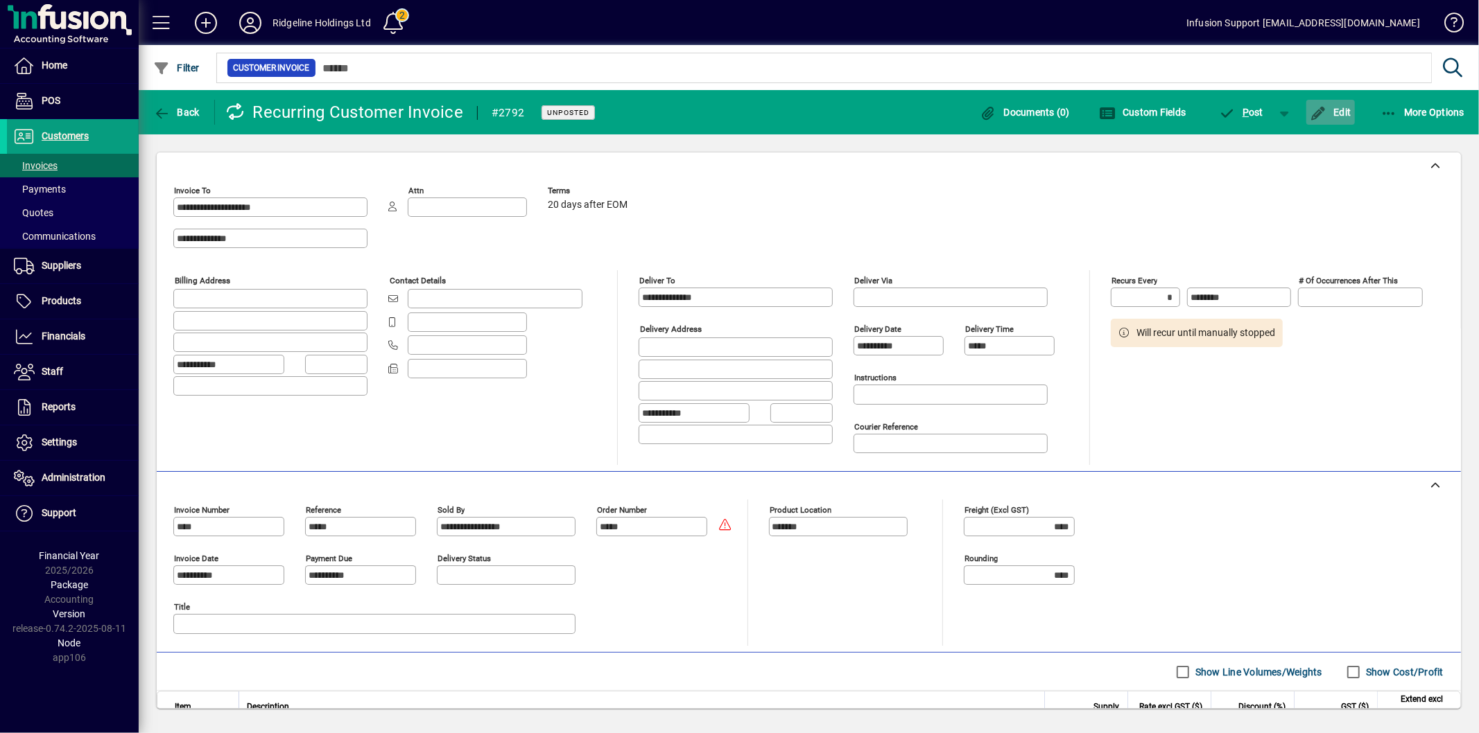
click at [1341, 110] on span "Edit" at bounding box center [1330, 112] width 42 height 11
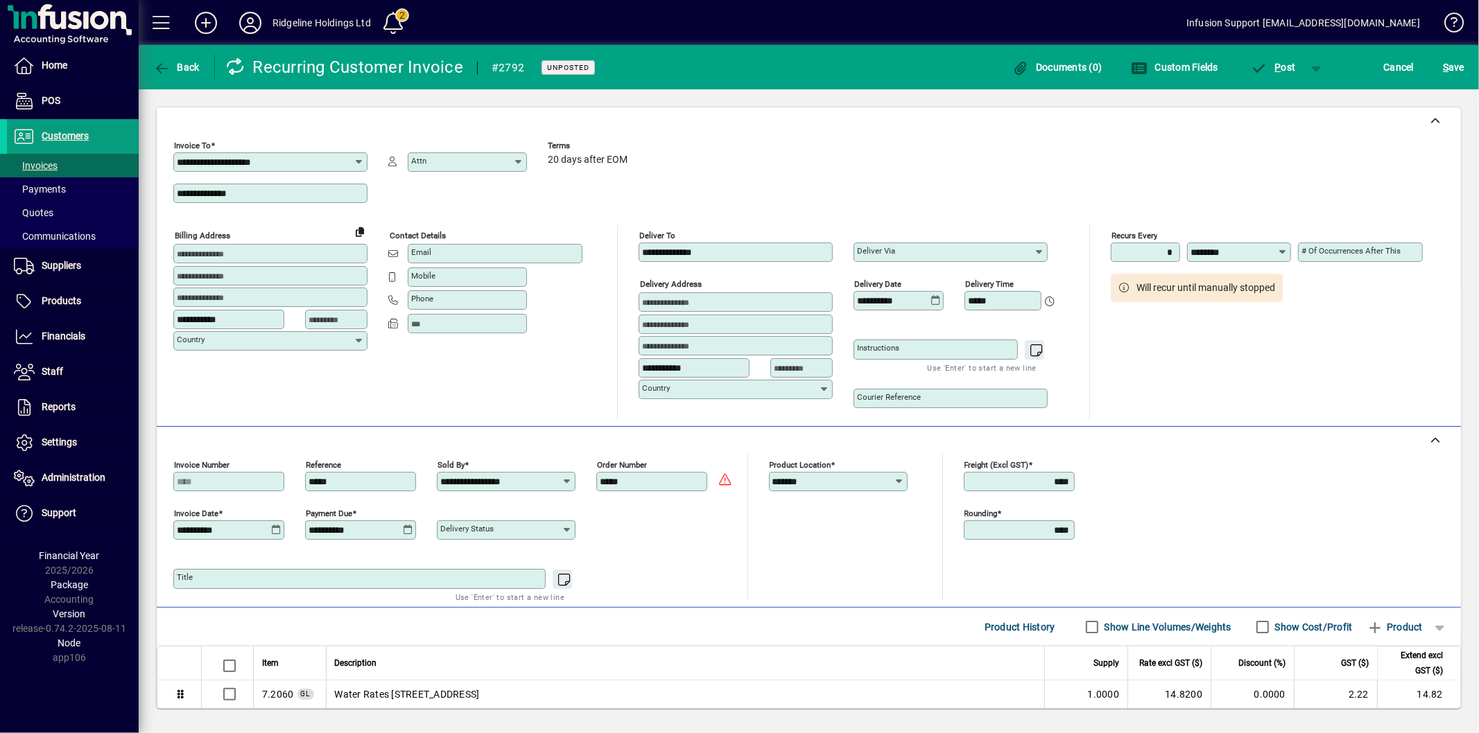
click at [1436, 69] on div "S ave" at bounding box center [1453, 67] width 51 height 25
click at [1459, 69] on span "S ave" at bounding box center [1452, 67] width 21 height 22
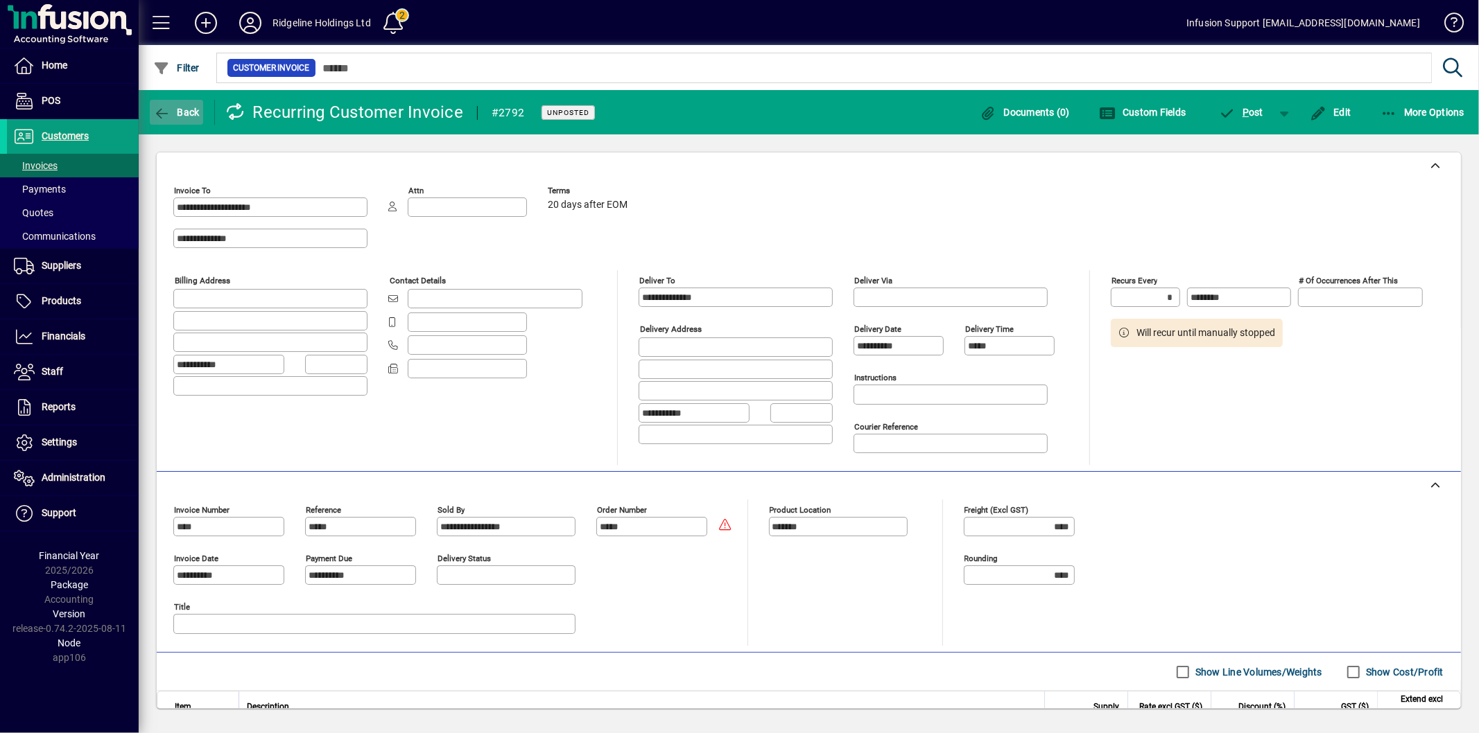
click at [179, 104] on span "button" at bounding box center [176, 112] width 53 height 33
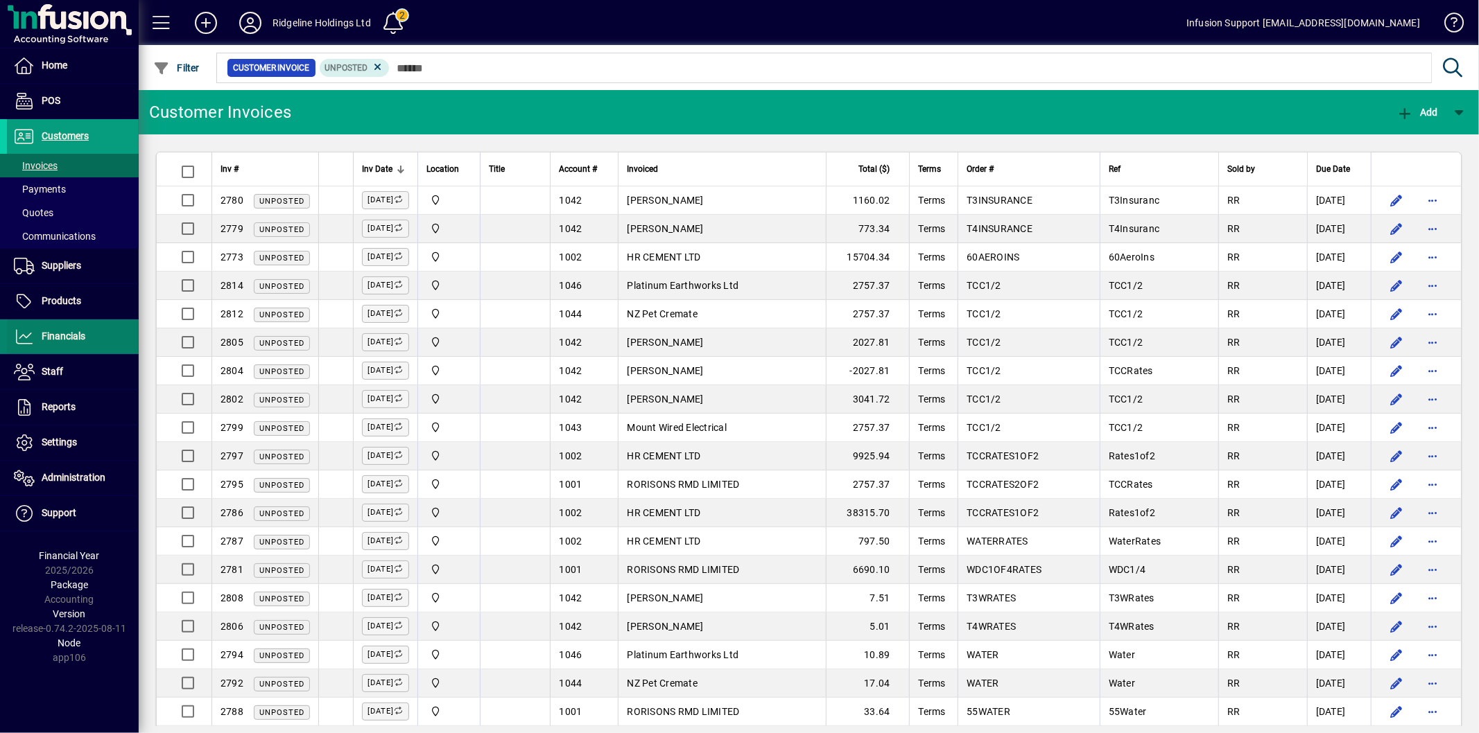
click at [46, 331] on span "Financials" at bounding box center [64, 336] width 44 height 11
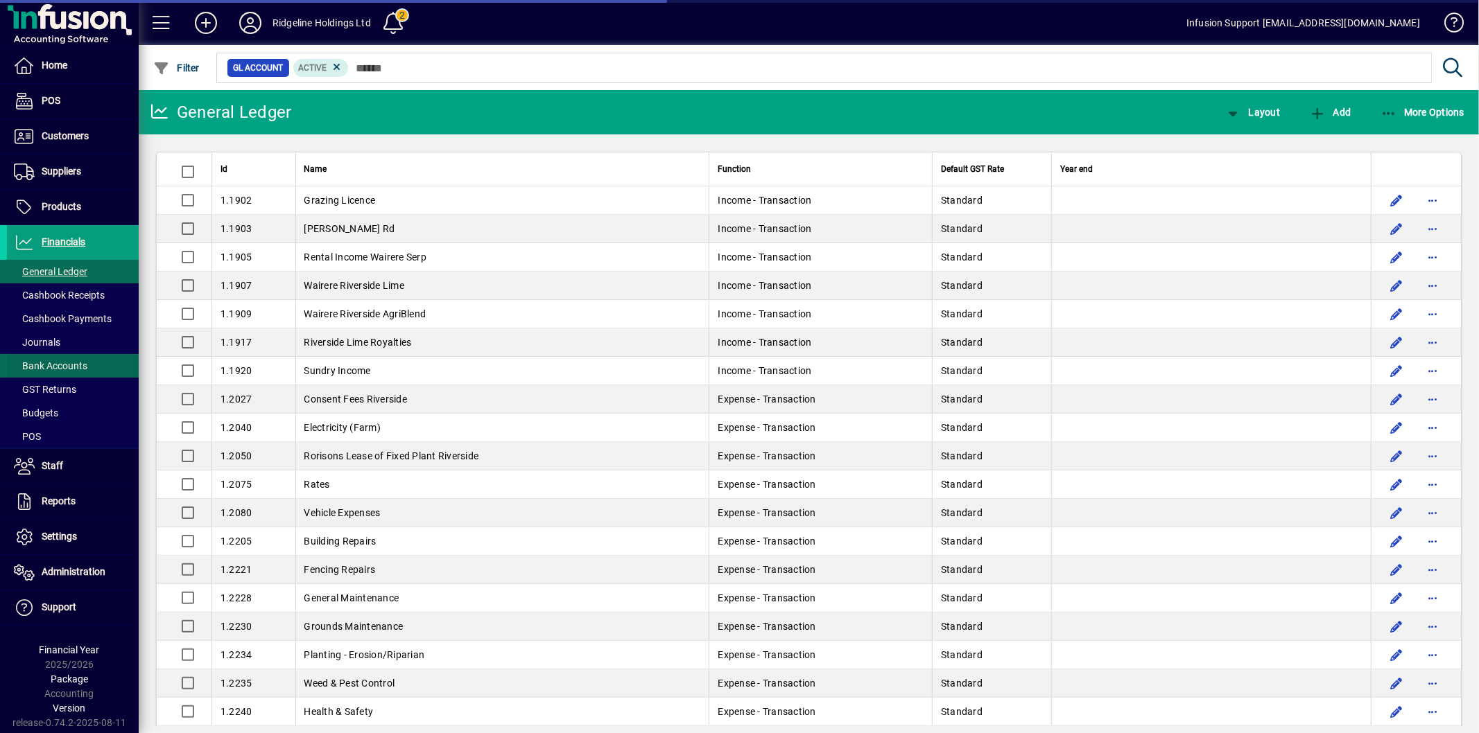
click at [64, 373] on span "Bank Accounts" at bounding box center [47, 366] width 80 height 15
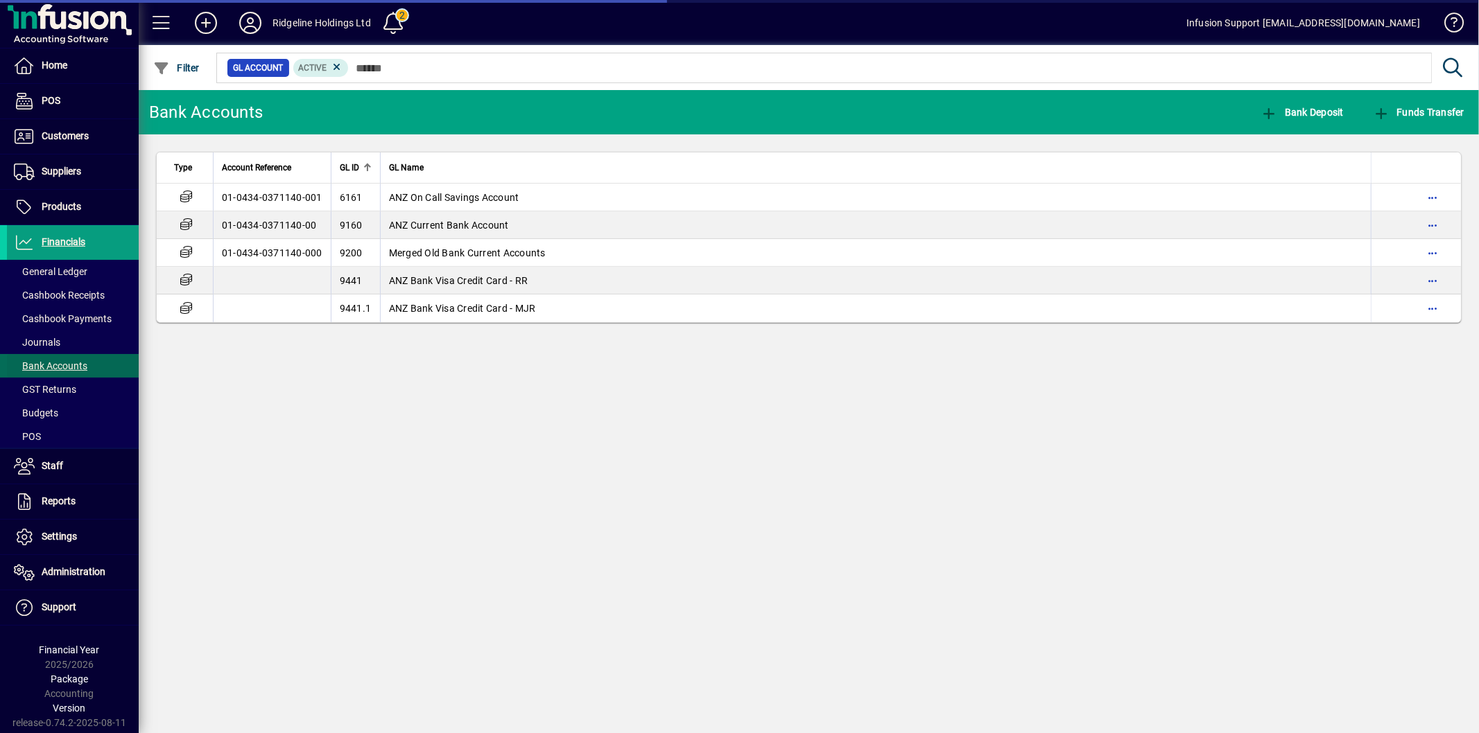
click at [67, 367] on span "Bank Accounts" at bounding box center [50, 365] width 73 height 11
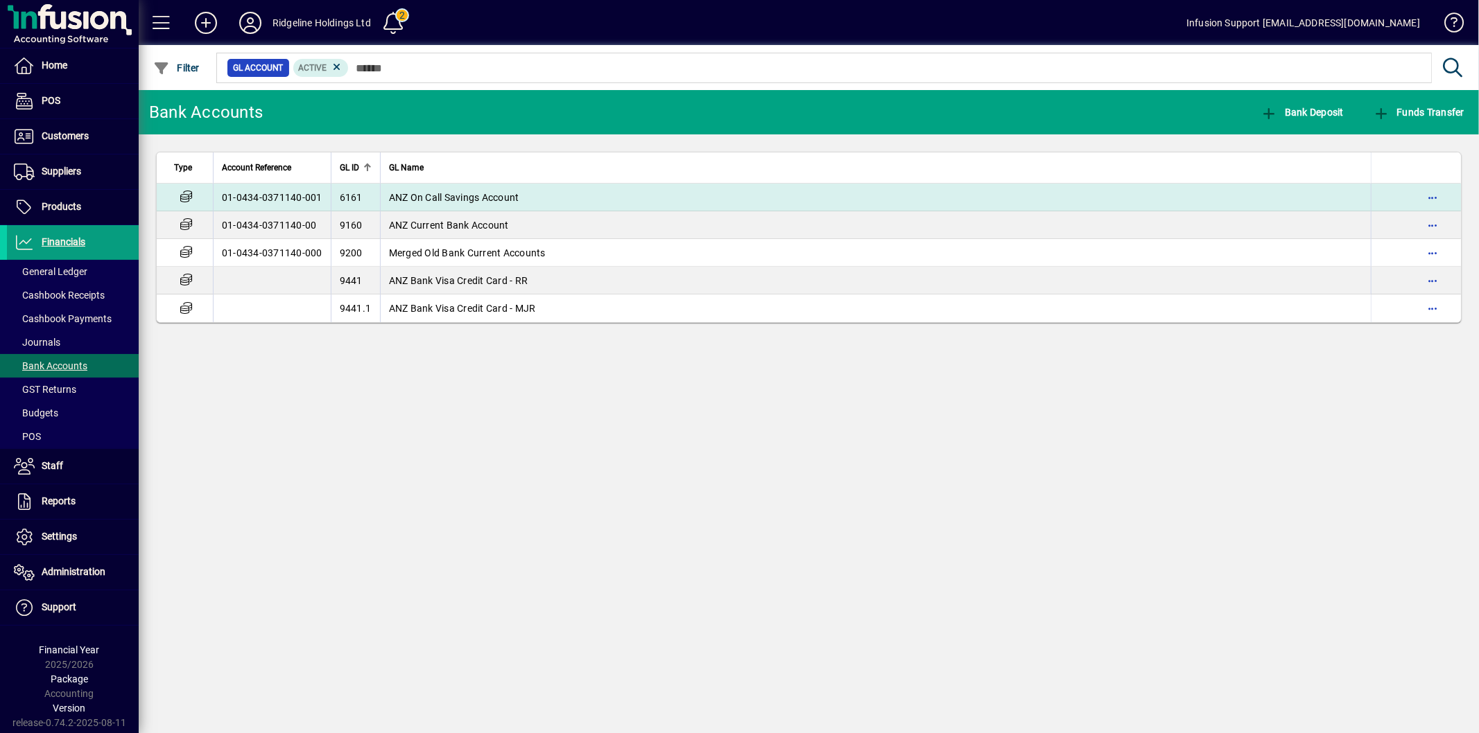
click at [580, 204] on td "ANZ On Call Savings Account" at bounding box center [875, 198] width 991 height 28
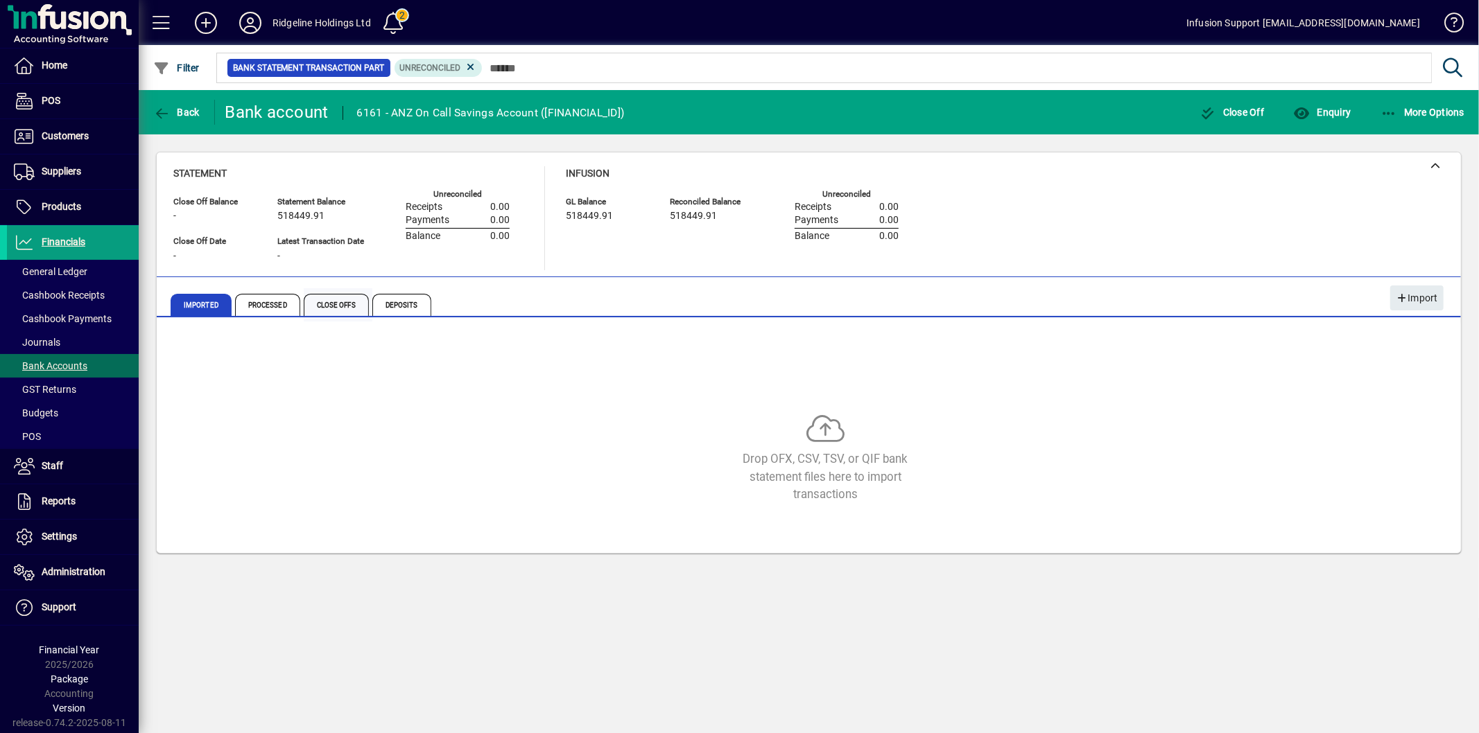
click at [330, 303] on span "Close Offs" at bounding box center [336, 305] width 65 height 22
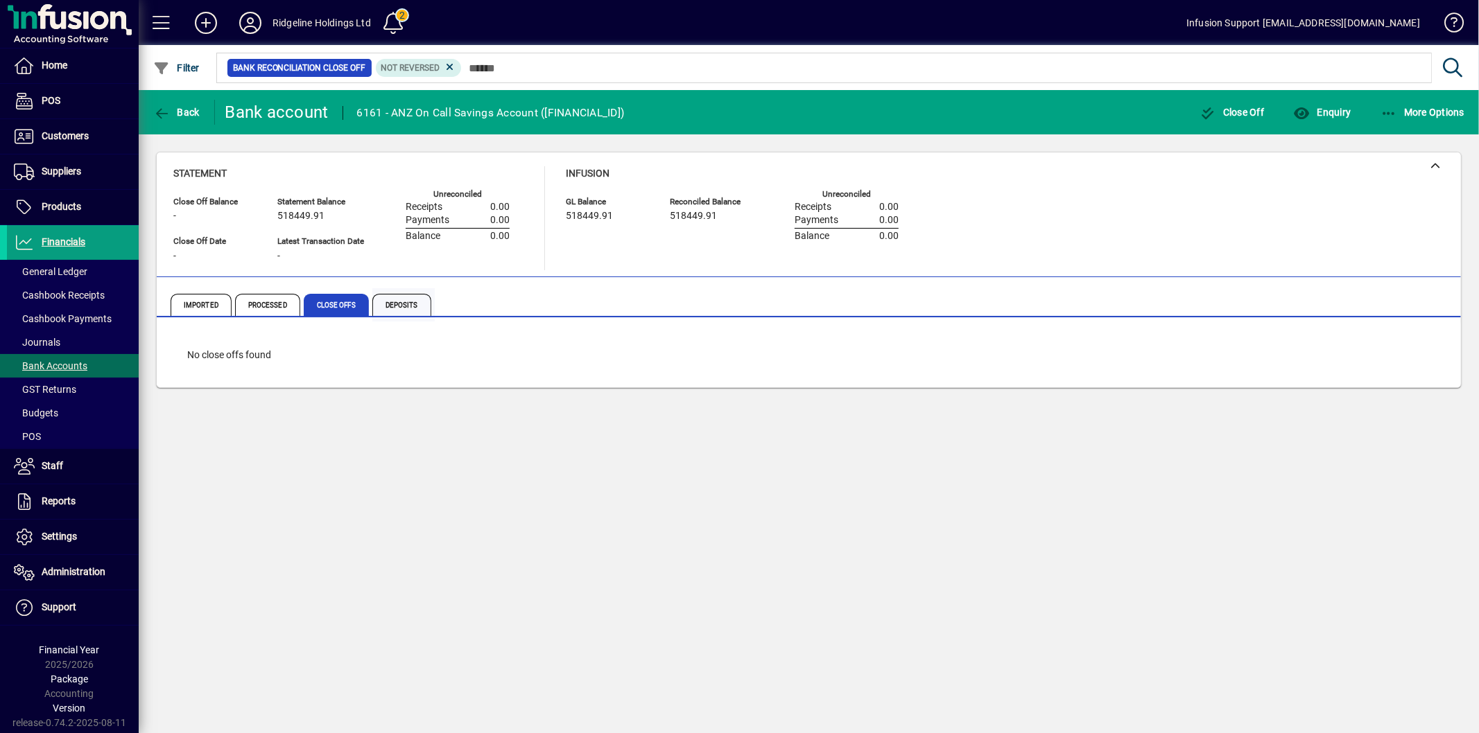
click at [388, 309] on span "Deposits" at bounding box center [401, 305] width 59 height 22
click at [250, 301] on span "Processed" at bounding box center [267, 305] width 65 height 22
click at [201, 302] on span "Imported" at bounding box center [201, 305] width 61 height 22
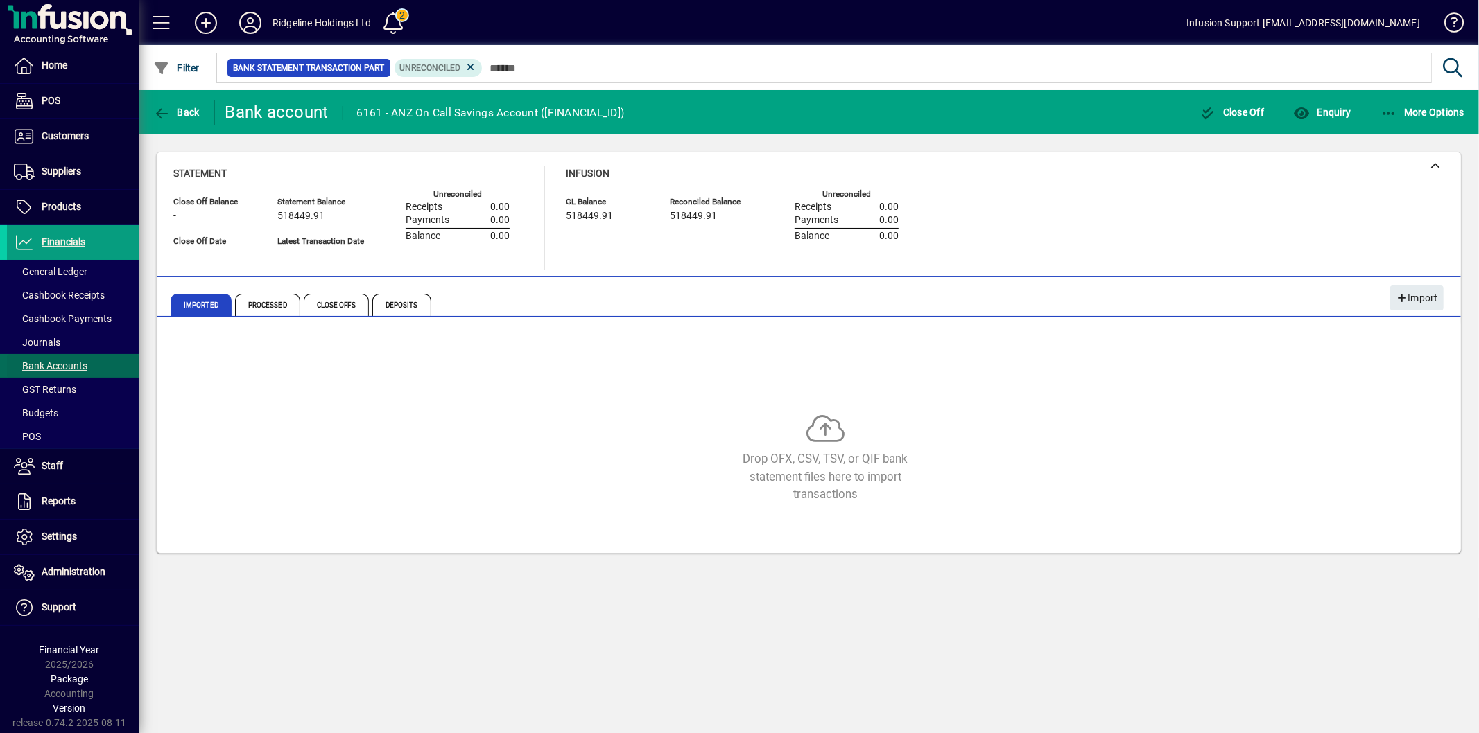
click at [80, 364] on span "Bank Accounts" at bounding box center [50, 365] width 73 height 11
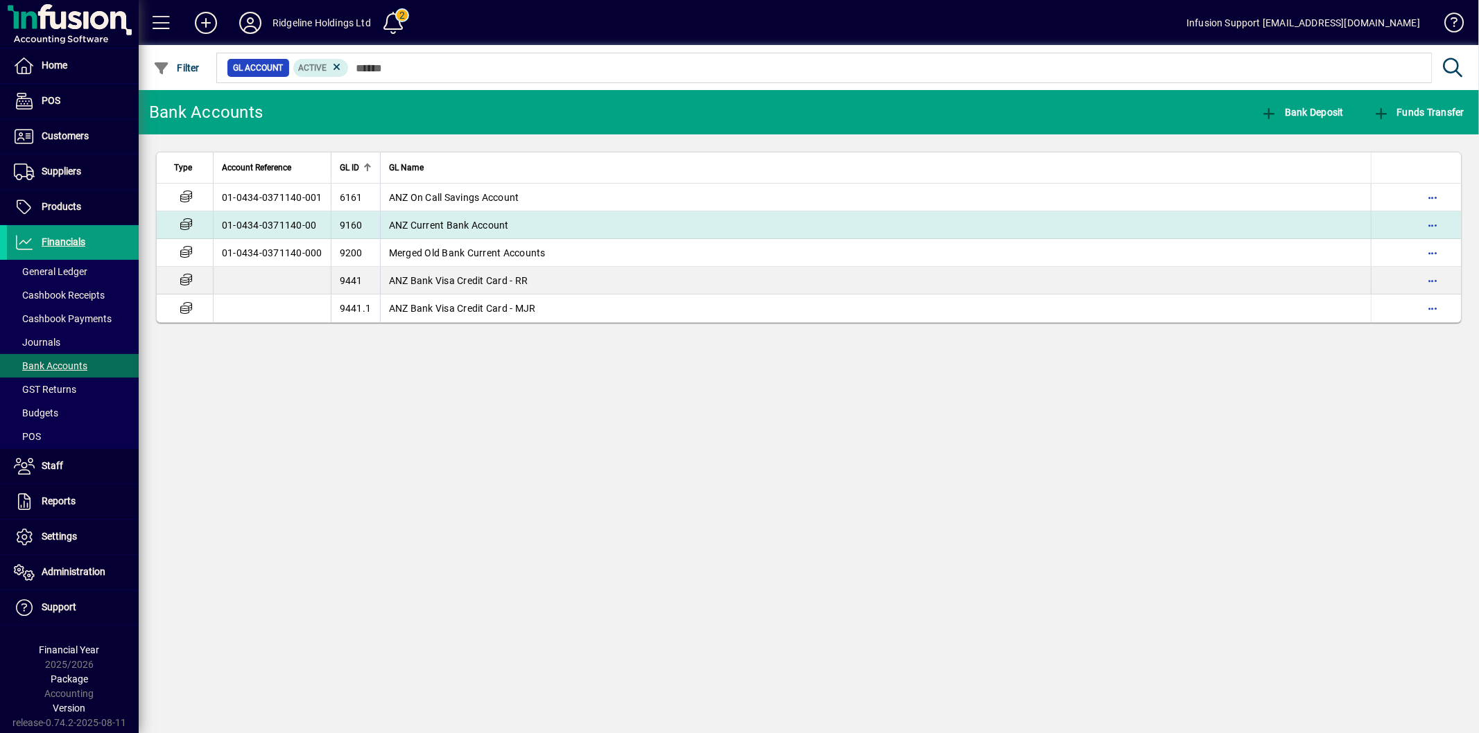
click at [288, 225] on td "01-0434-0371140-00" at bounding box center [272, 225] width 118 height 28
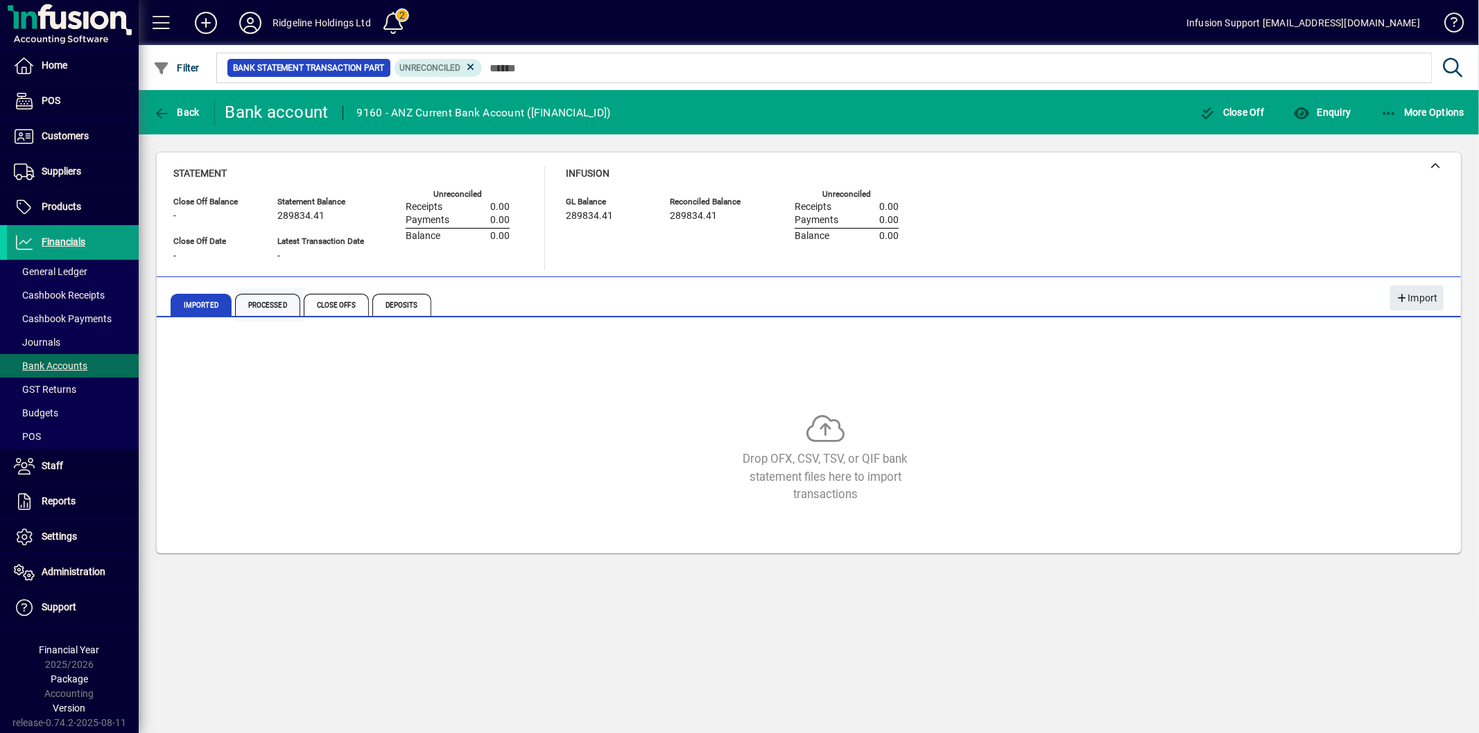
click at [272, 315] on span "Processed" at bounding box center [267, 305] width 65 height 22
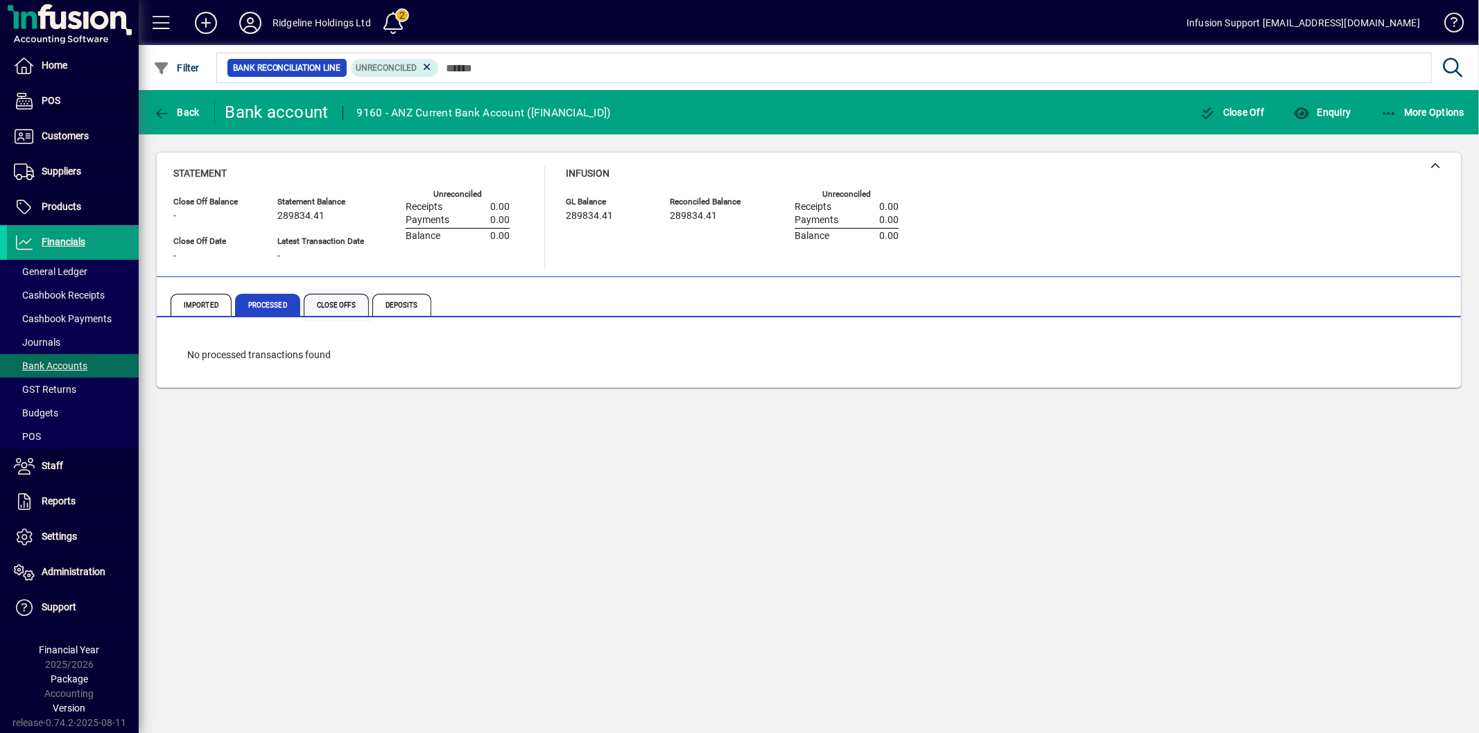
click at [345, 312] on span "Close Offs" at bounding box center [336, 305] width 65 height 22
click at [401, 306] on span "Deposits" at bounding box center [401, 305] width 59 height 22
click at [56, 370] on span "Bank Accounts" at bounding box center [50, 365] width 73 height 11
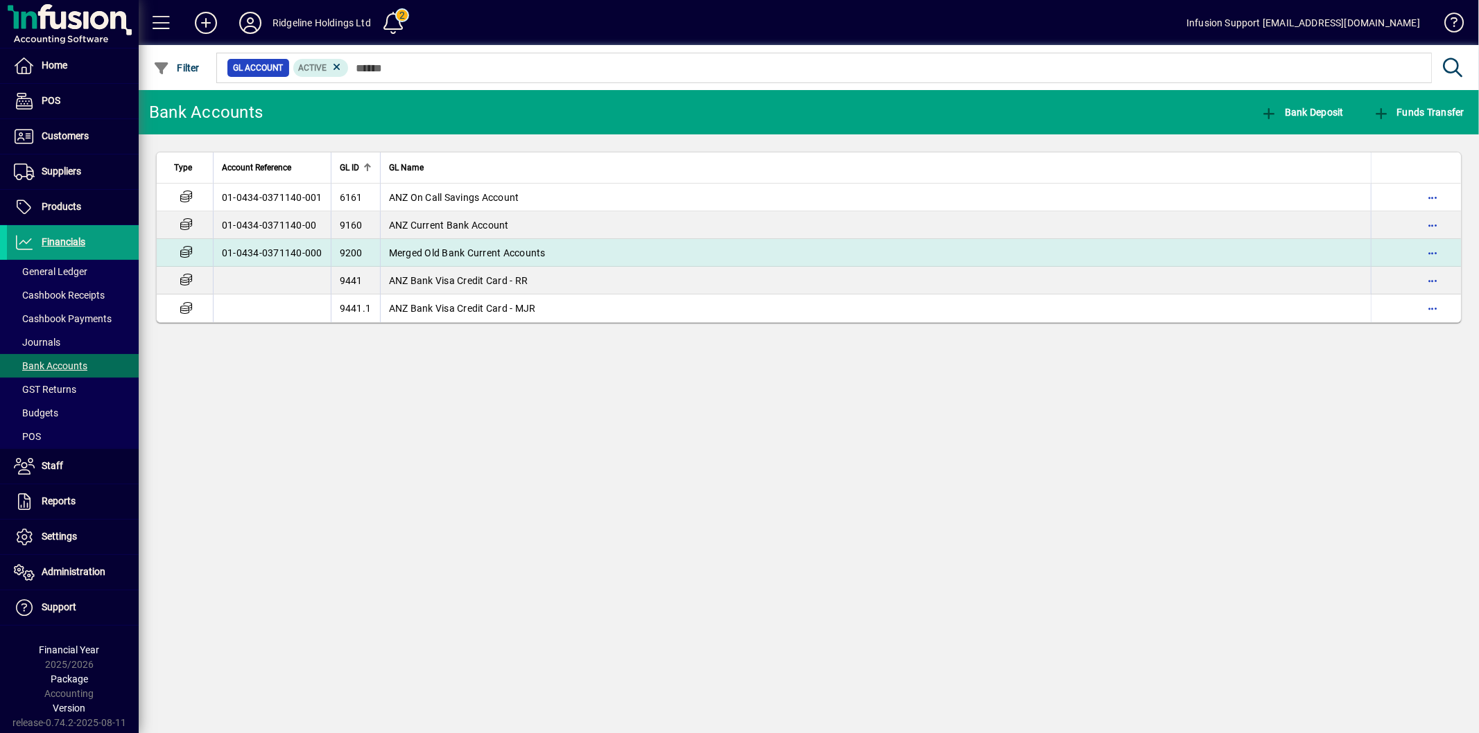
click at [295, 247] on td "01-0434-0371140-000" at bounding box center [272, 253] width 118 height 28
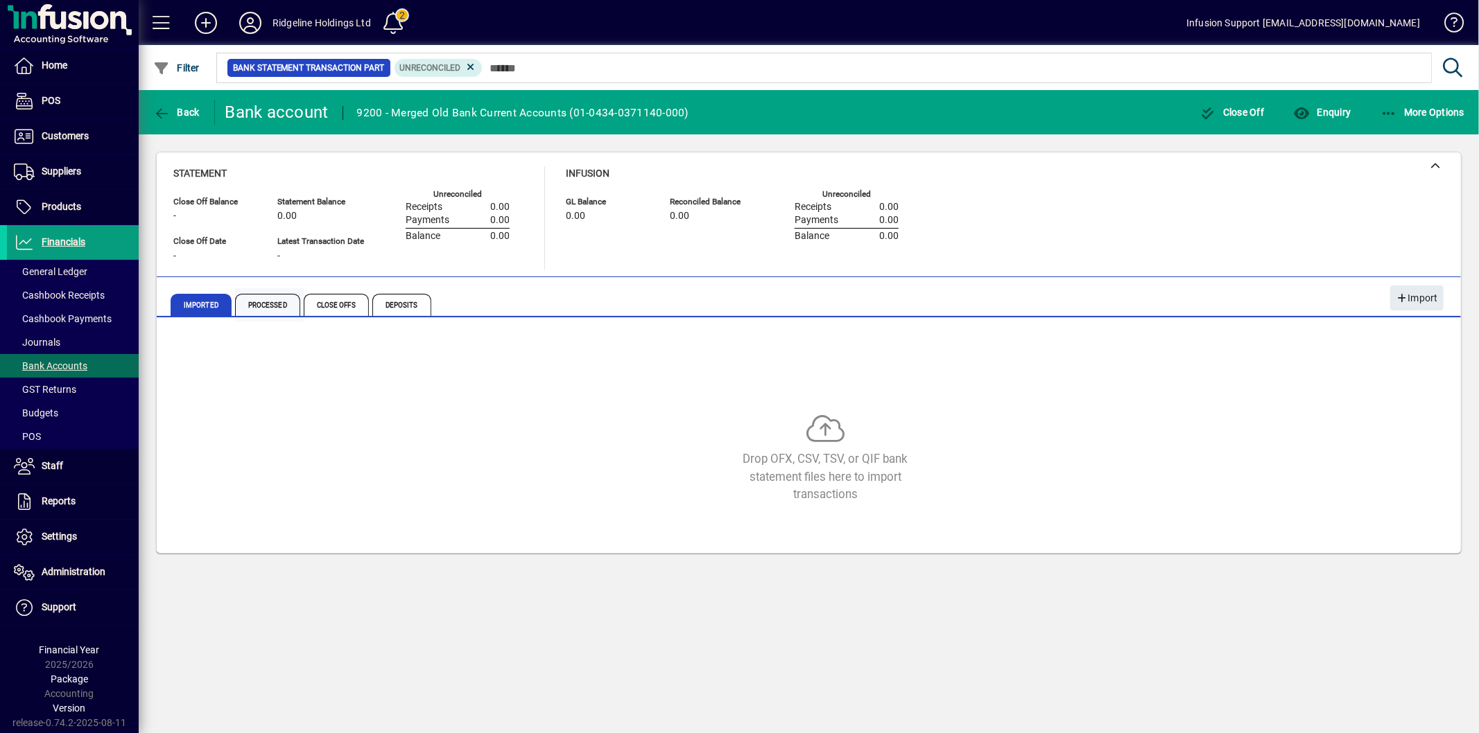
click at [265, 321] on span "Processed" at bounding box center [269, 304] width 69 height 33
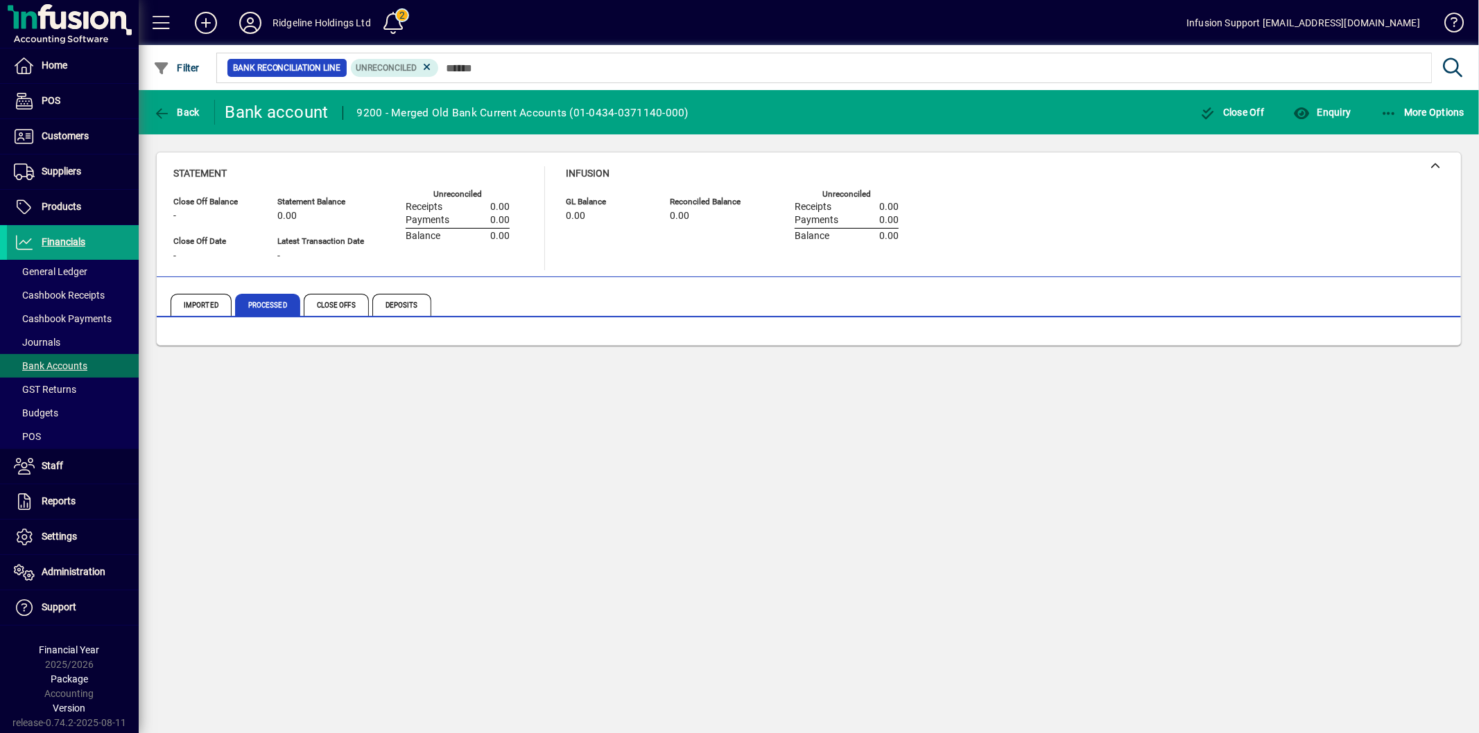
click at [360, 324] on div at bounding box center [809, 332] width 1304 height 25
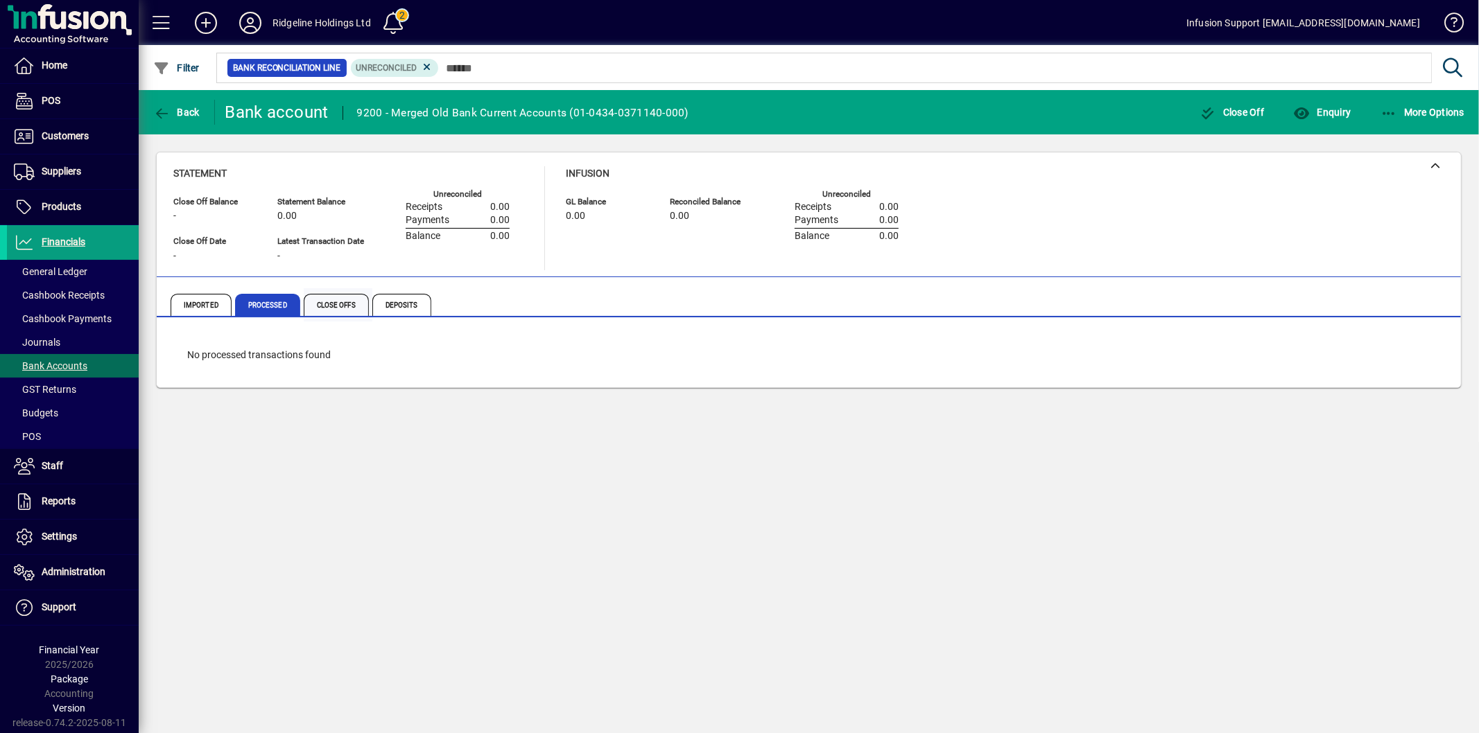
click at [354, 317] on span "Close Offs" at bounding box center [338, 304] width 69 height 33
click at [399, 312] on span "Deposits" at bounding box center [401, 305] width 59 height 22
click at [51, 365] on span "Bank Accounts" at bounding box center [50, 365] width 73 height 11
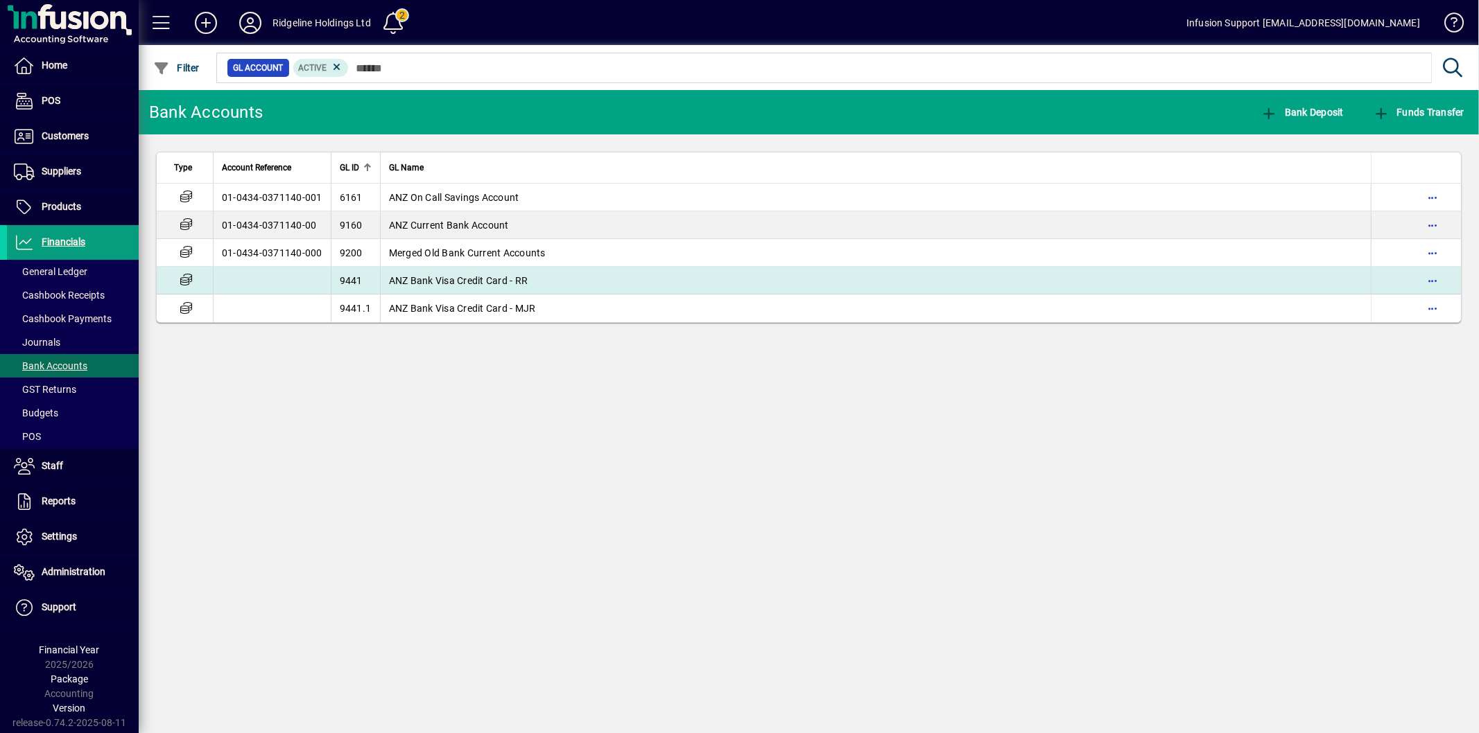
click at [419, 293] on td "ANZ Bank Visa Credit Card - RR" at bounding box center [875, 281] width 991 height 28
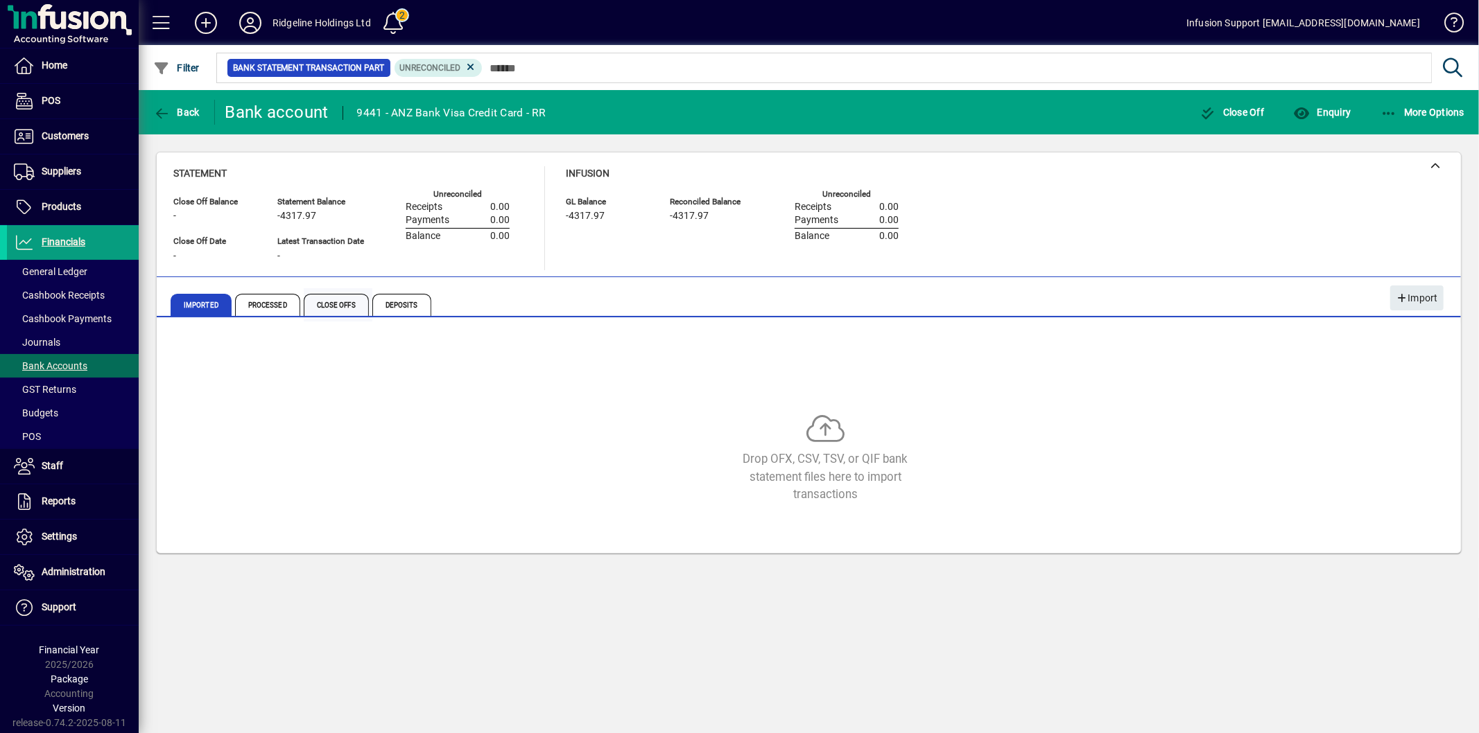
click at [324, 302] on span "Close Offs" at bounding box center [336, 305] width 65 height 22
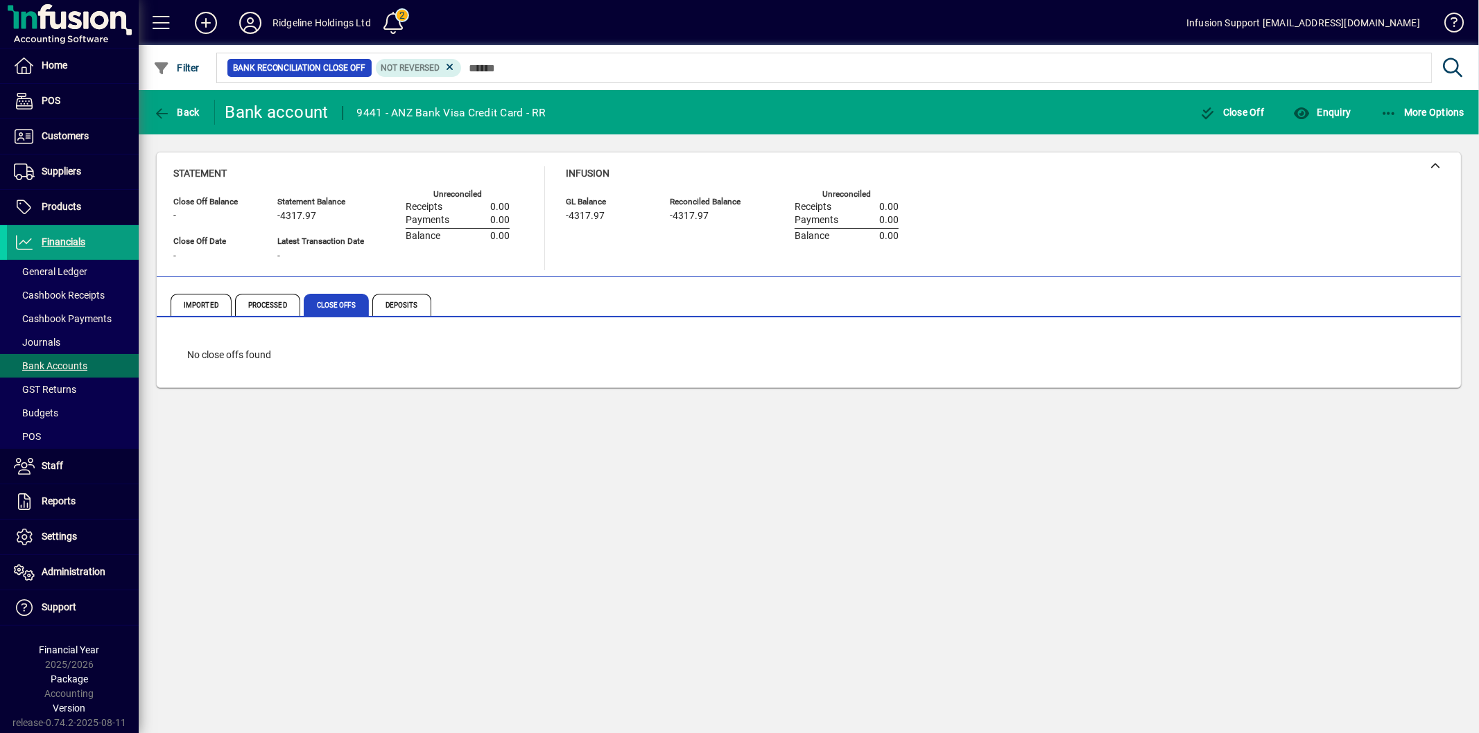
click at [415, 311] on span "Deposits" at bounding box center [401, 305] width 59 height 22
click at [259, 297] on span "Processed" at bounding box center [267, 305] width 65 height 22
click at [63, 363] on span "Bank Accounts" at bounding box center [50, 365] width 73 height 11
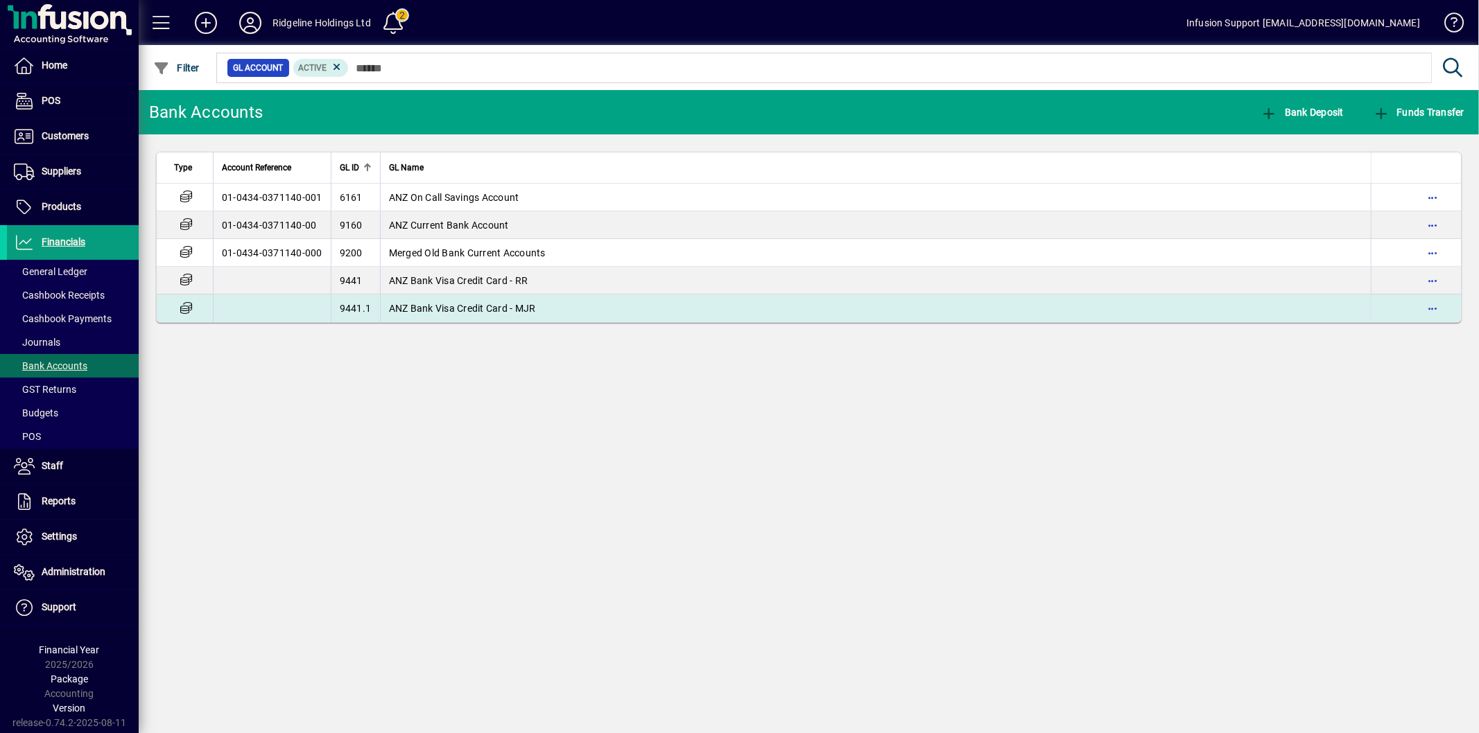
click at [313, 317] on td at bounding box center [272, 309] width 118 height 28
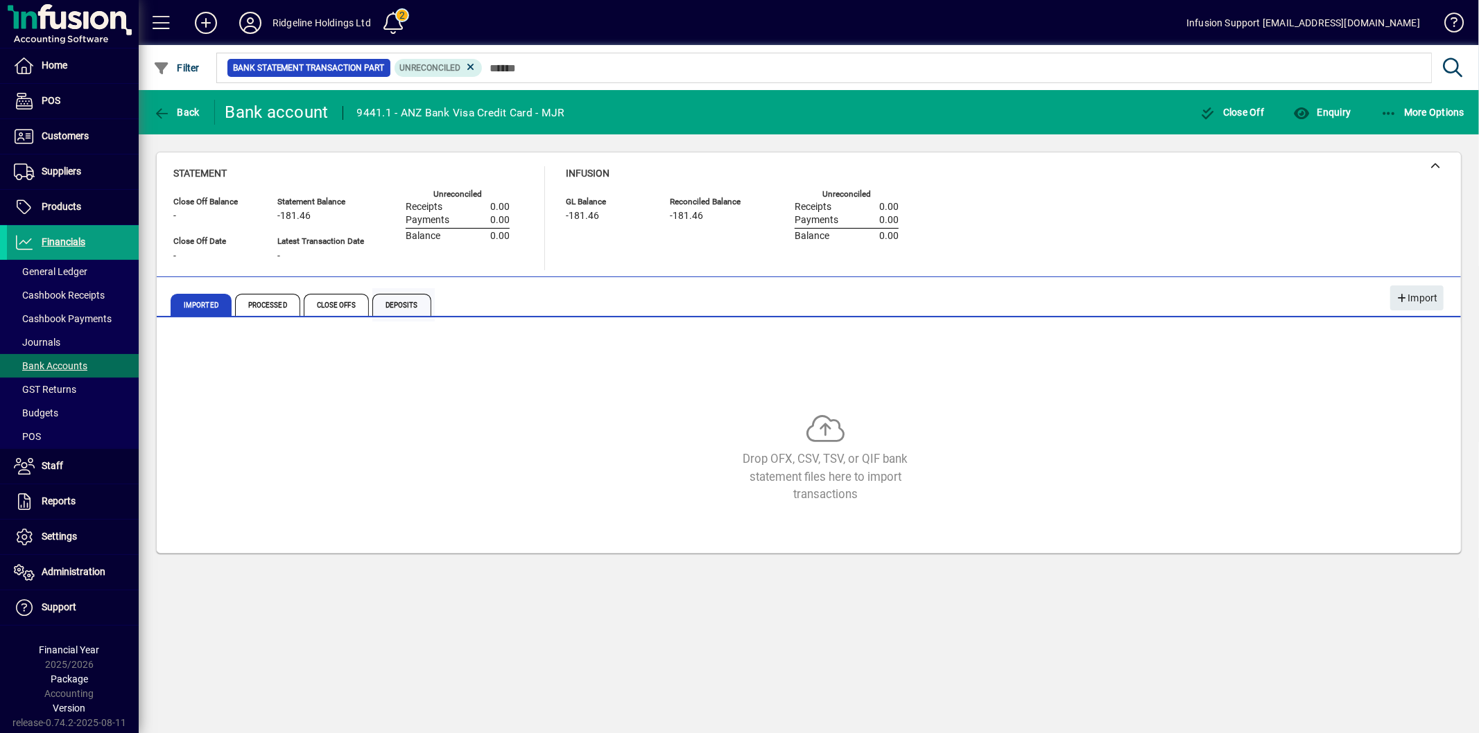
click at [394, 307] on span "Deposits" at bounding box center [401, 305] width 59 height 22
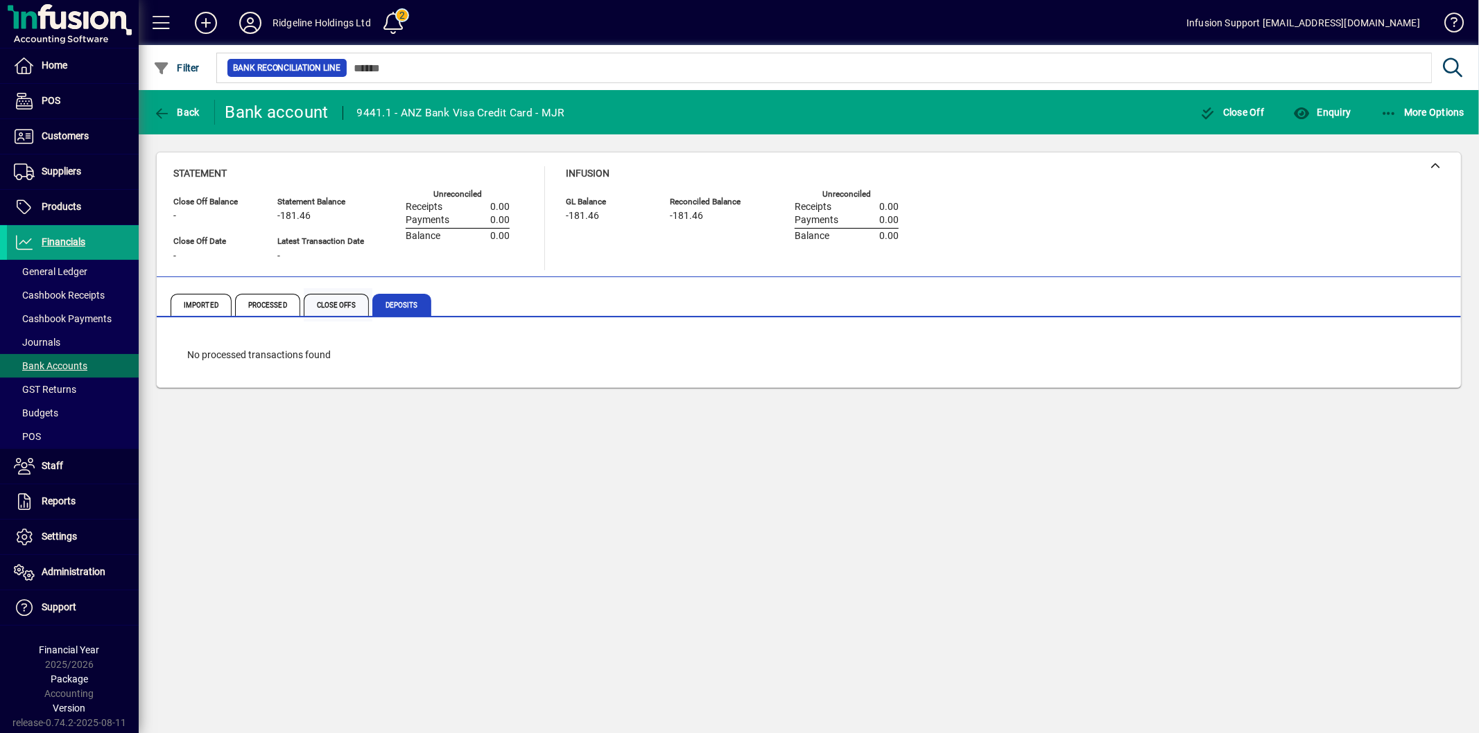
click at [340, 302] on span "Close Offs" at bounding box center [336, 305] width 65 height 22
click at [259, 303] on span "Processed" at bounding box center [267, 305] width 65 height 22
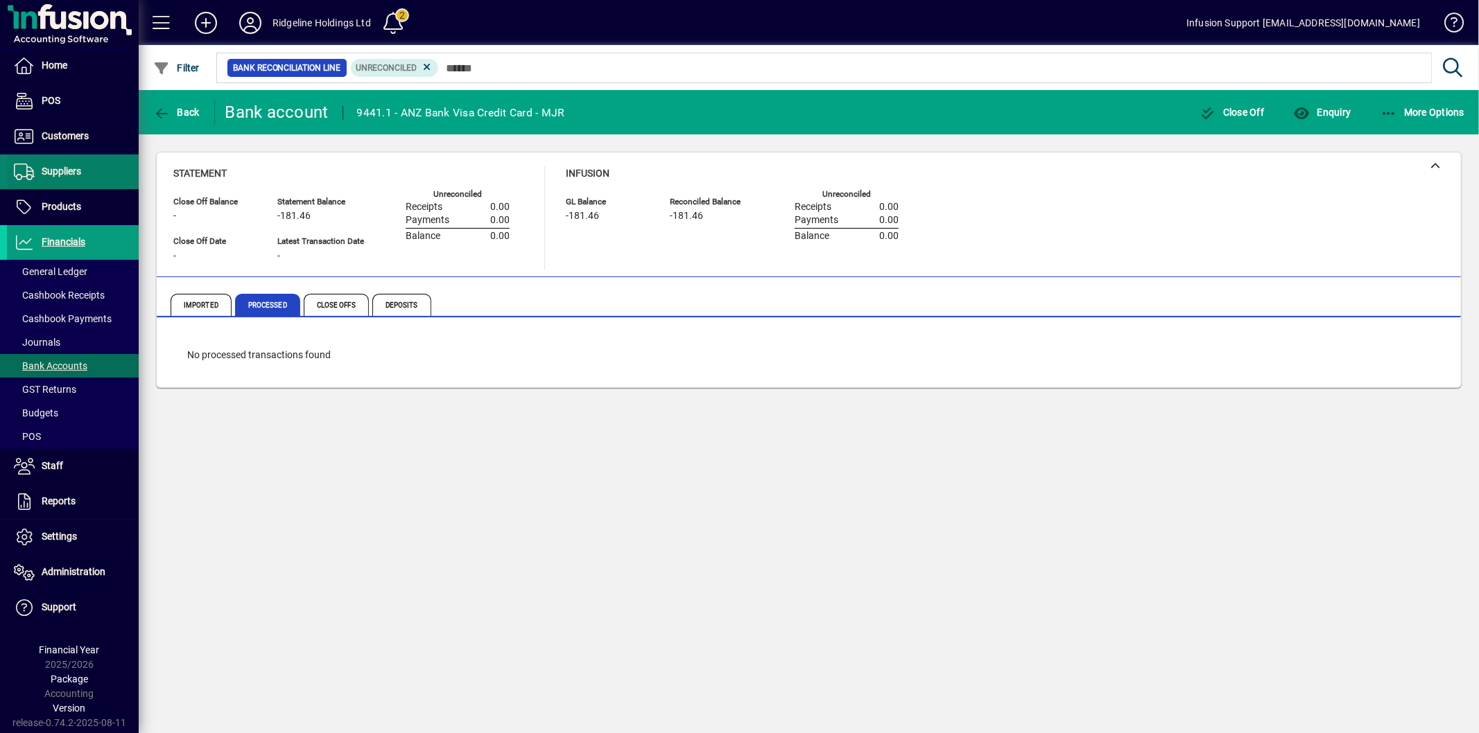
click at [68, 182] on span at bounding box center [73, 171] width 132 height 33
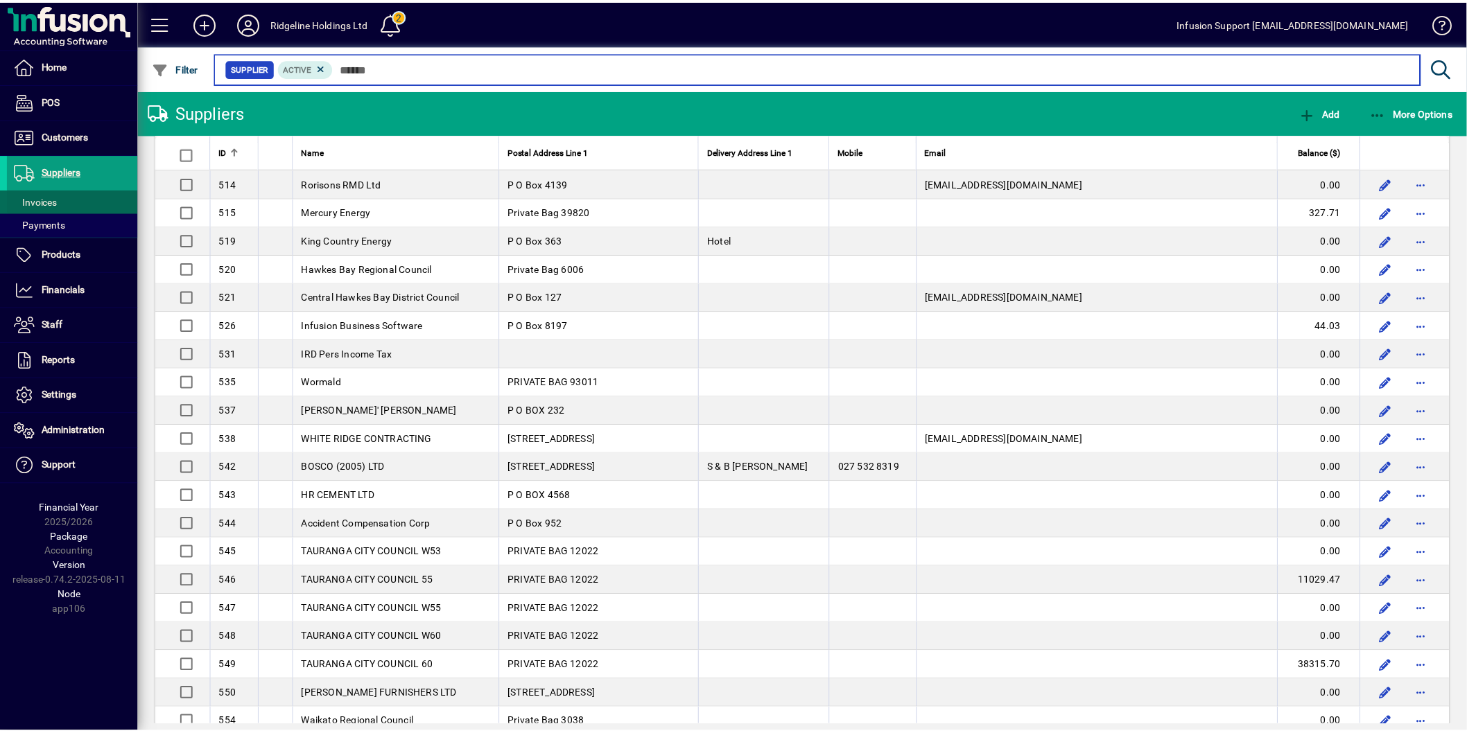
scroll to position [77, 0]
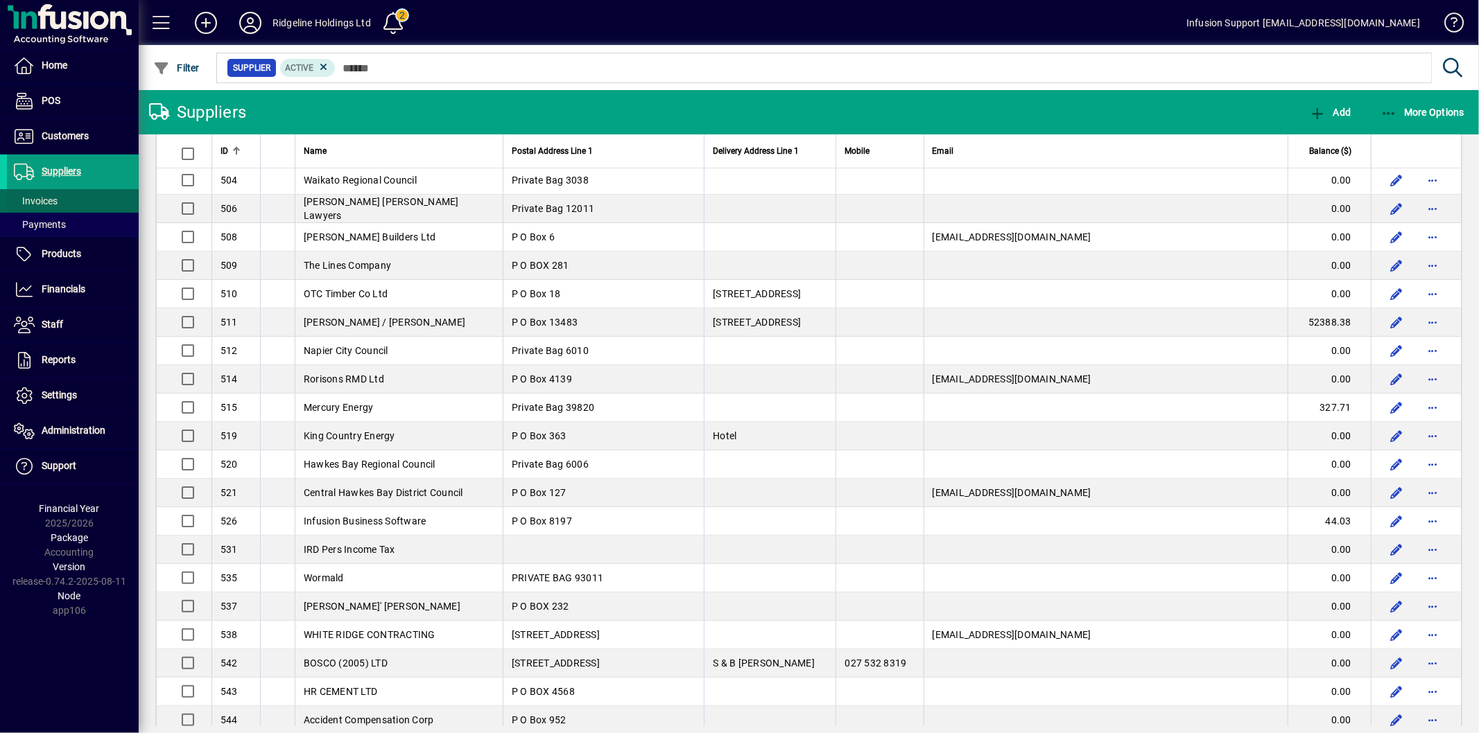
click at [61, 191] on span at bounding box center [73, 200] width 132 height 33
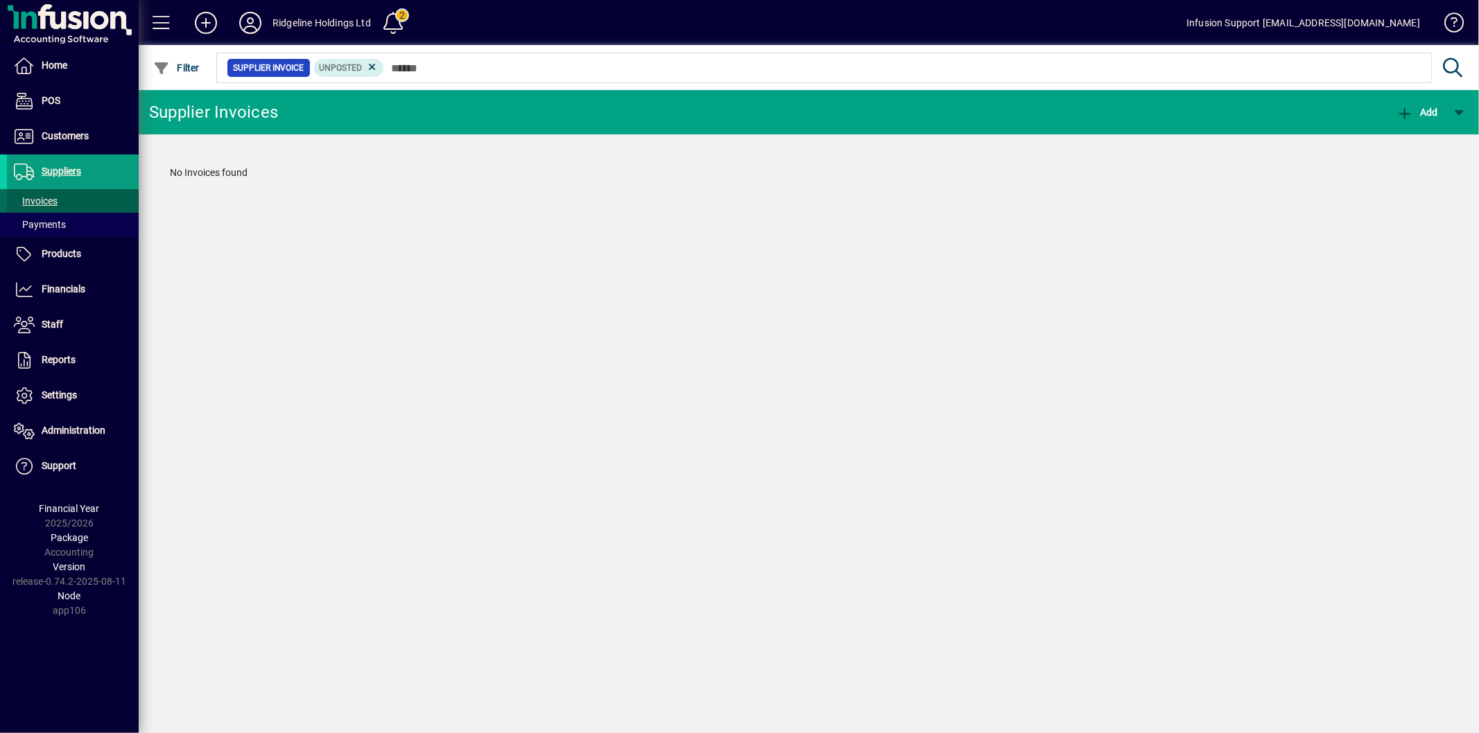
click at [51, 204] on span "Invoices" at bounding box center [36, 200] width 44 height 11
click at [49, 218] on span "Payments" at bounding box center [36, 225] width 59 height 15
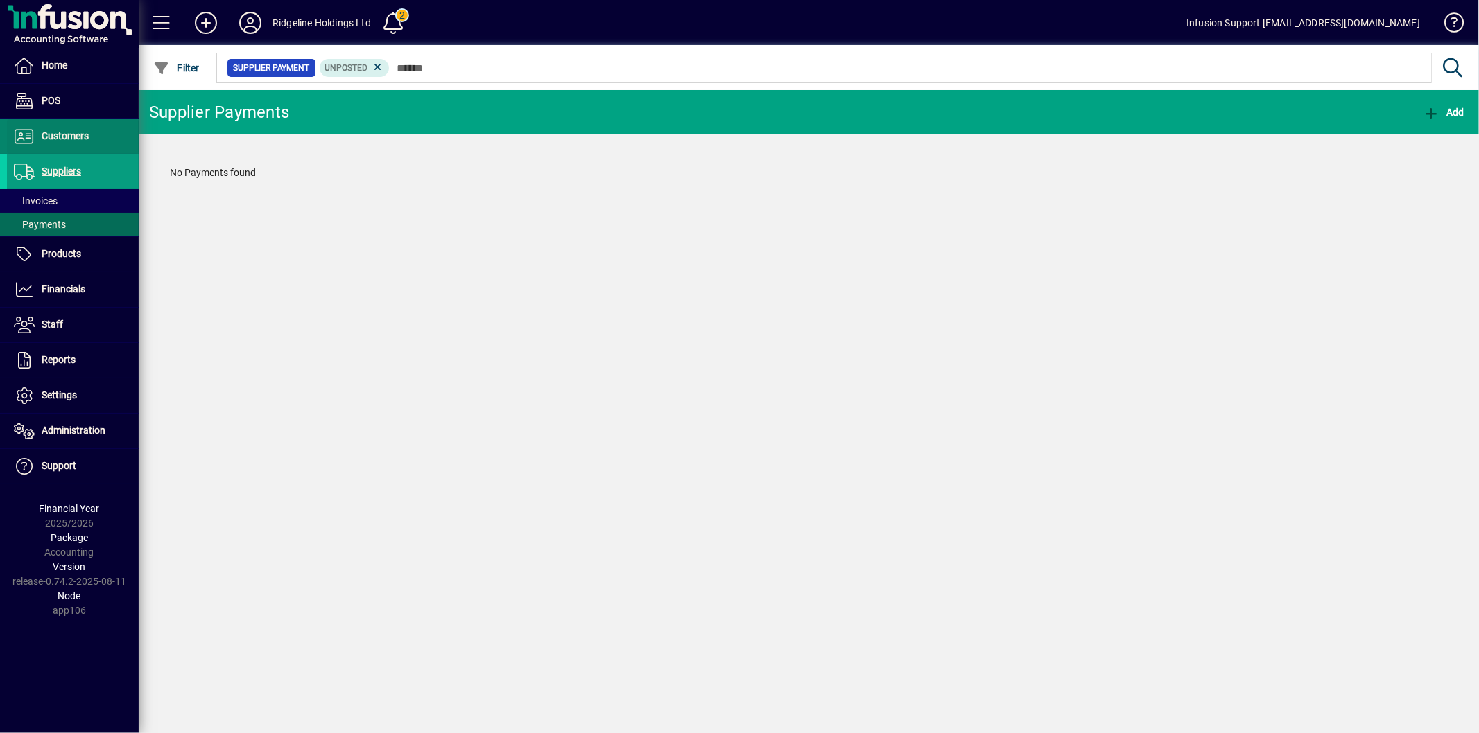
click at [107, 132] on span at bounding box center [73, 136] width 132 height 33
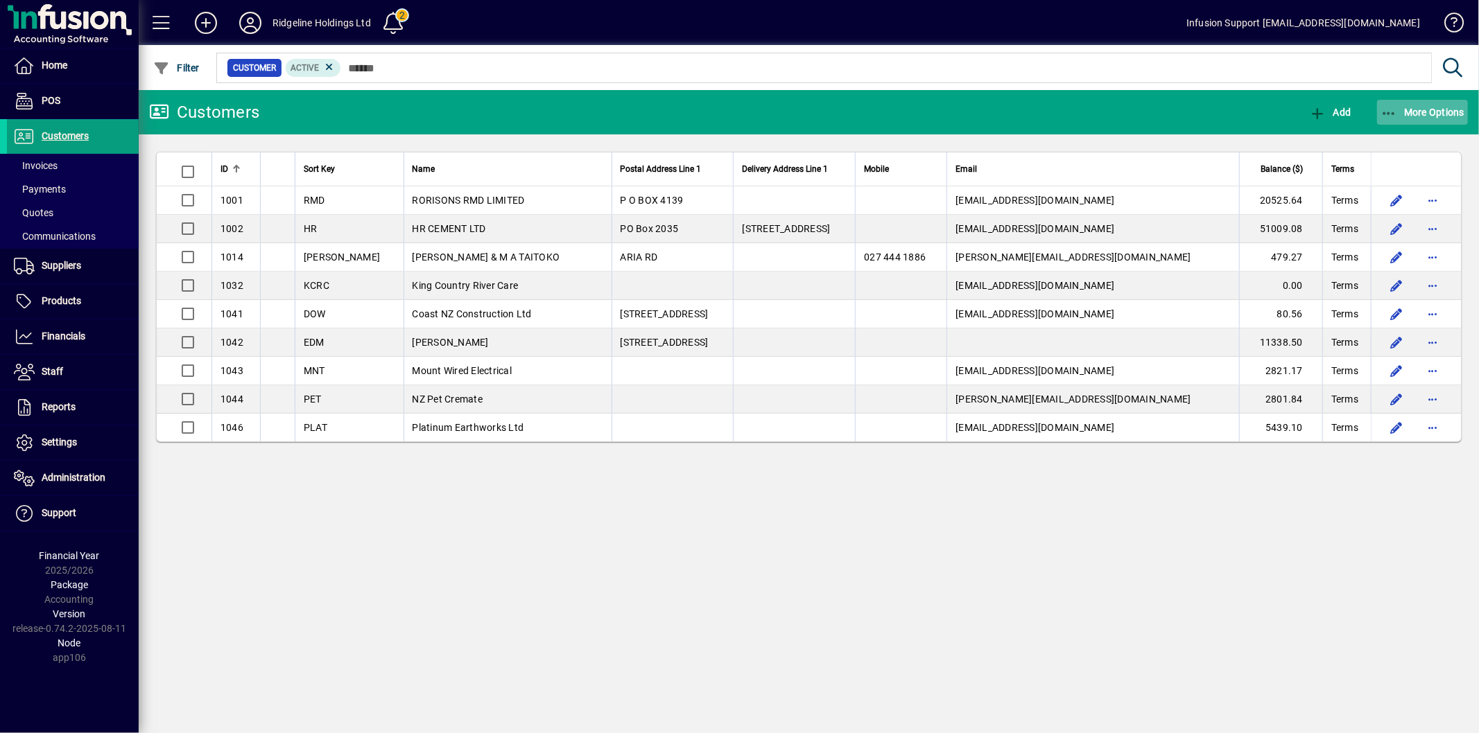
click at [1402, 119] on span "button" at bounding box center [1422, 112] width 91 height 33
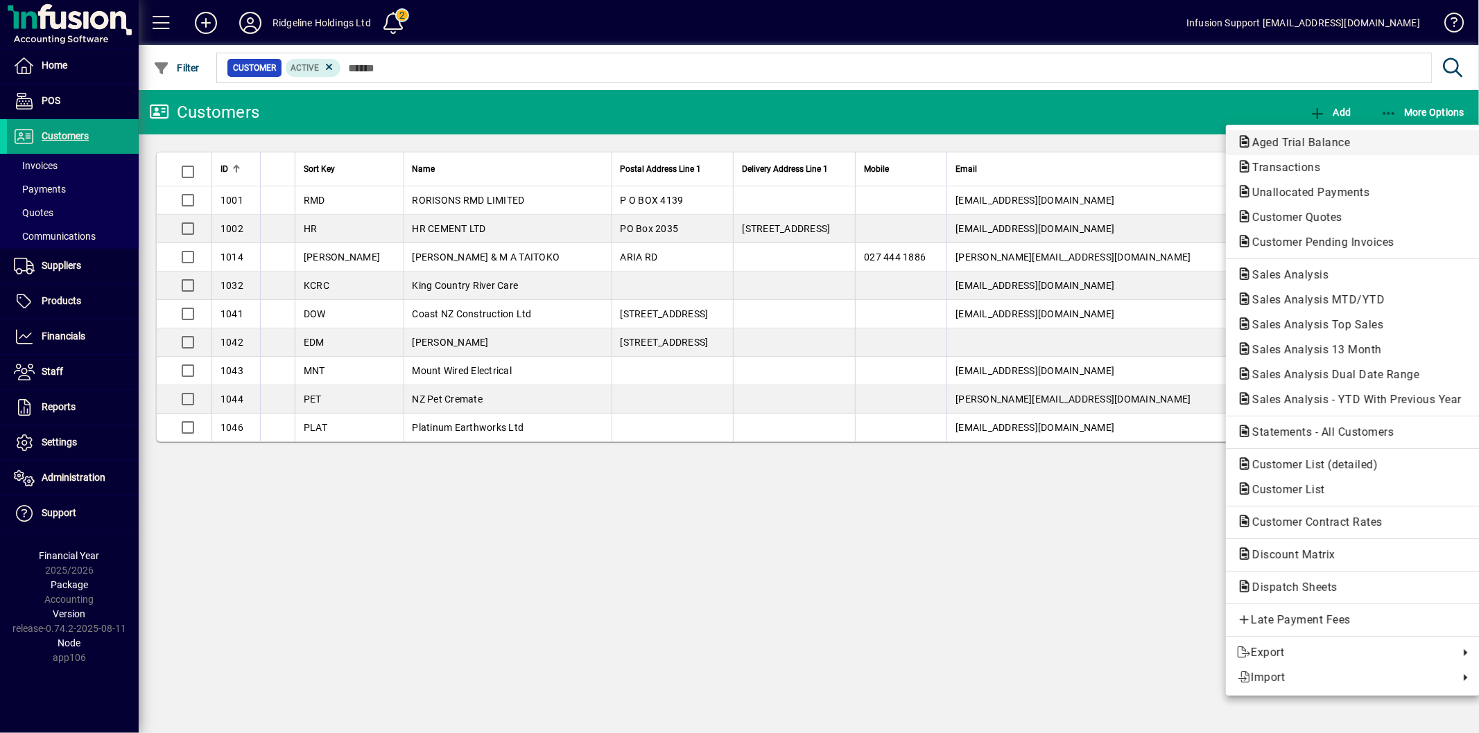
click at [1293, 137] on span "Aged Trial Balance" at bounding box center [1297, 142] width 120 height 13
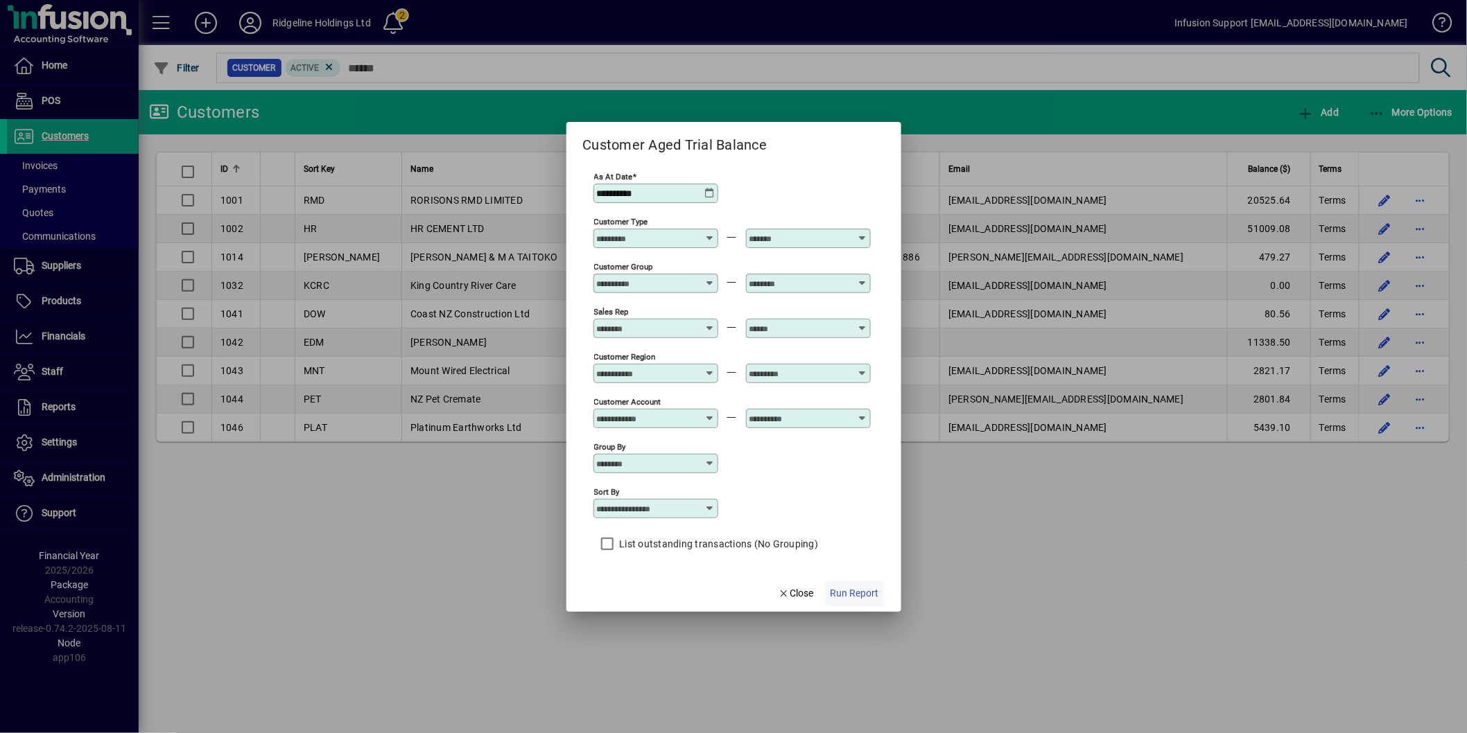
click at [868, 593] on span "Run Report" at bounding box center [854, 593] width 49 height 15
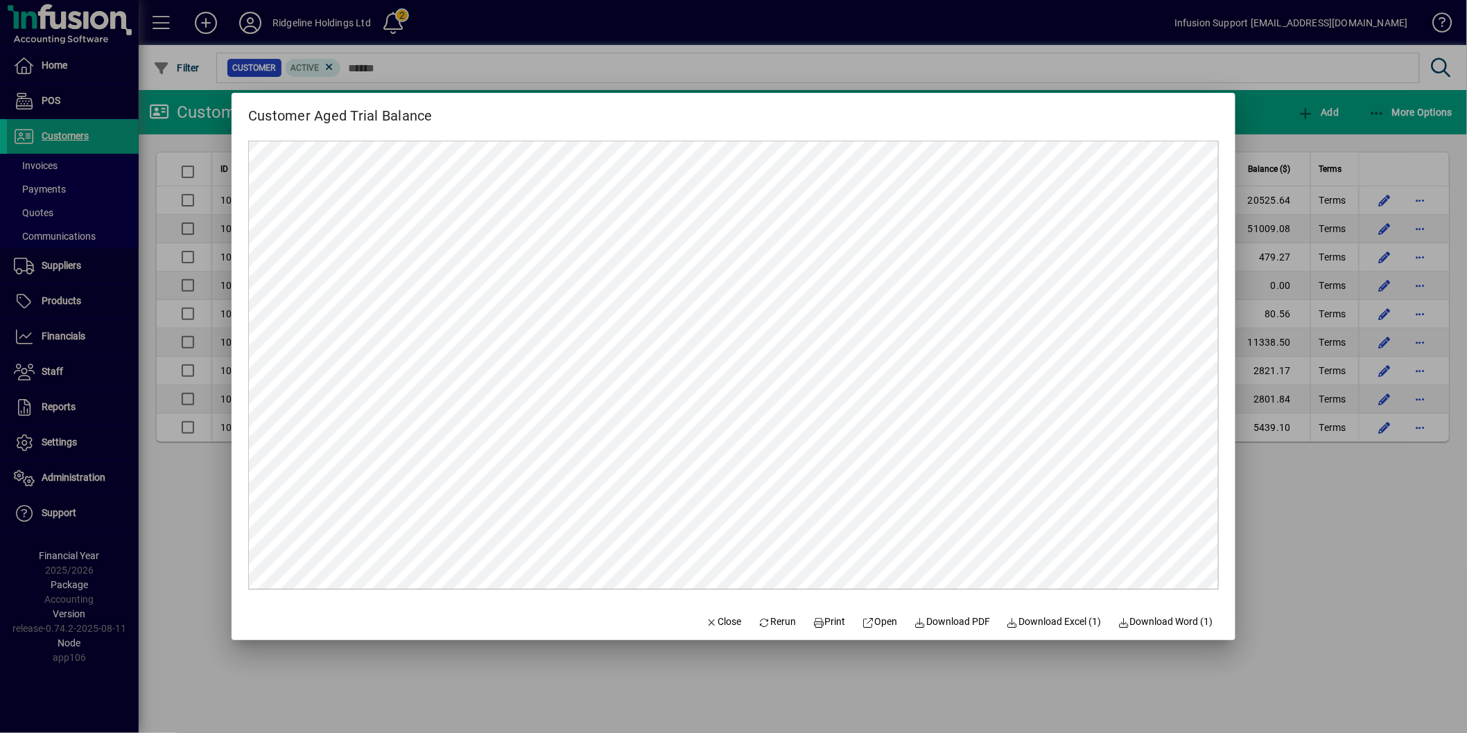
click at [1316, 496] on div at bounding box center [733, 366] width 1467 height 733
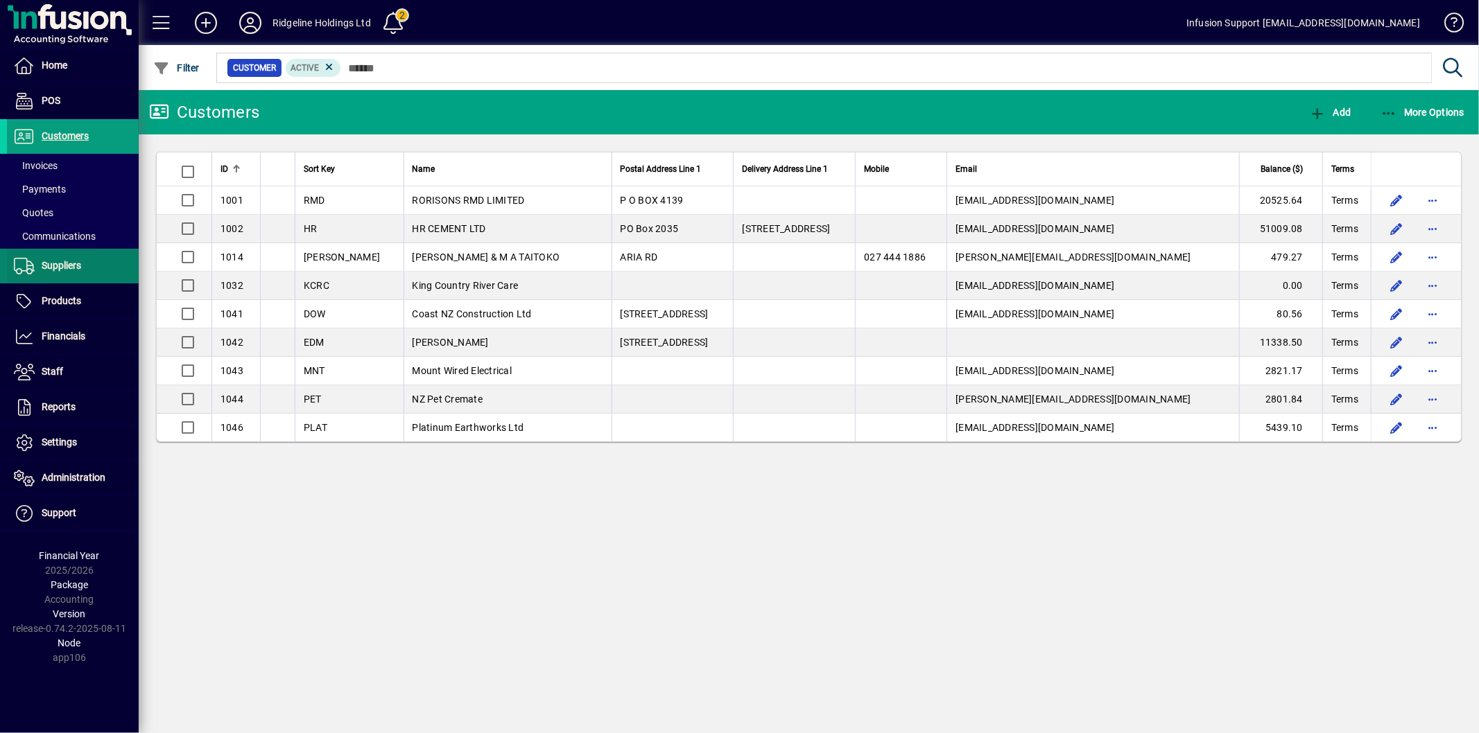
click at [40, 263] on span "Suppliers" at bounding box center [44, 266] width 74 height 17
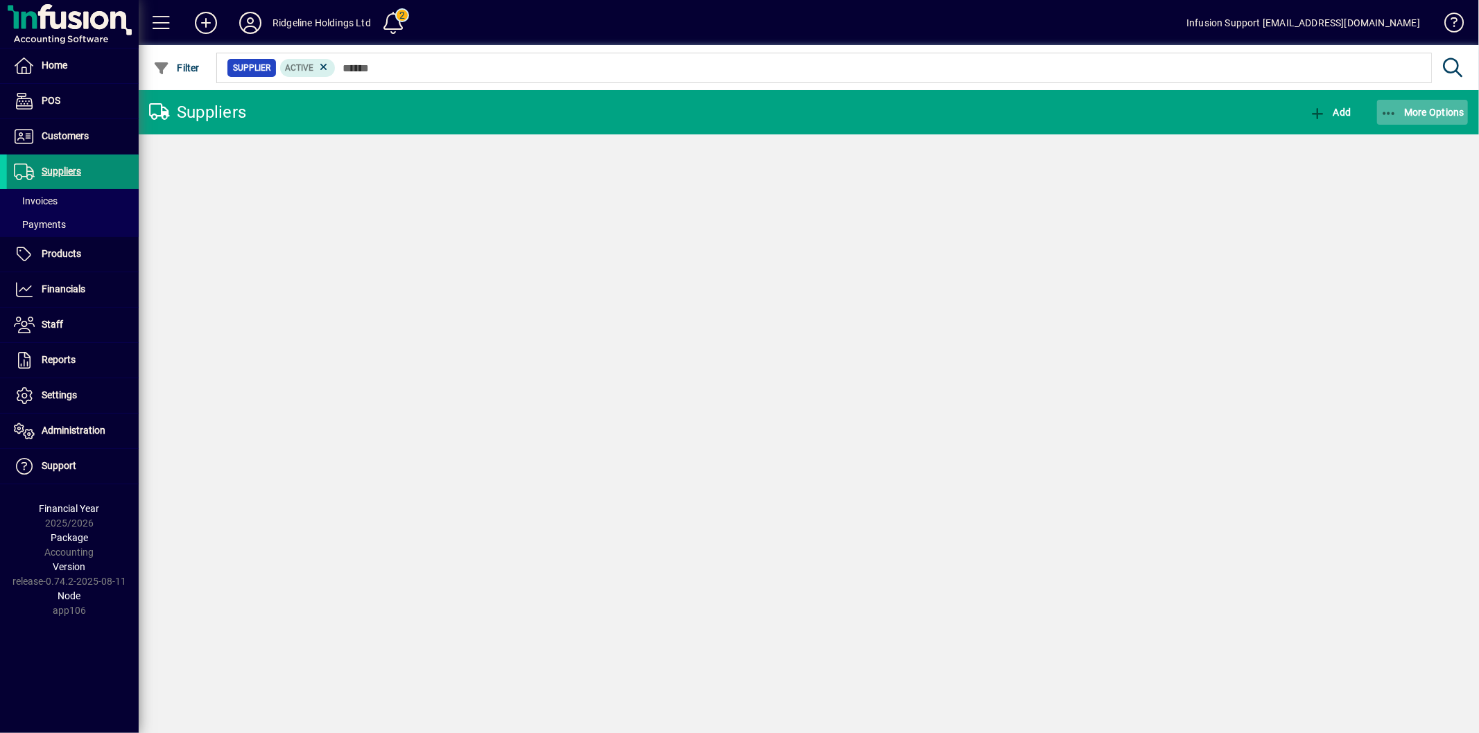
click at [1424, 112] on span "More Options" at bounding box center [1422, 112] width 85 height 11
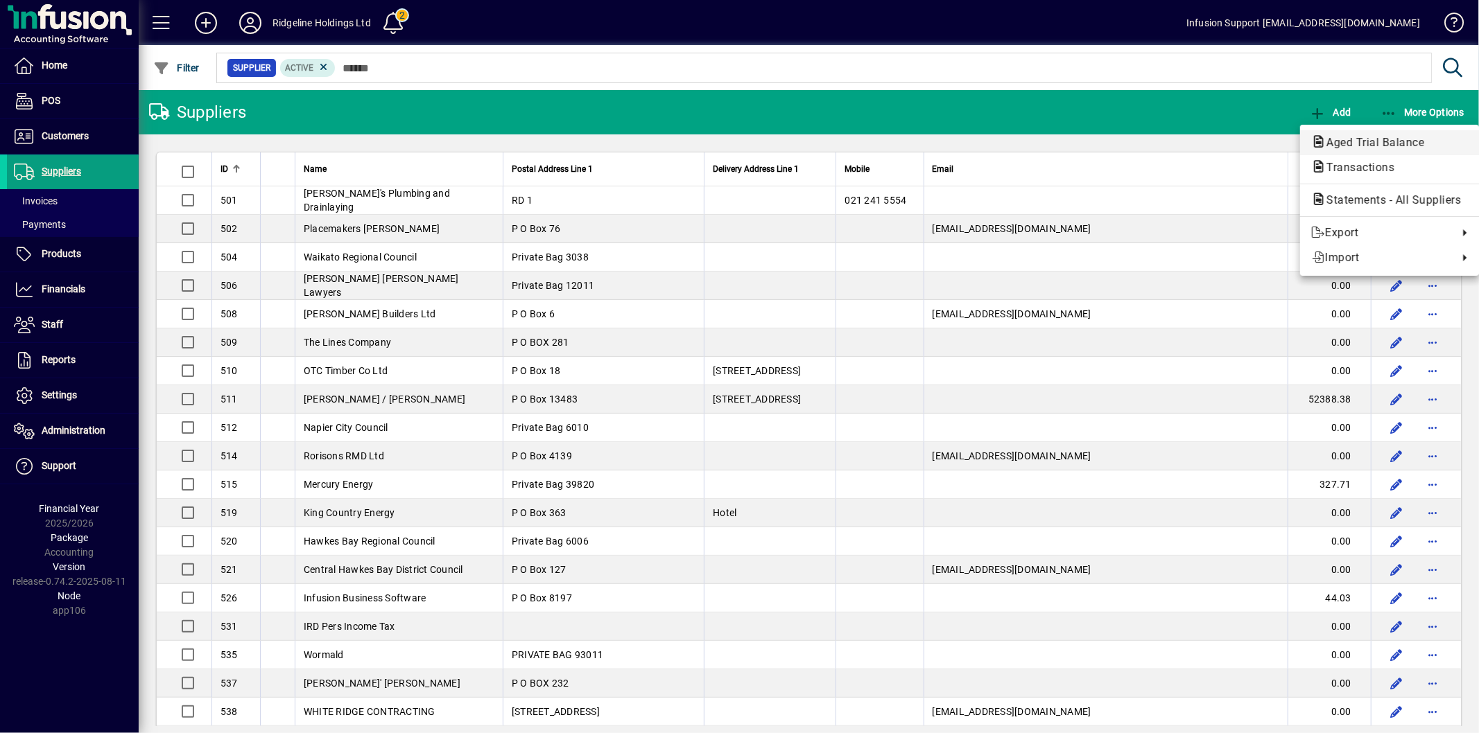
click at [1395, 139] on span "Aged Trial Balance" at bounding box center [1371, 142] width 120 height 13
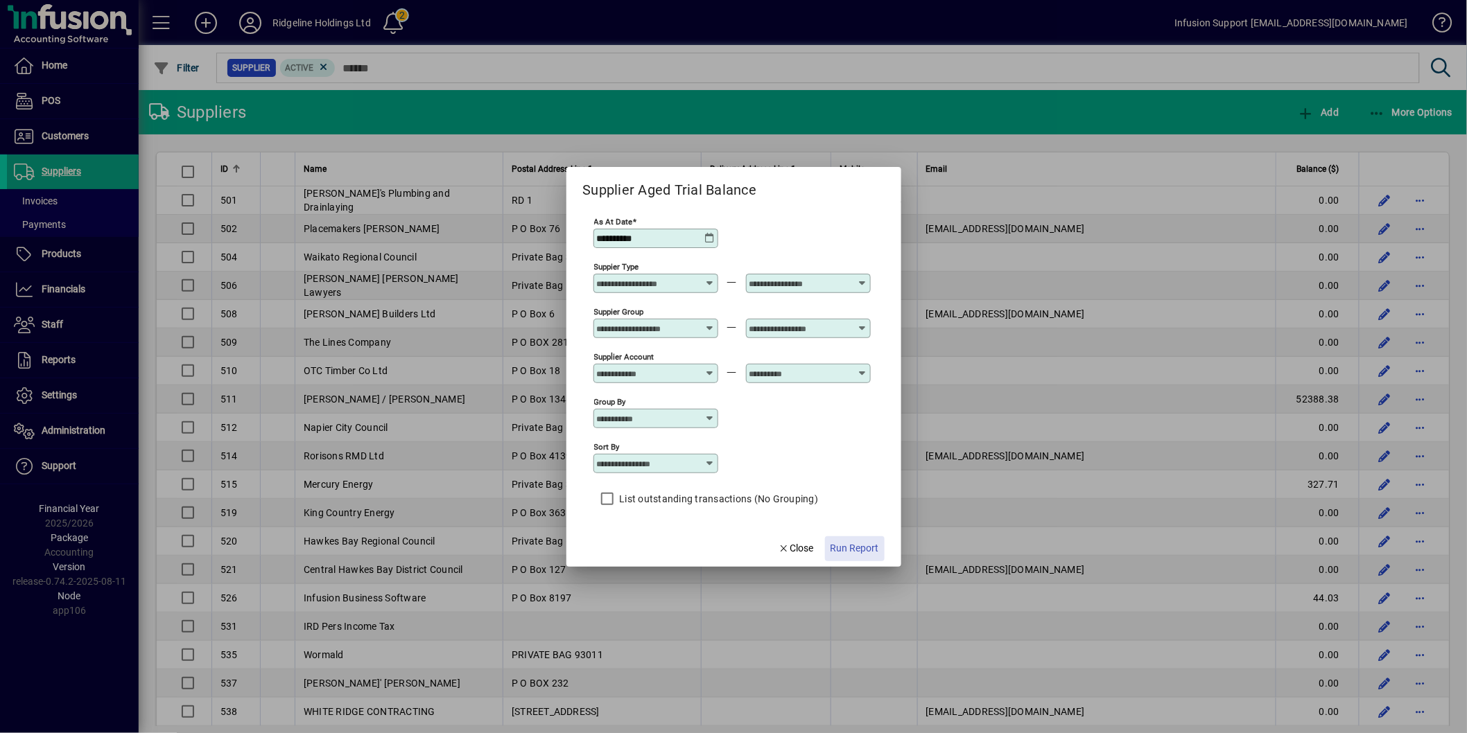
click at [862, 552] on span "Run Report" at bounding box center [854, 548] width 49 height 15
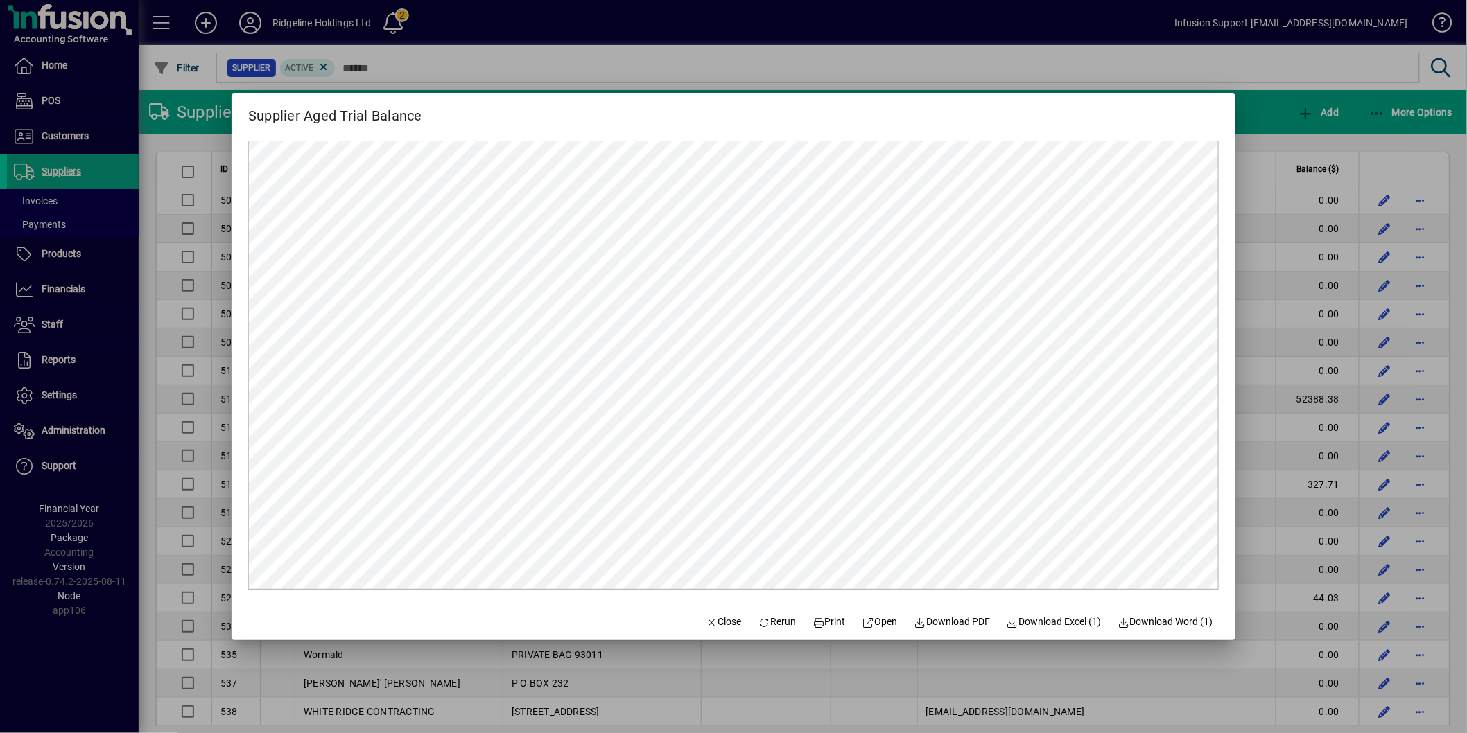
click at [17, 536] on div at bounding box center [733, 366] width 1467 height 733
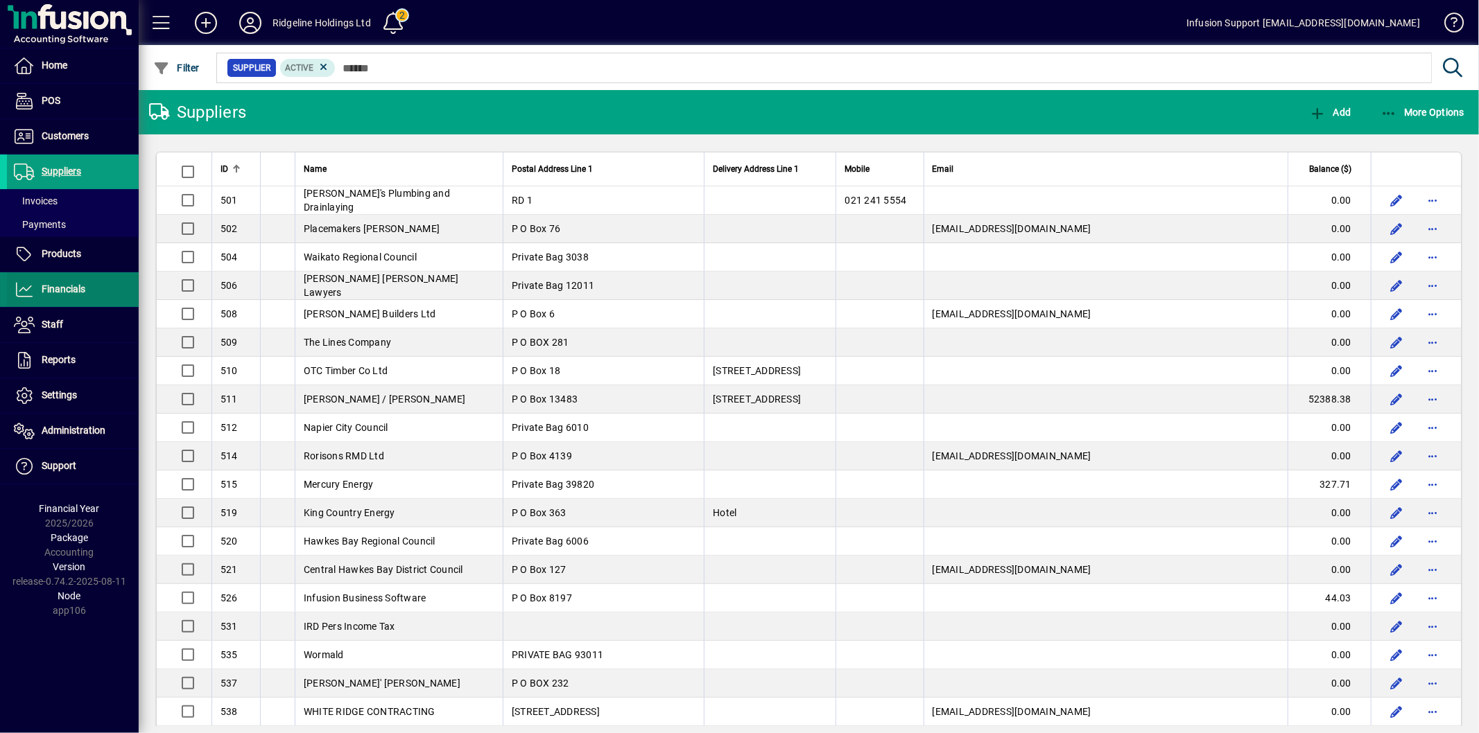
click at [99, 296] on span at bounding box center [73, 289] width 132 height 33
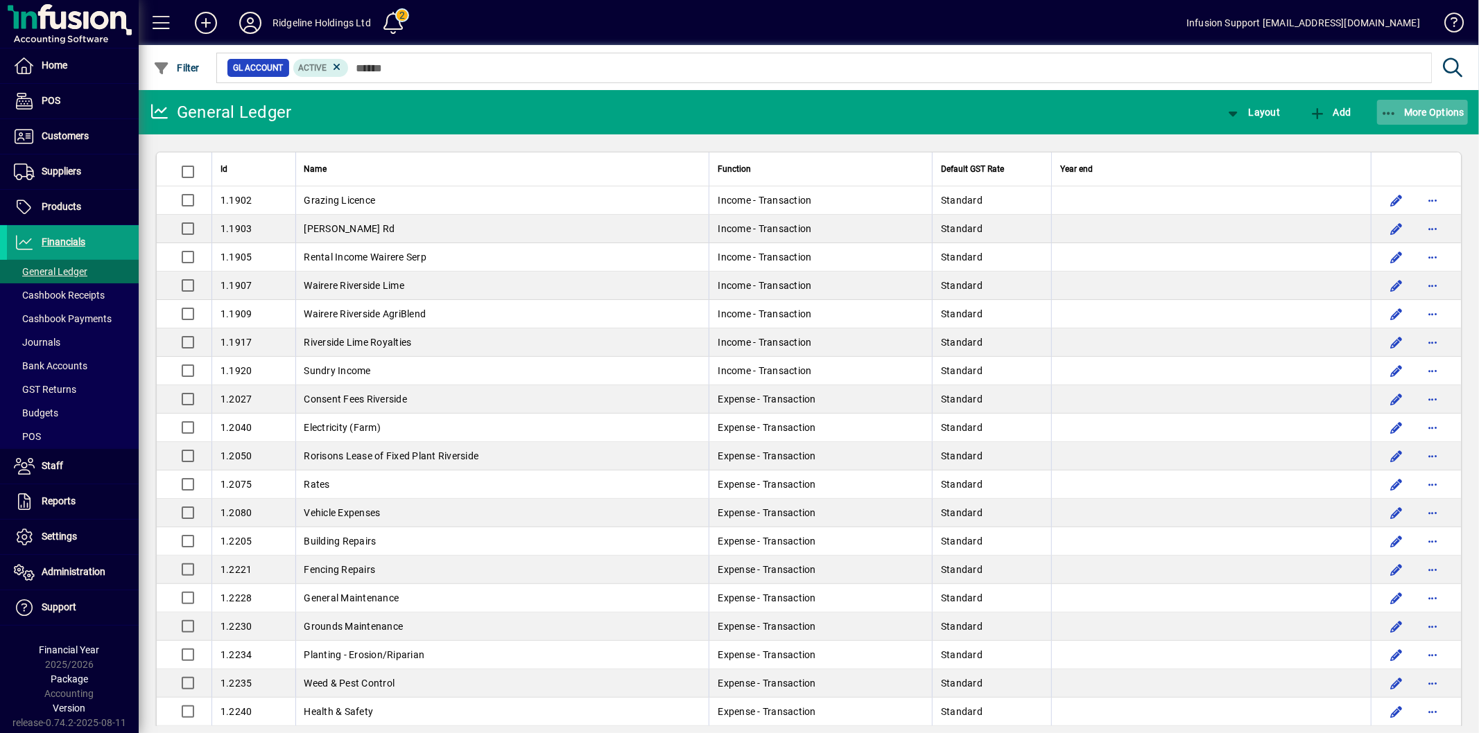
click at [1426, 120] on span "button" at bounding box center [1422, 112] width 91 height 33
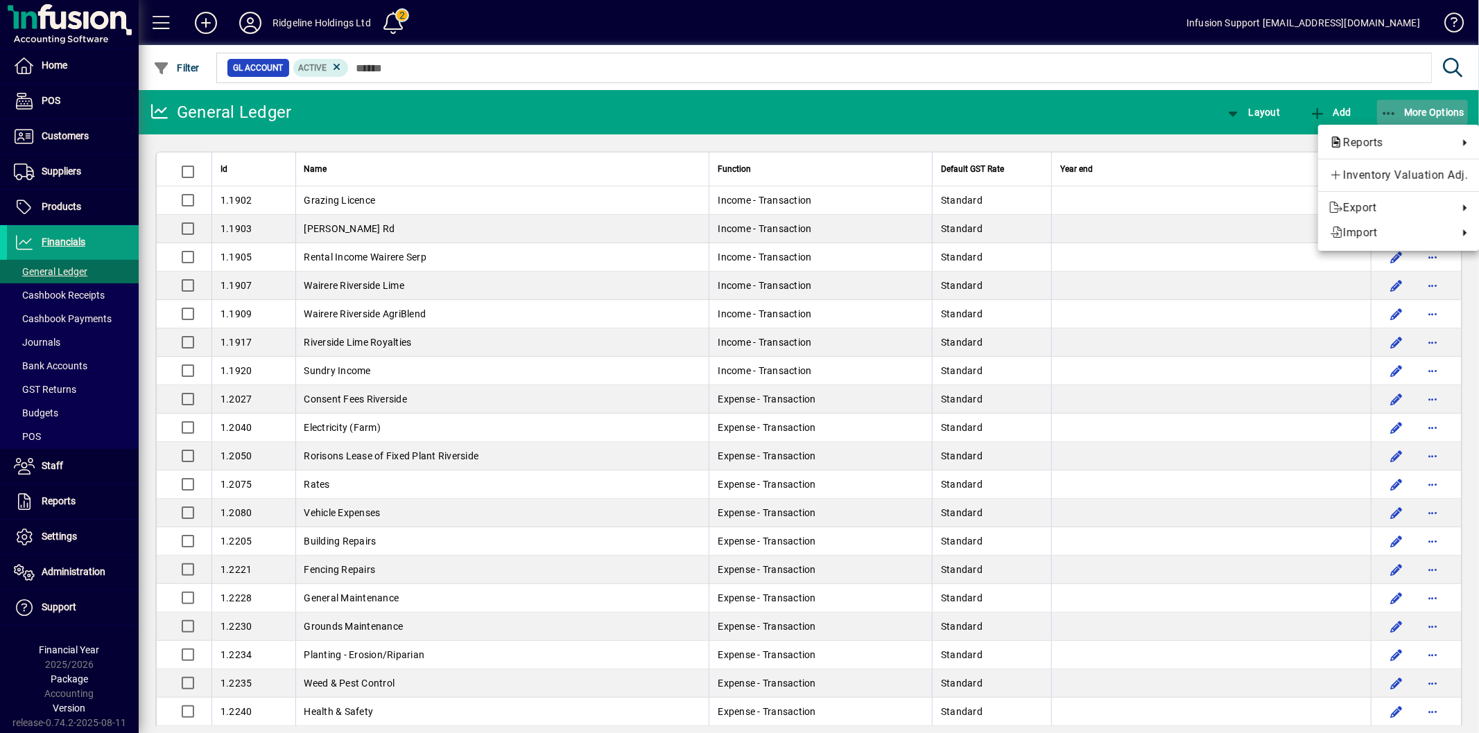
click at [1412, 114] on div at bounding box center [739, 366] width 1479 height 733
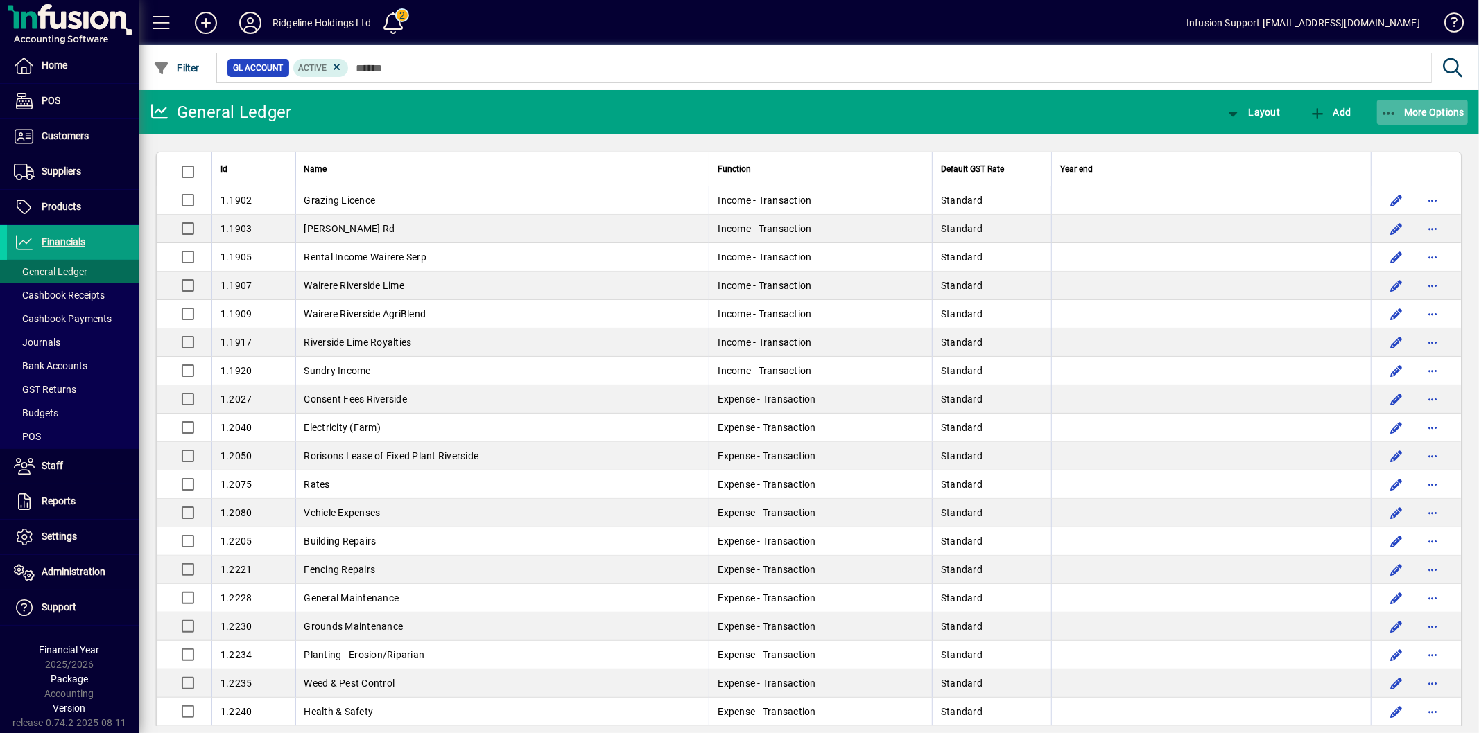
click at [1406, 109] on span "More Options" at bounding box center [1422, 112] width 85 height 11
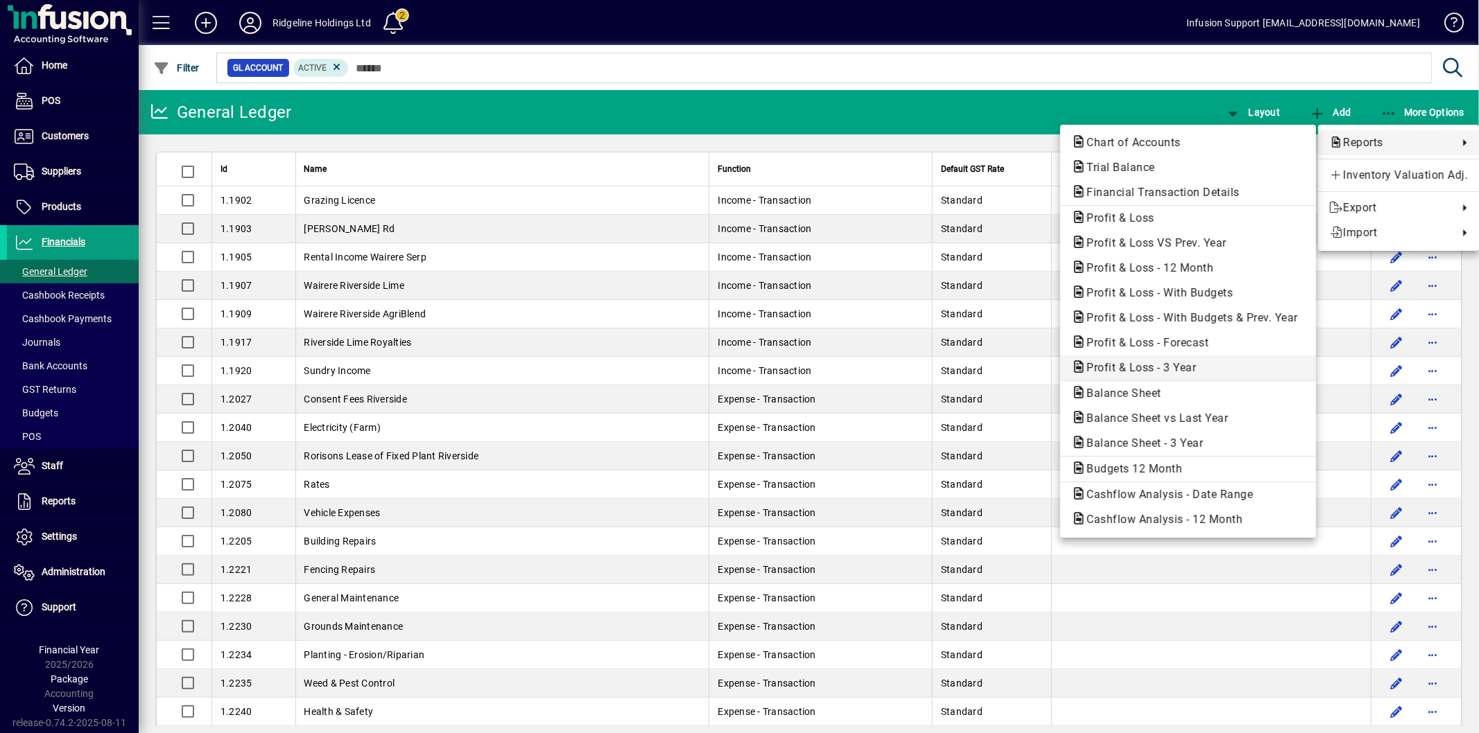
click at [1142, 376] on span "Profit & Loss - 3 Year" at bounding box center [1188, 368] width 234 height 17
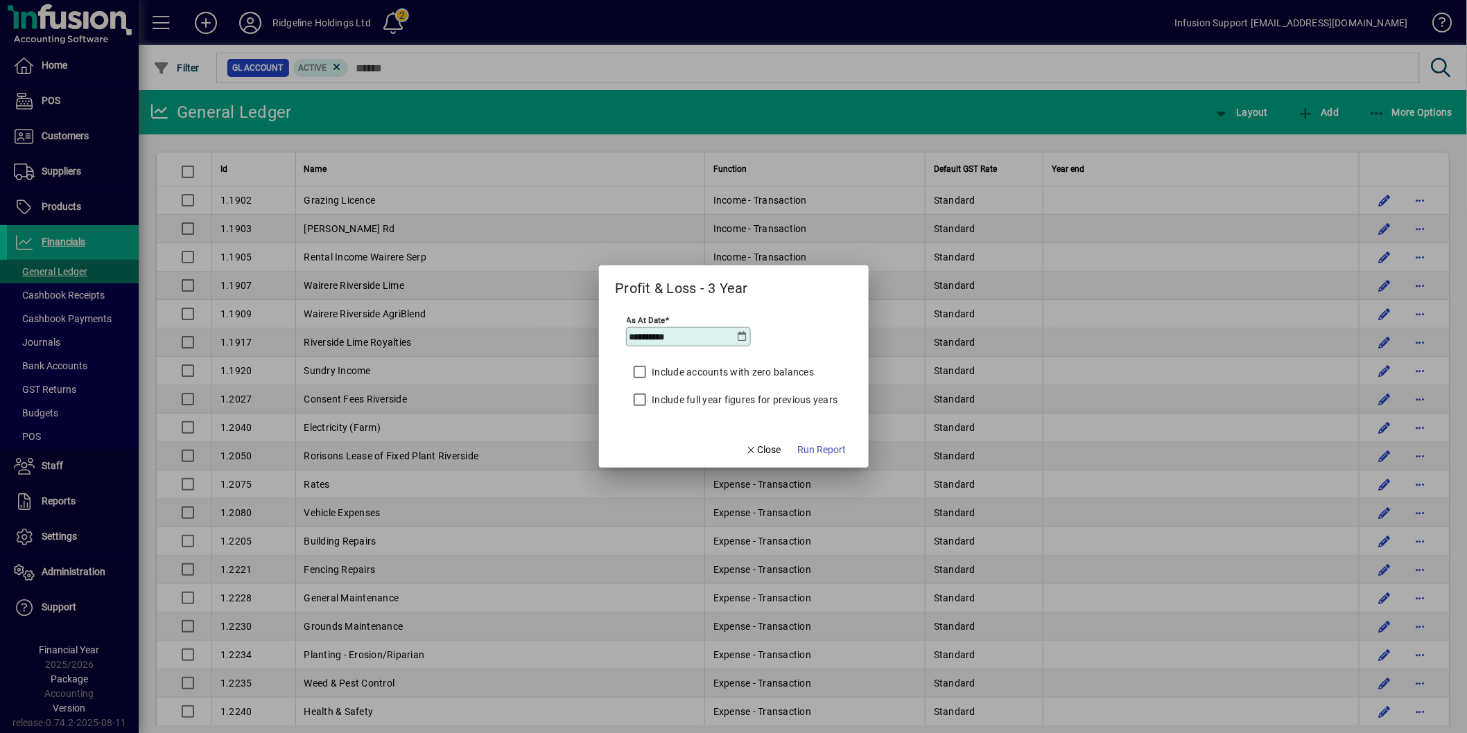
drag, startPoint x: 720, startPoint y: 403, endPoint x: 814, endPoint y: 425, distance: 97.5
click at [722, 403] on label "Include full year figures for previous years" at bounding box center [744, 400] width 189 height 14
click at [823, 433] on mat-dialog-actions "Close Run Report" at bounding box center [796, 449] width 146 height 37
click at [823, 447] on span "Run Report" at bounding box center [822, 450] width 49 height 15
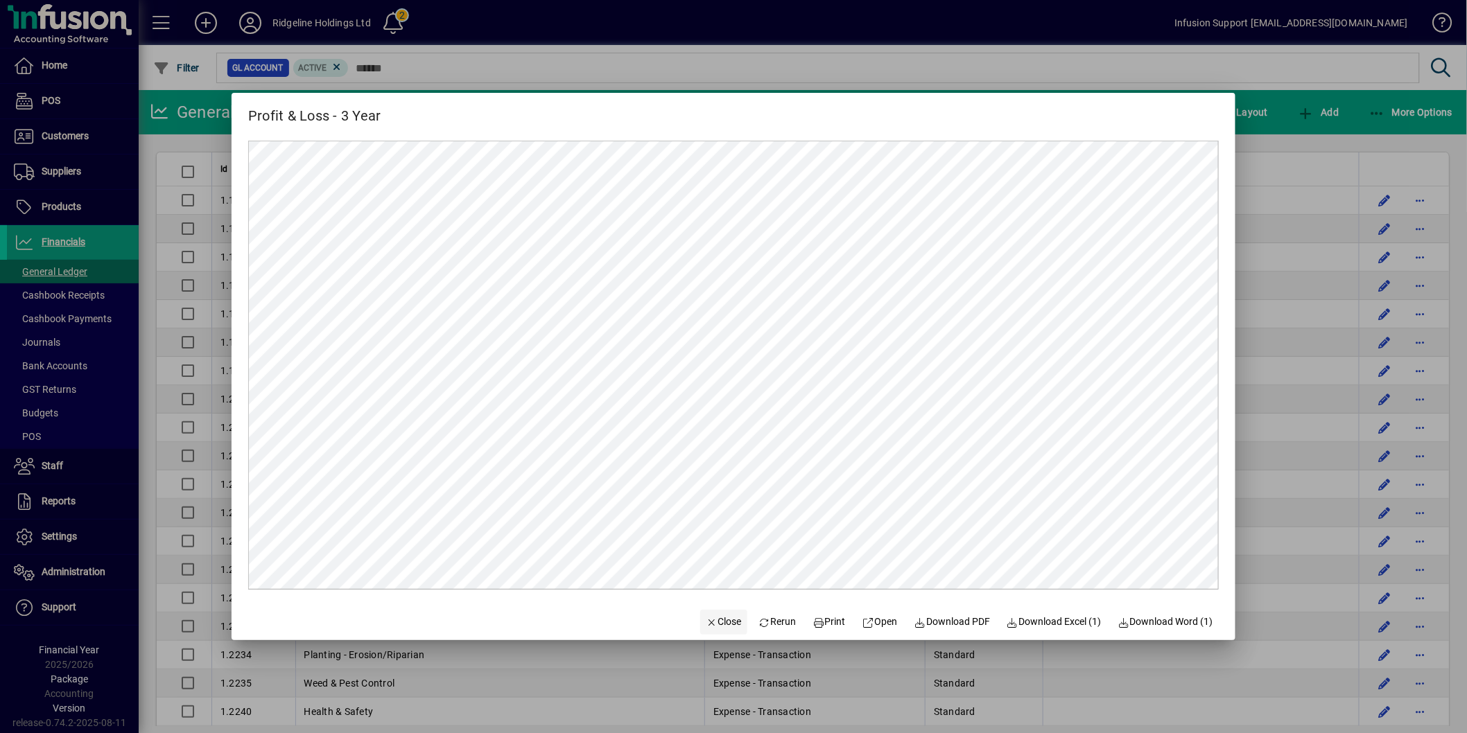
click at [701, 611] on span "button" at bounding box center [723, 622] width 47 height 33
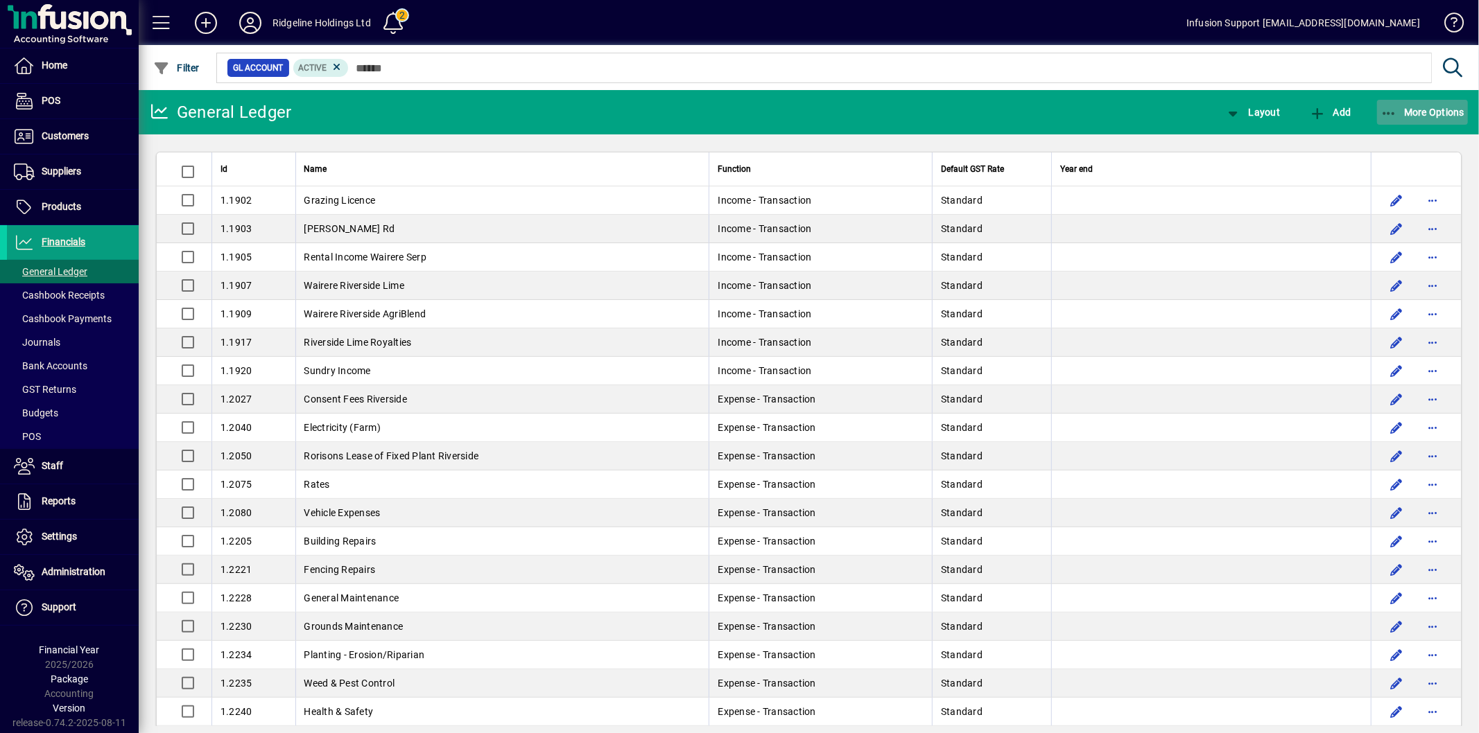
click at [1388, 112] on icon "button" at bounding box center [1388, 114] width 17 height 14
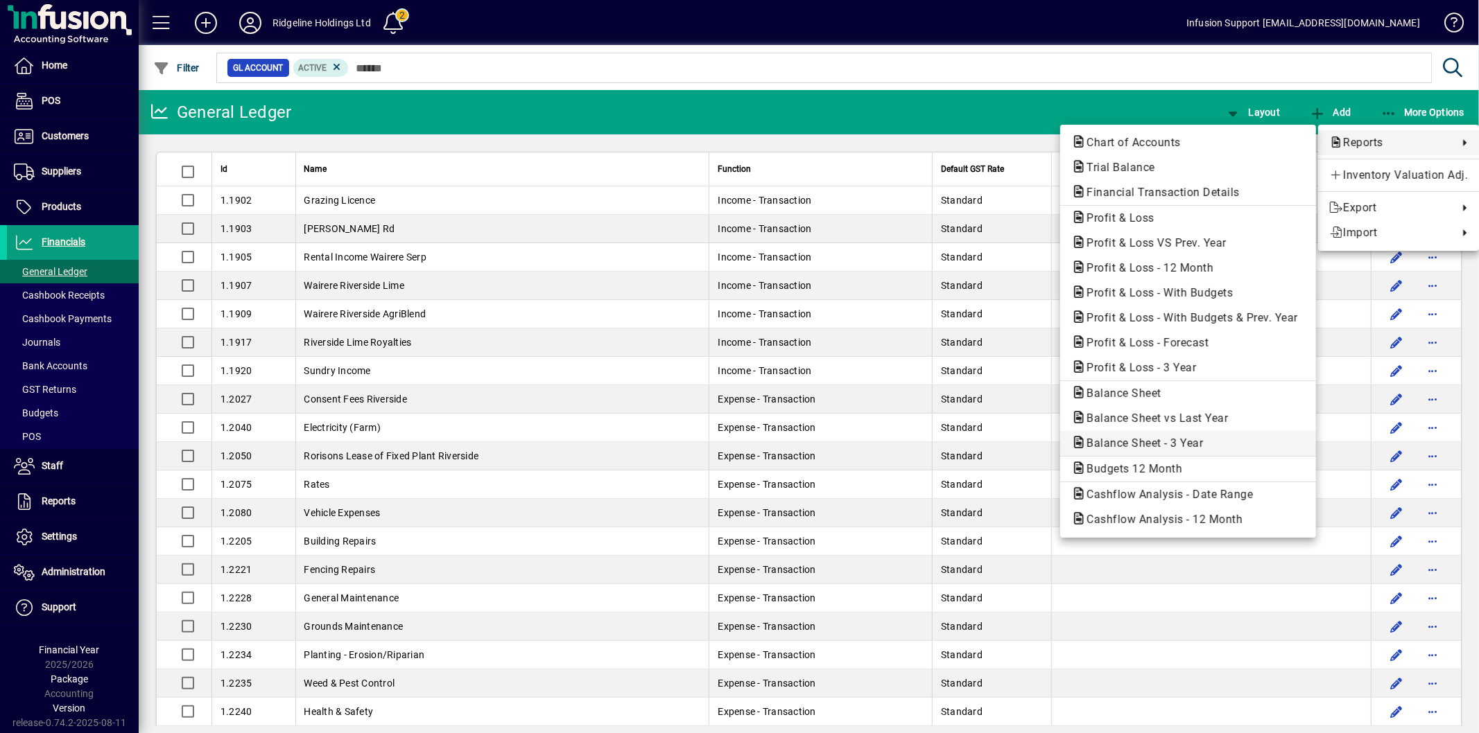
click at [1171, 441] on span "Balance Sheet - 3 Year" at bounding box center [1140, 443] width 139 height 13
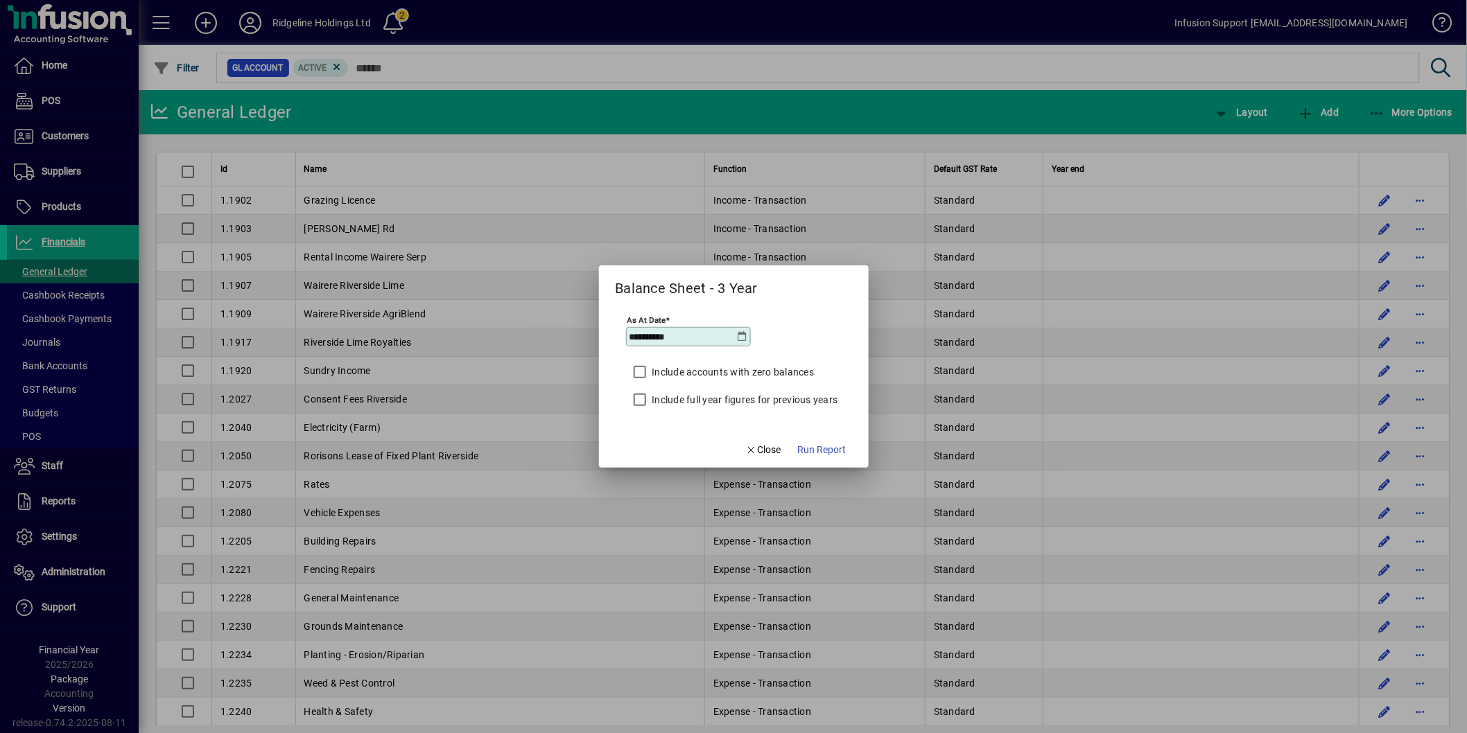
click at [765, 402] on label "Include full year figures for previous years" at bounding box center [744, 400] width 189 height 14
click at [812, 445] on span "Run Report" at bounding box center [822, 450] width 49 height 15
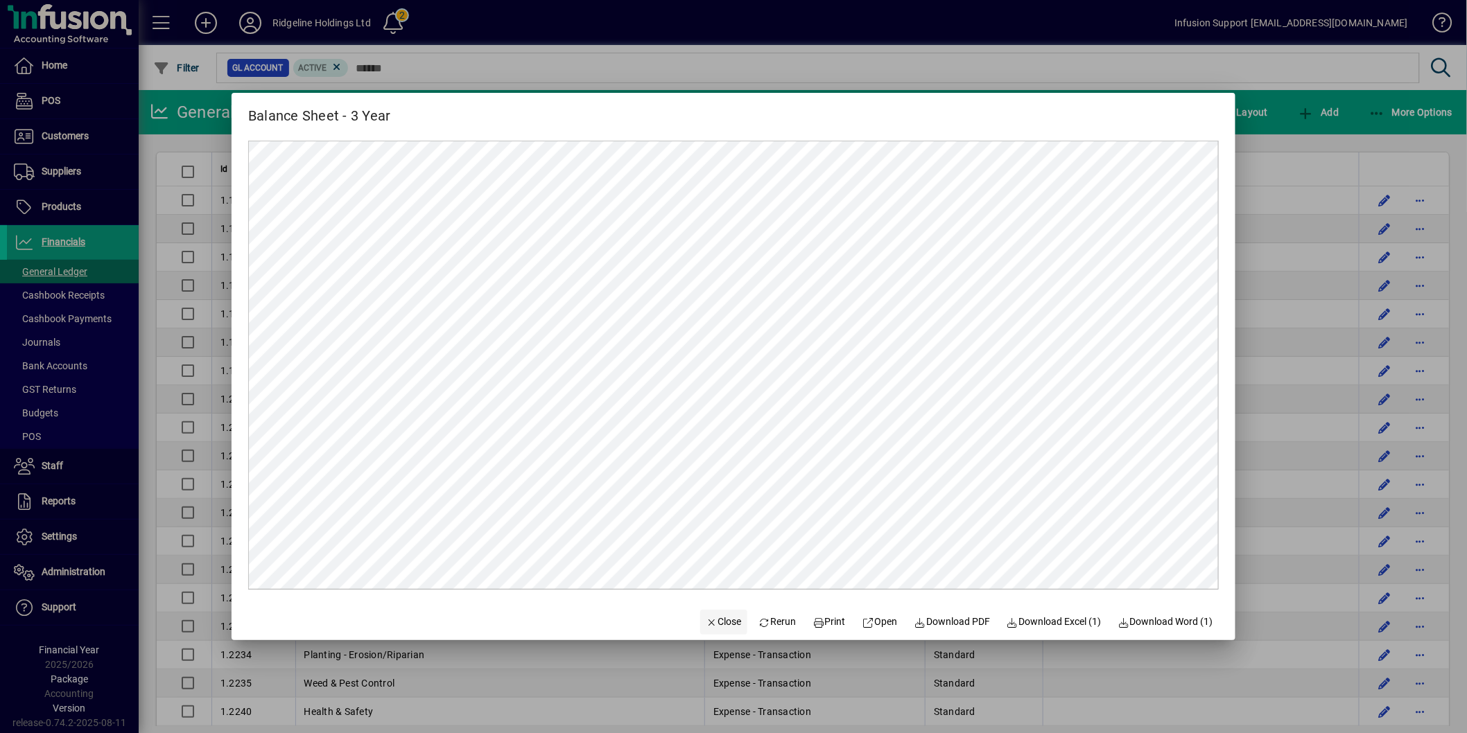
click at [715, 628] on span "Close" at bounding box center [724, 622] width 36 height 15
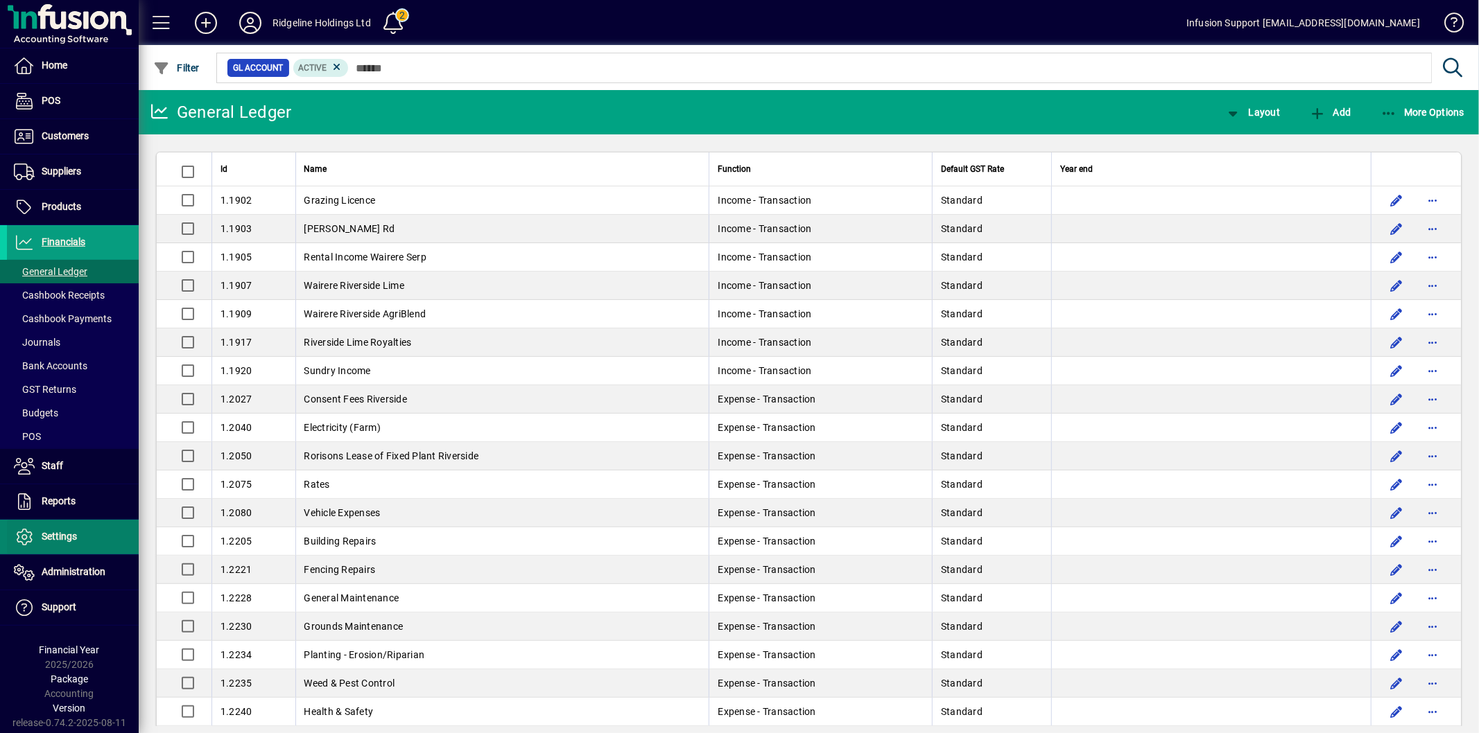
click at [26, 537] on icon at bounding box center [24, 537] width 21 height 17
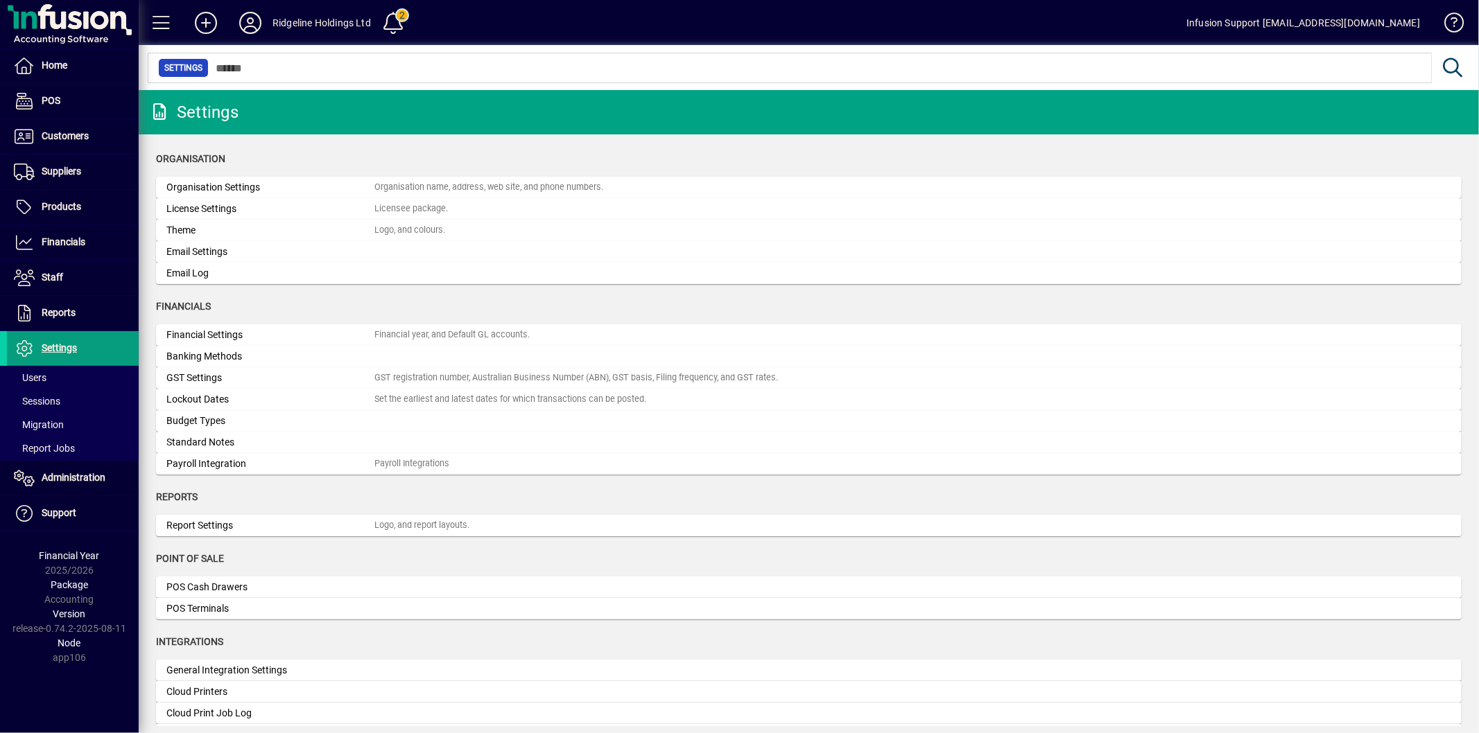
click at [246, 328] on div "Financial Settings" at bounding box center [270, 335] width 208 height 15
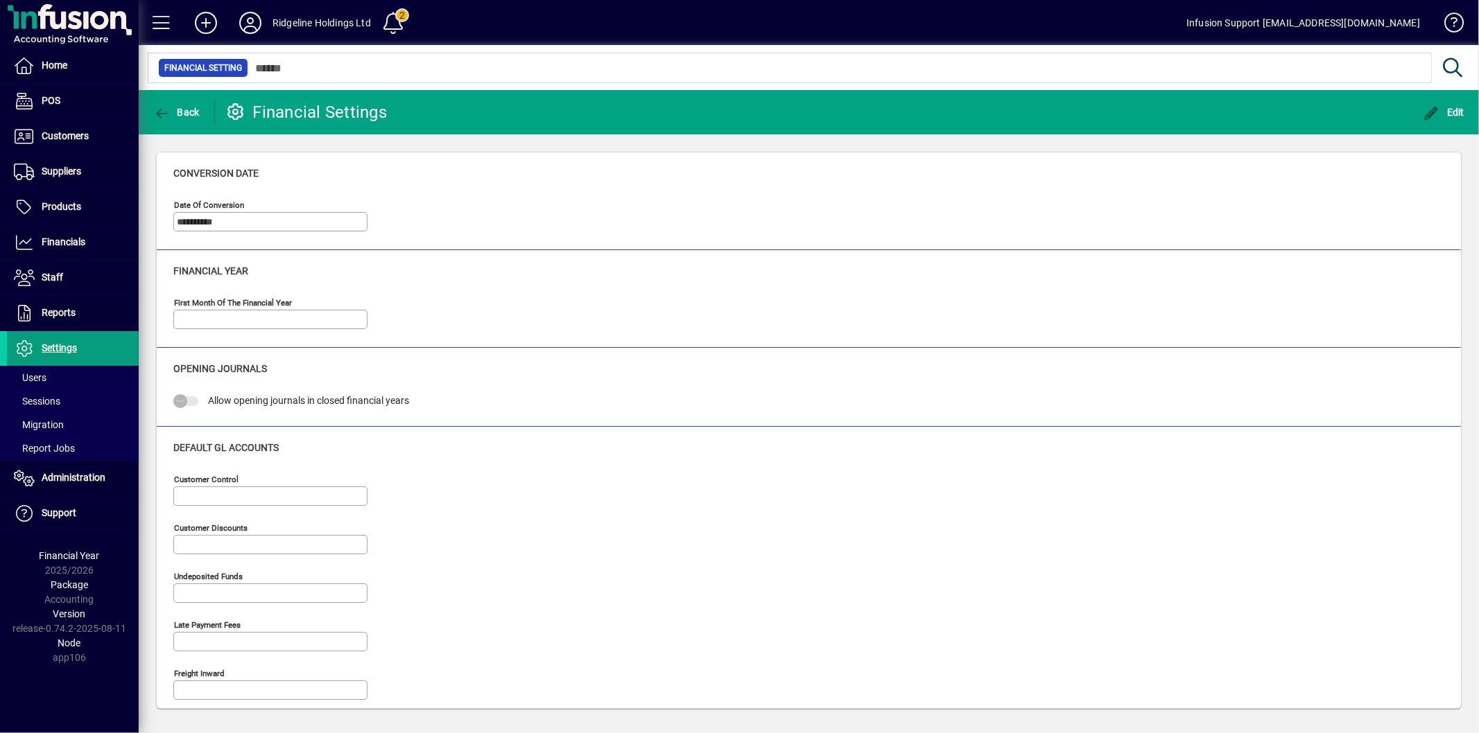
type input "**********"
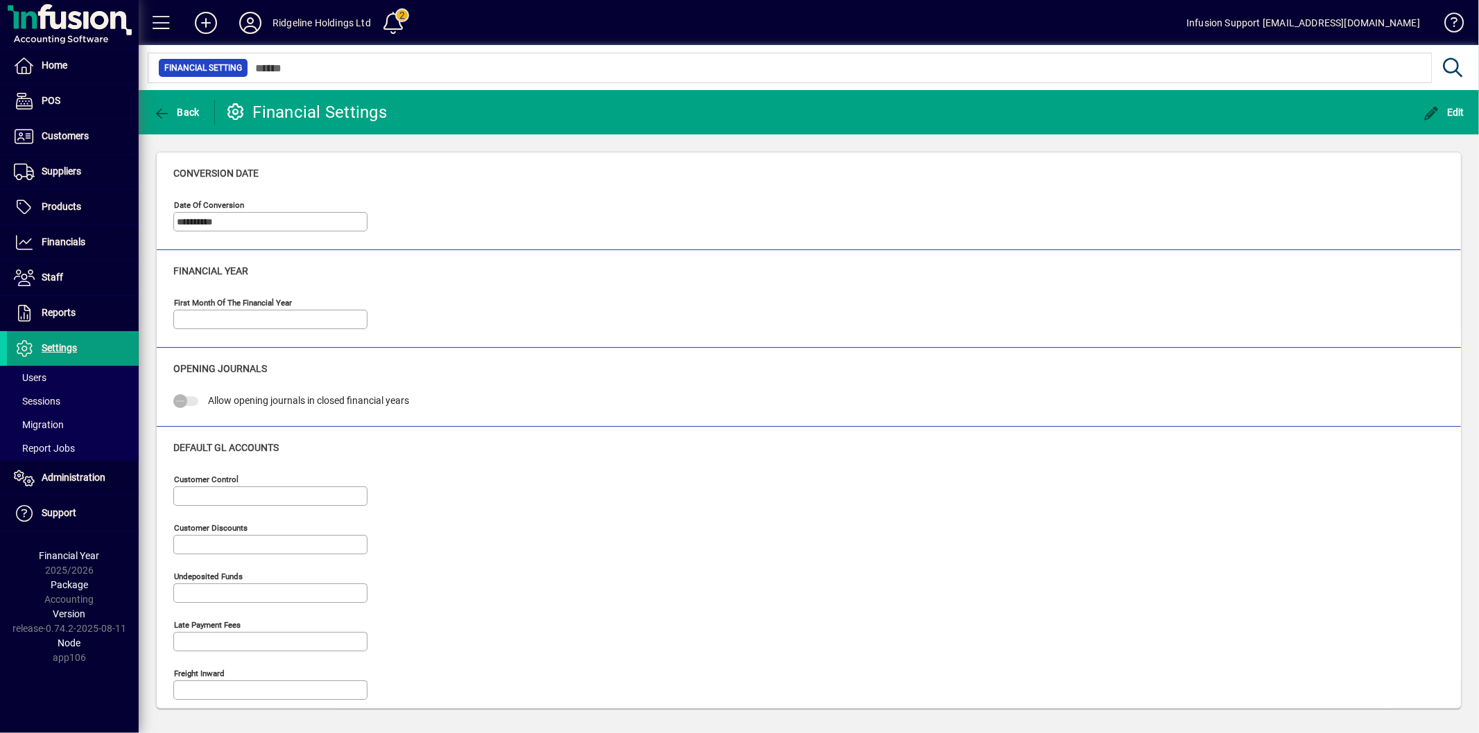
type input "**********"
type input "****"
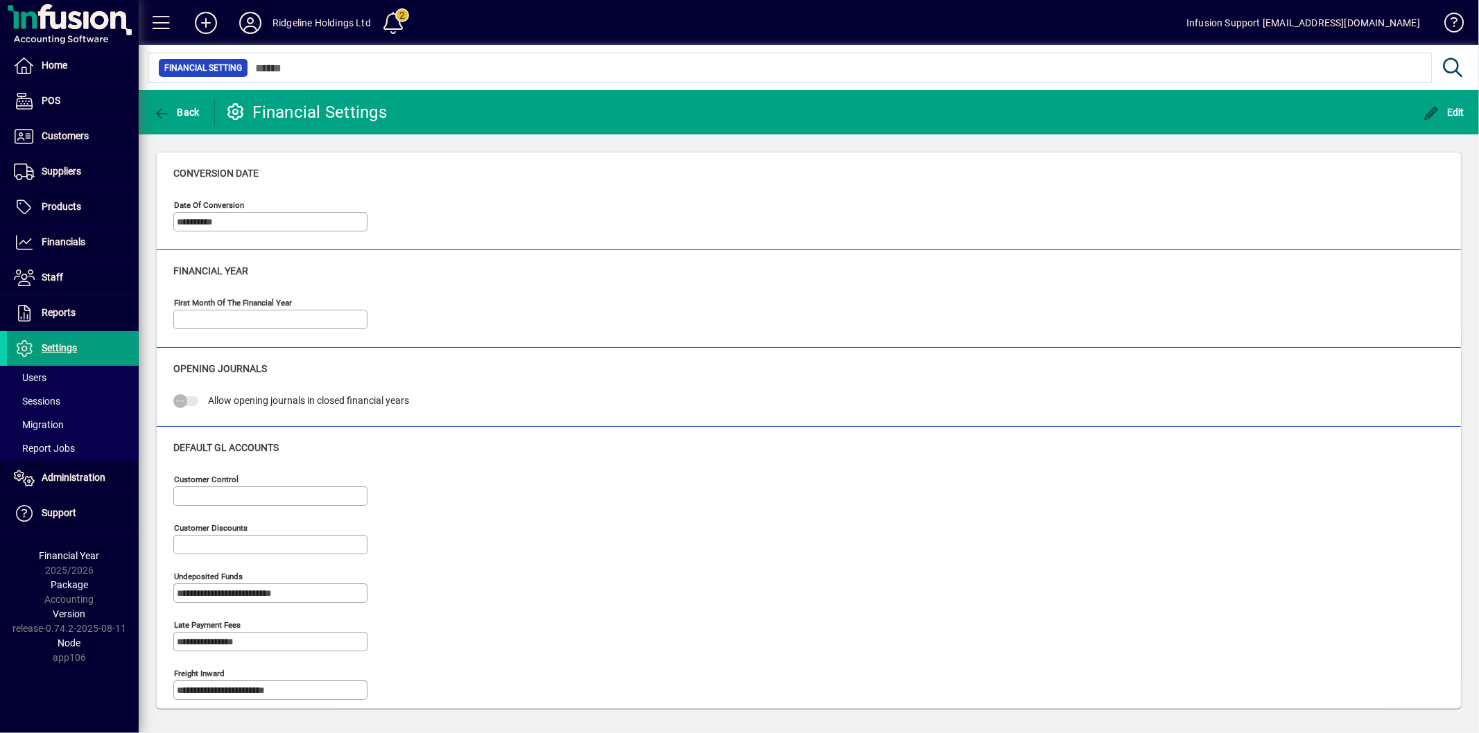
type input "**********"
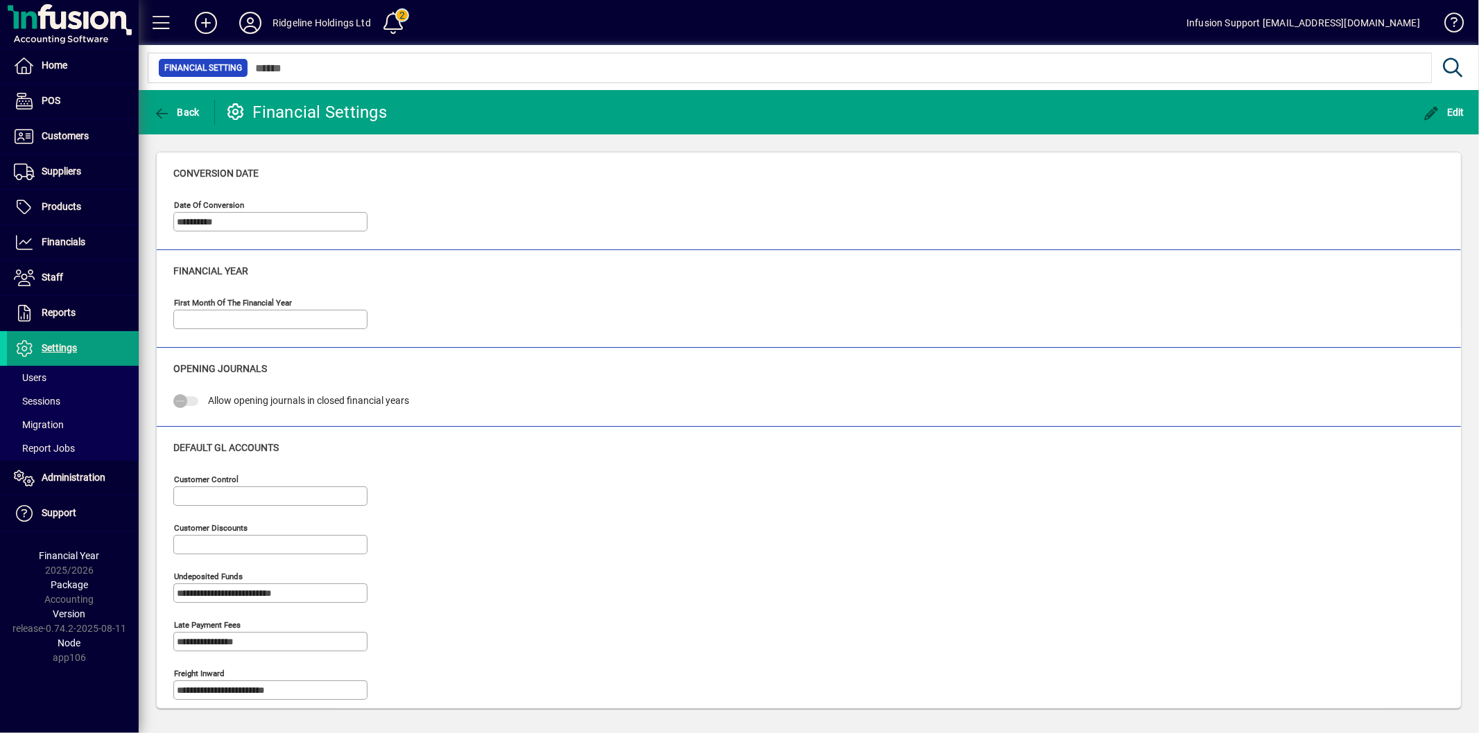
type input "**********"
drag, startPoint x: 1433, startPoint y: 123, endPoint x: 230, endPoint y: 315, distance: 1218.7
click at [1433, 121] on span "button" at bounding box center [1444, 112] width 49 height 33
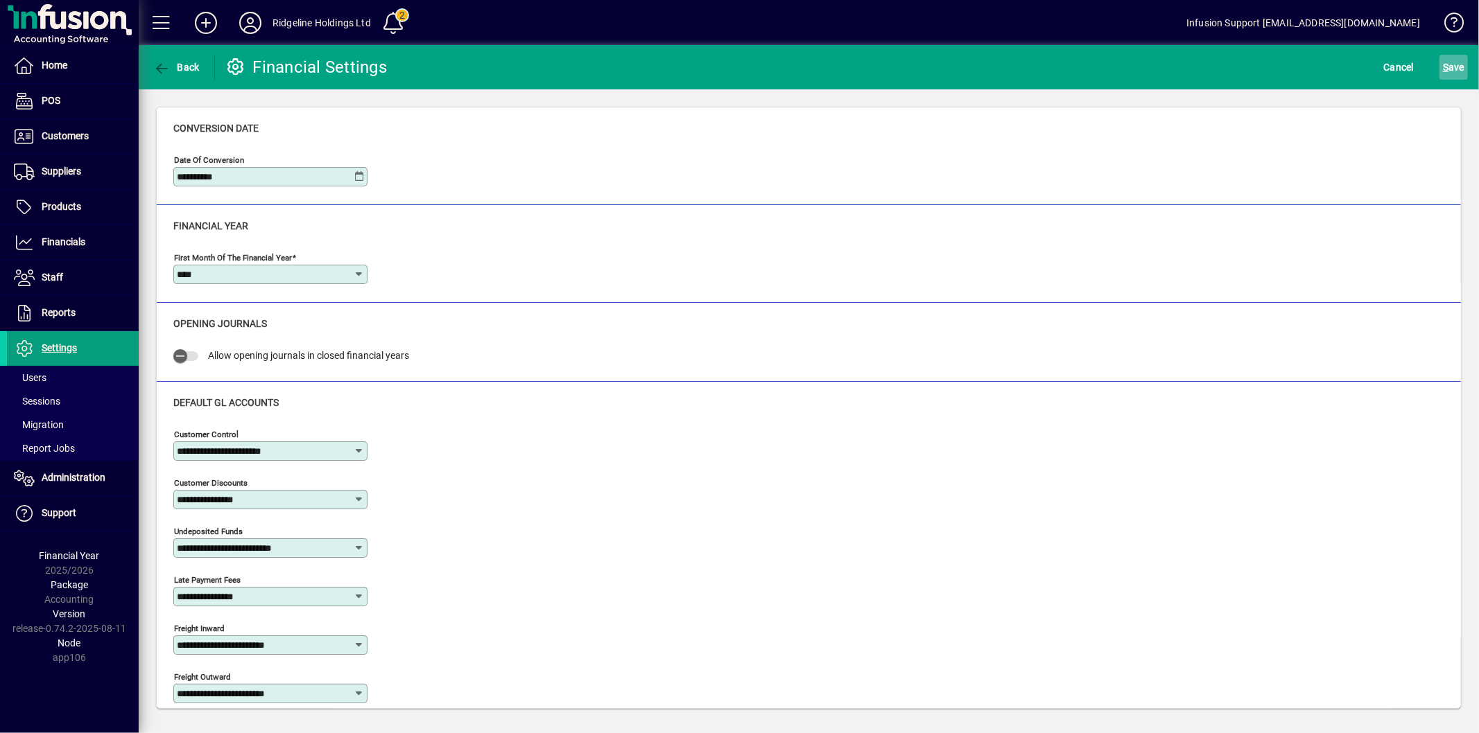
click at [1450, 76] on span "S ave" at bounding box center [1452, 67] width 21 height 22
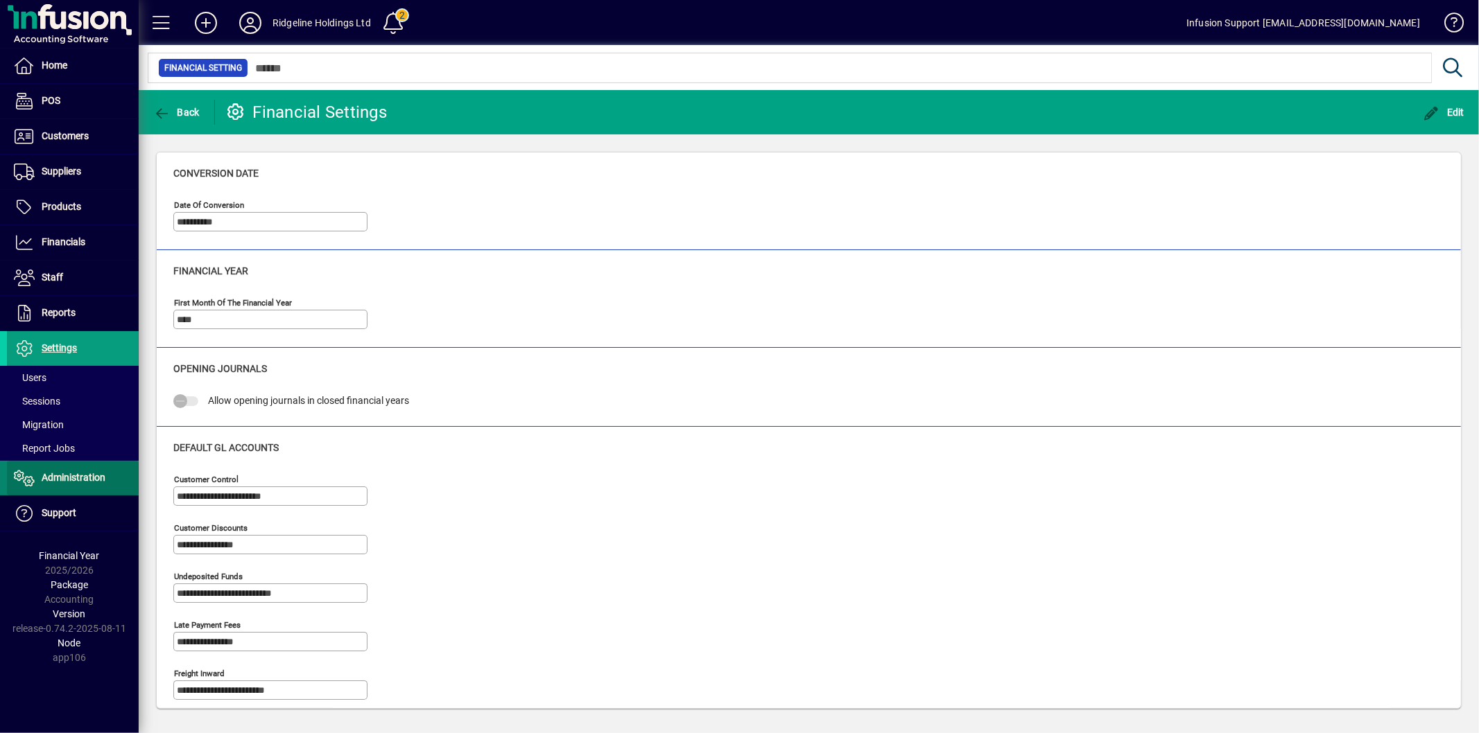
click at [77, 477] on span "Administration" at bounding box center [74, 477] width 64 height 11
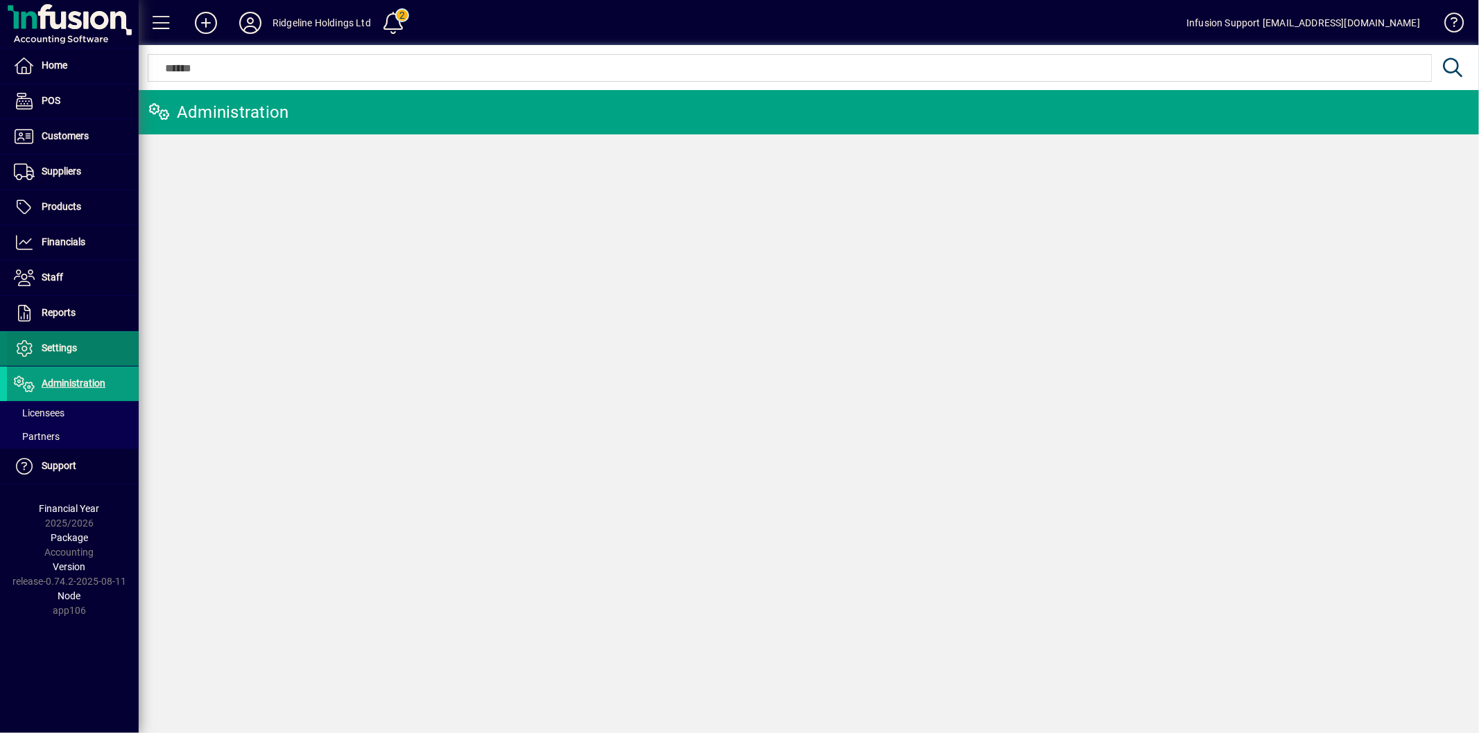
click at [60, 348] on span "Settings" at bounding box center [59, 347] width 35 height 11
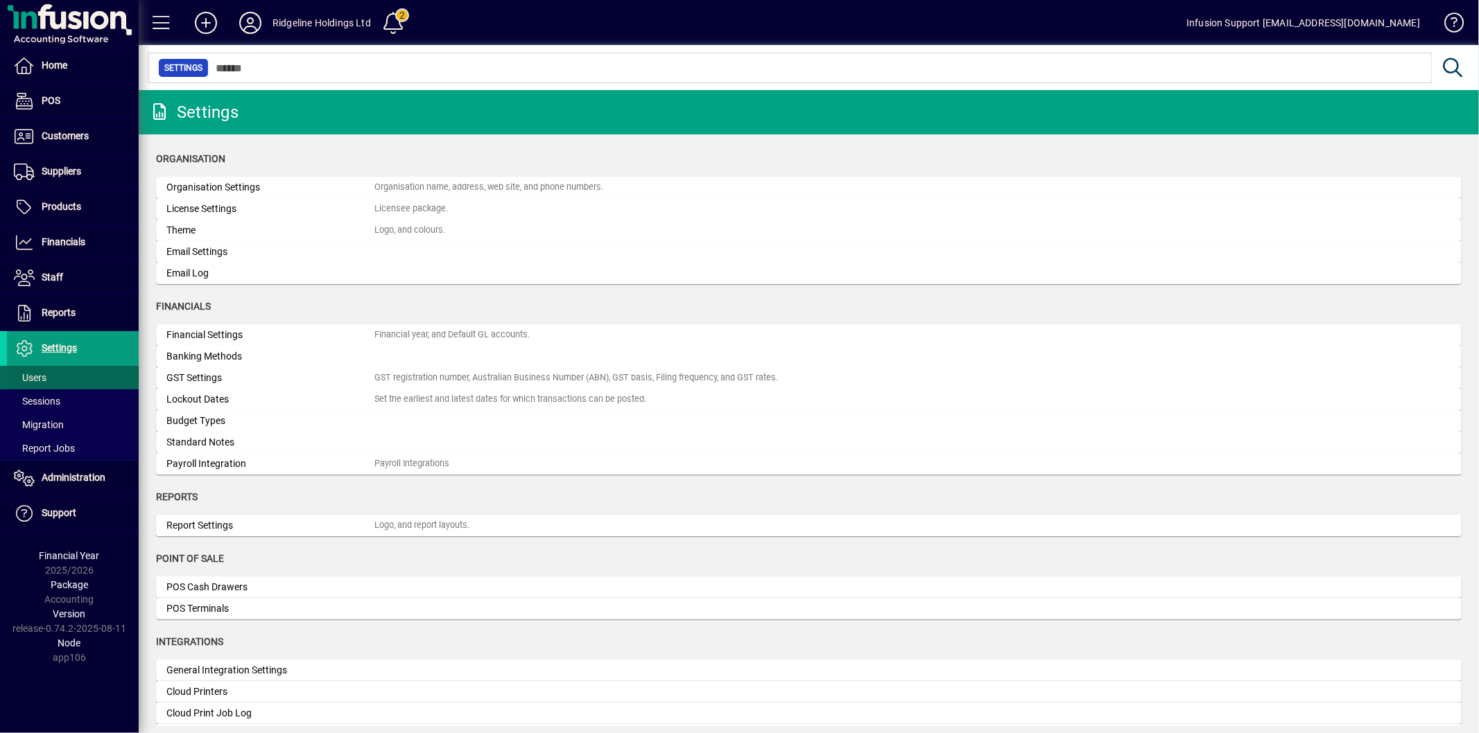
click at [37, 376] on span "Users" at bounding box center [30, 377] width 33 height 11
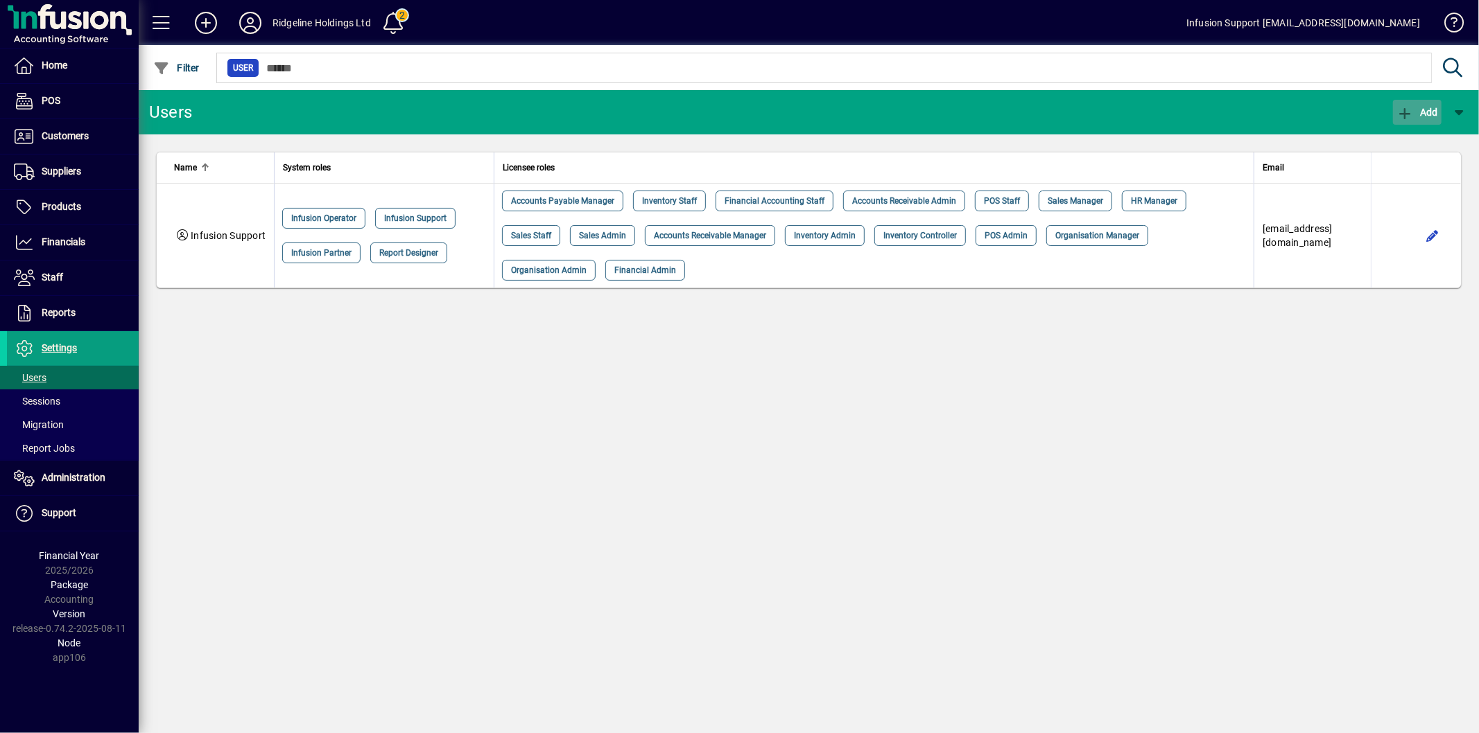
click at [1411, 114] on icon "button" at bounding box center [1404, 114] width 17 height 14
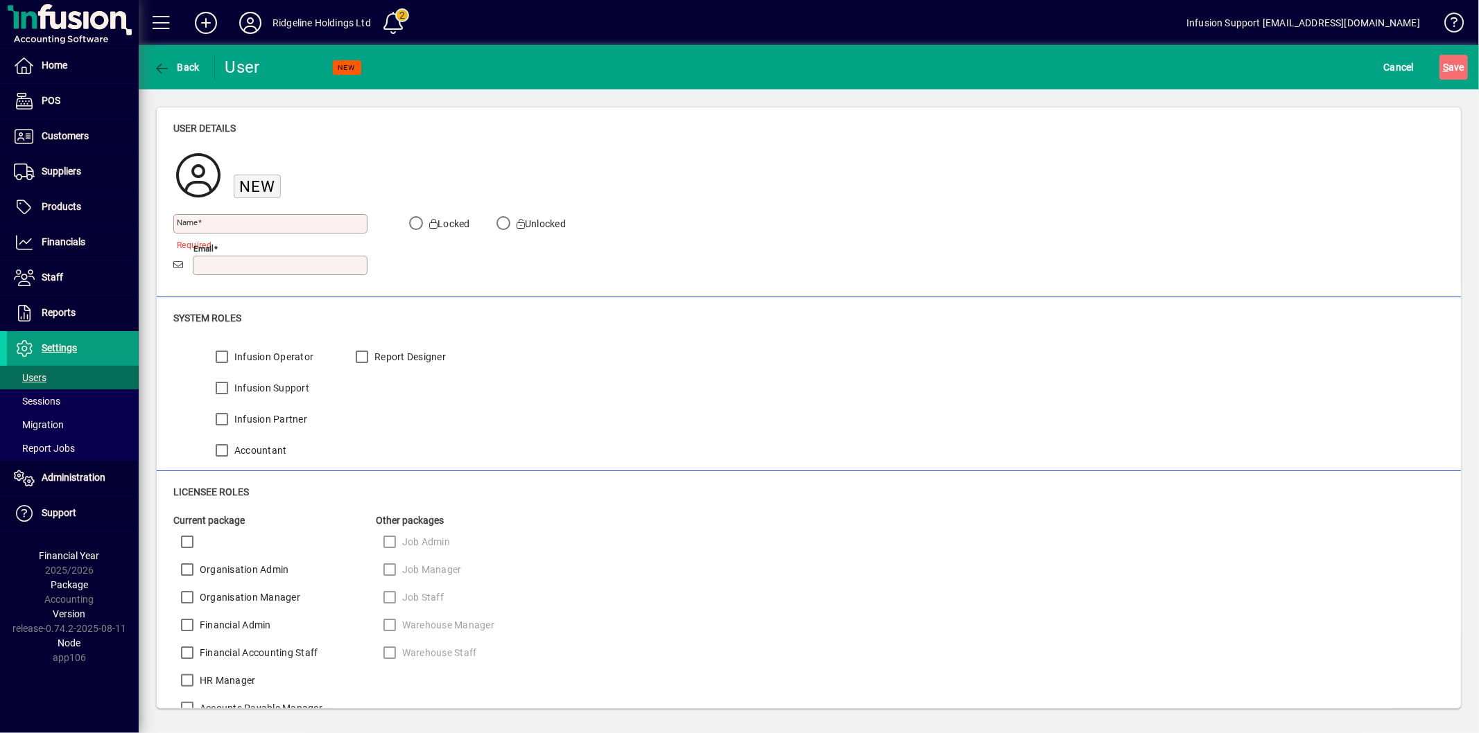
click at [256, 261] on input "Email" at bounding box center [281, 265] width 171 height 11
paste input "**********"
type input "**********"
click at [241, 224] on input "Name" at bounding box center [272, 223] width 190 height 11
type input "****"
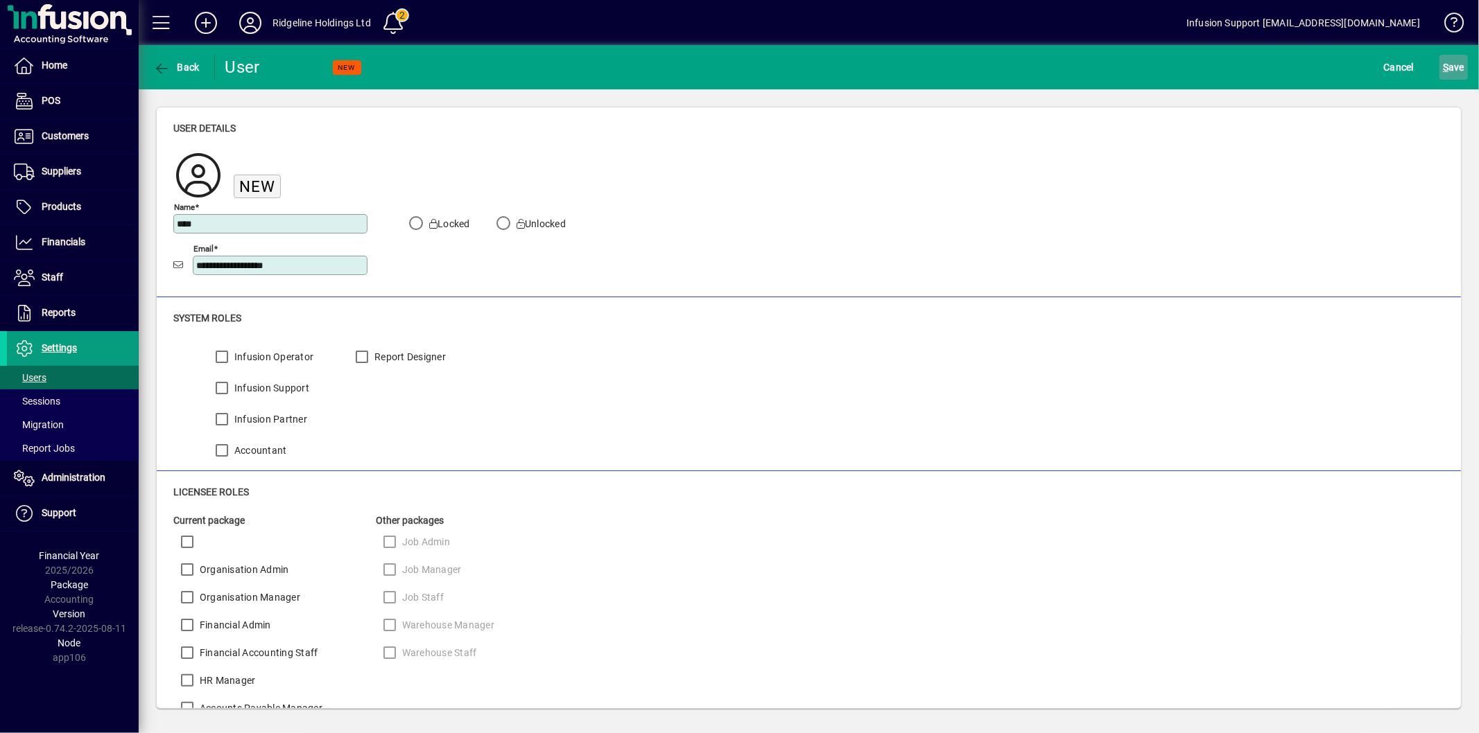
click at [1449, 74] on span "S ave" at bounding box center [1452, 67] width 21 height 22
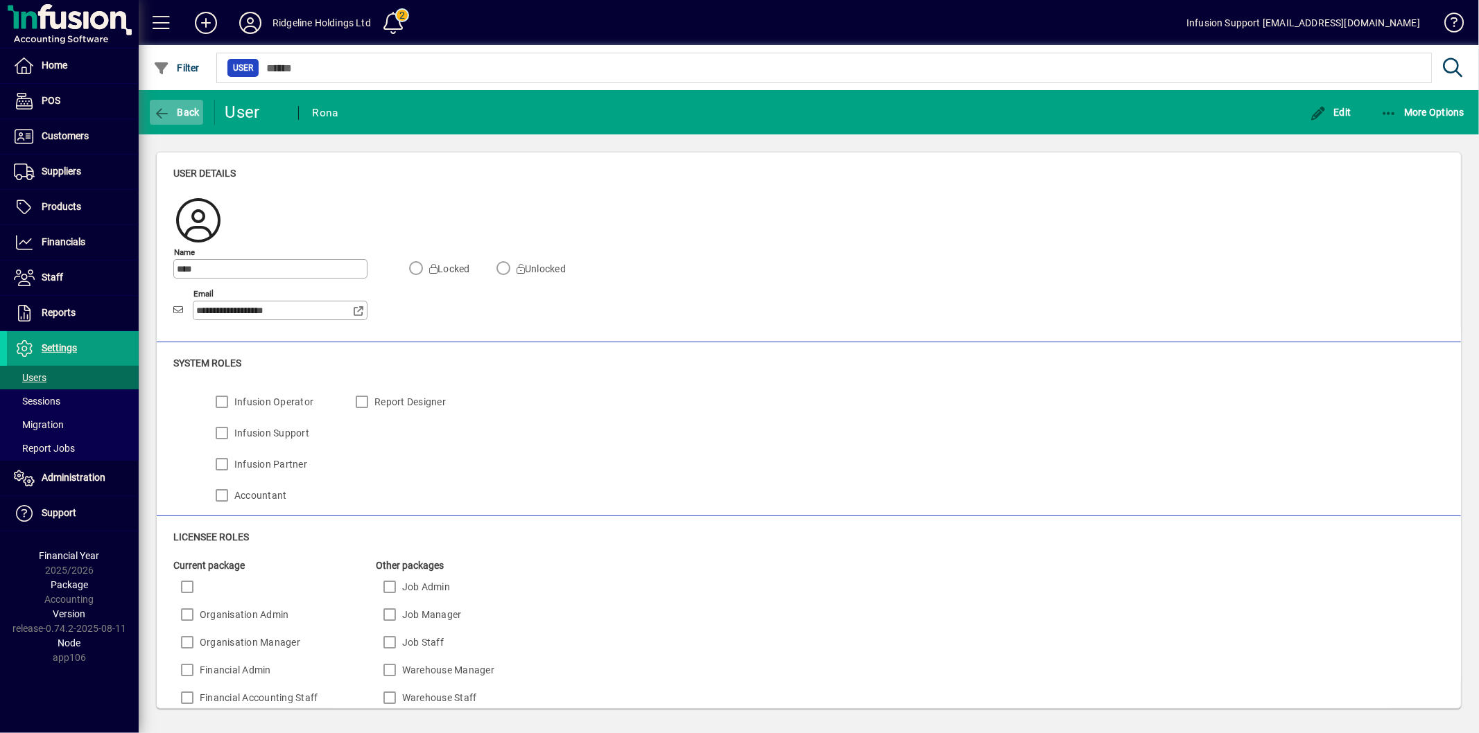
click at [172, 105] on span "button" at bounding box center [176, 112] width 53 height 33
